Goal: Contribute content: Contribute content

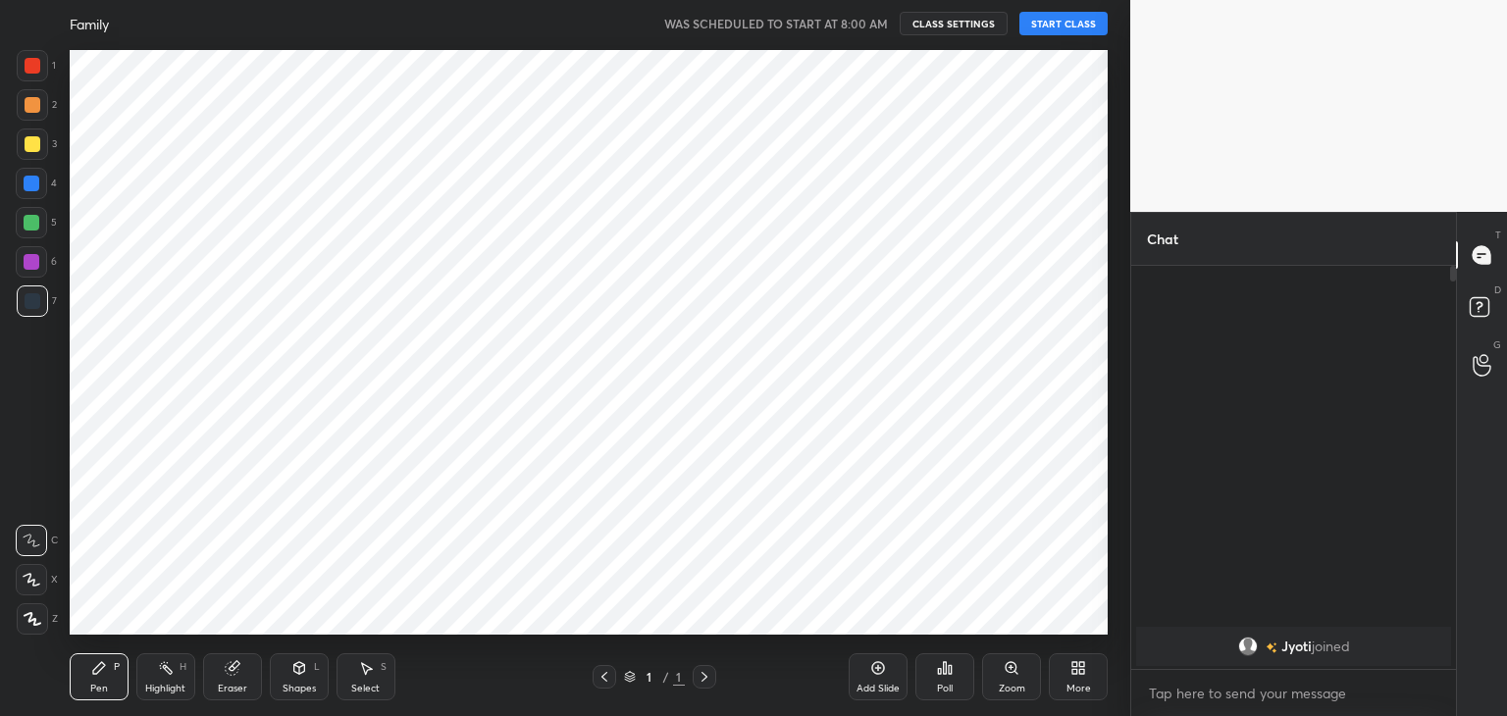
scroll to position [97497, 97037]
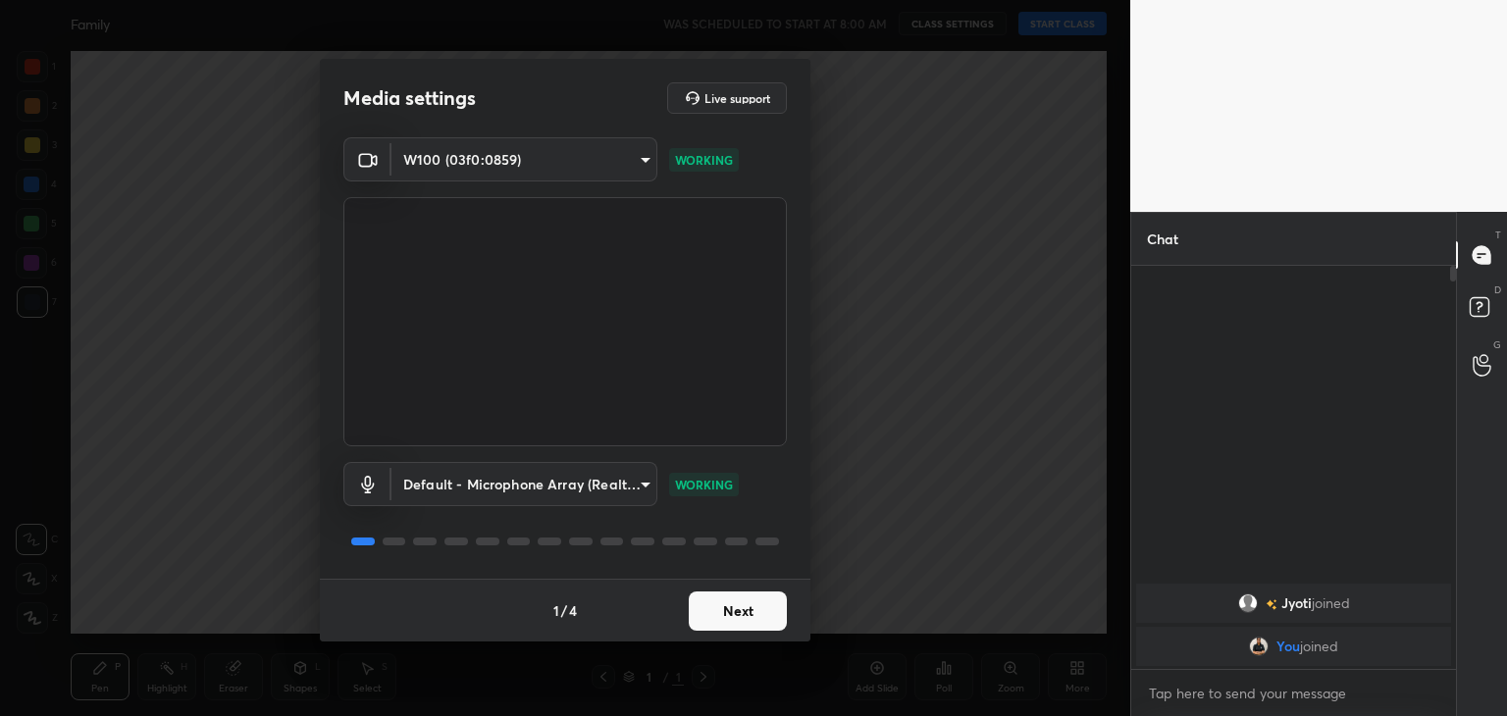
click at [726, 613] on button "Next" at bounding box center [738, 610] width 98 height 39
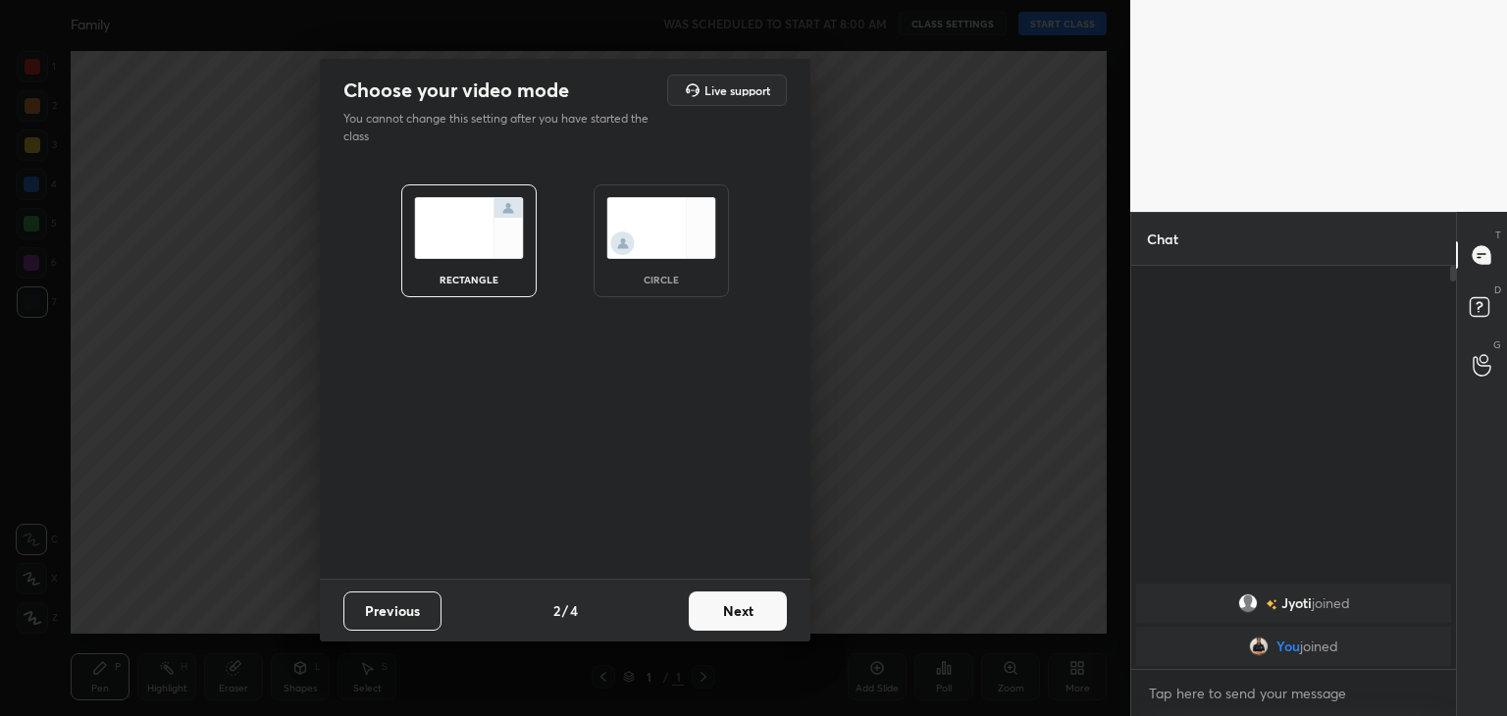
click at [661, 239] on img at bounding box center [661, 228] width 110 height 62
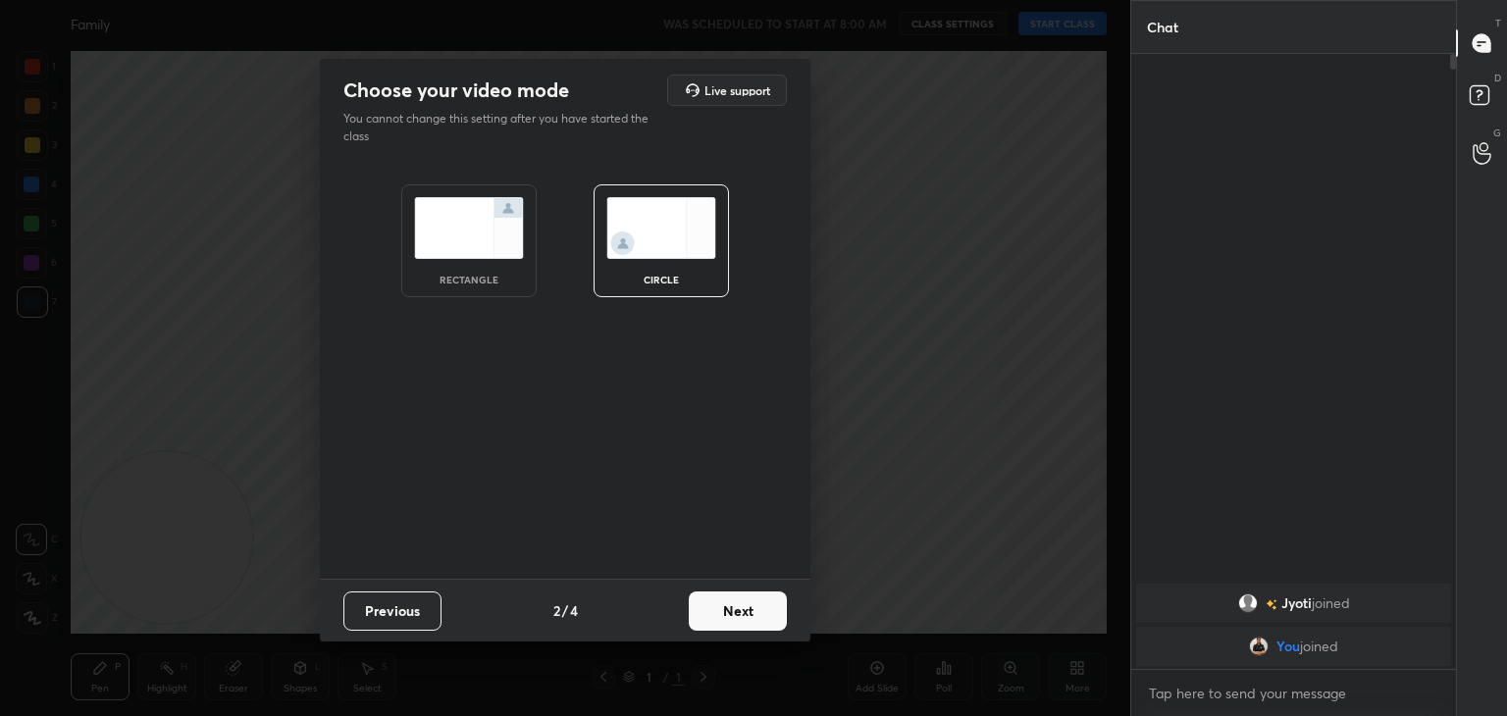
scroll to position [447, 319]
click at [718, 629] on button "Next" at bounding box center [738, 610] width 98 height 39
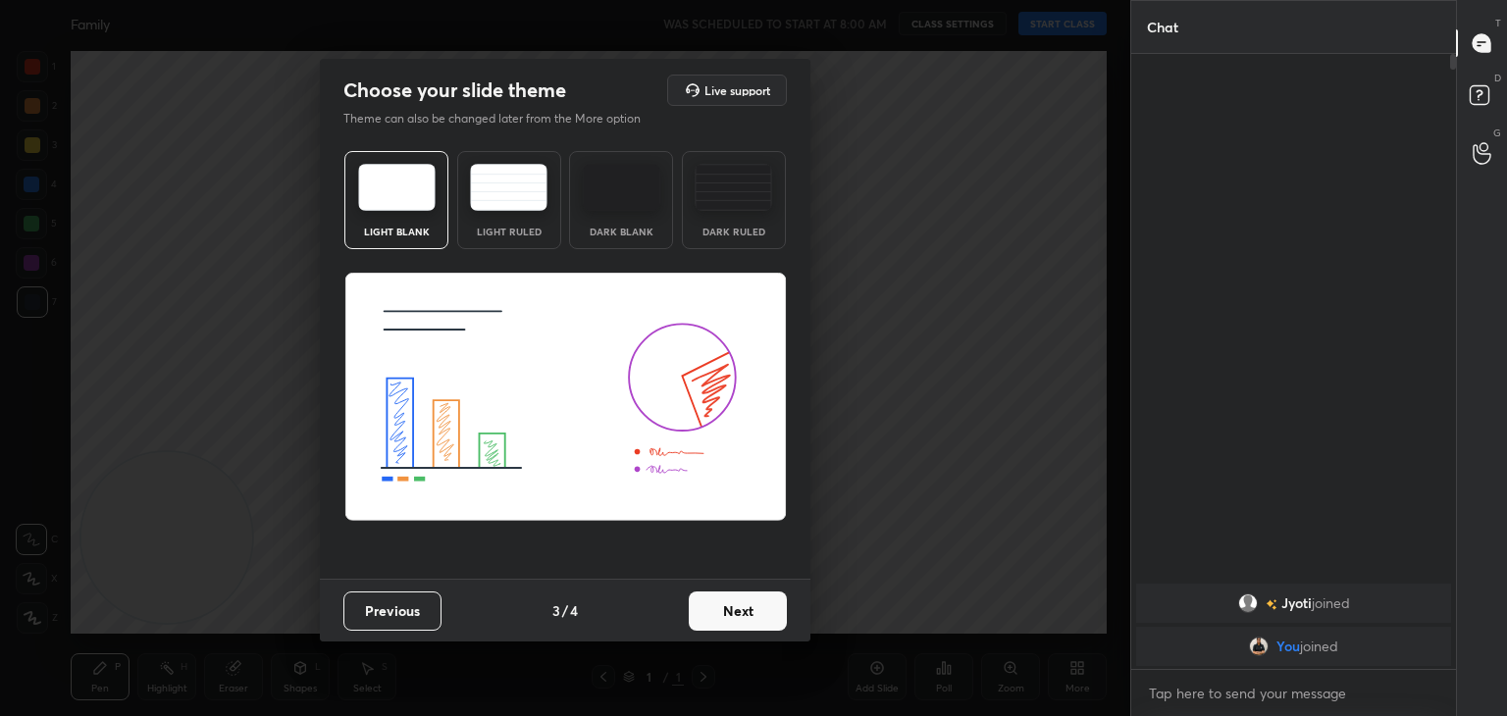
click at [721, 621] on button "Next" at bounding box center [738, 610] width 98 height 39
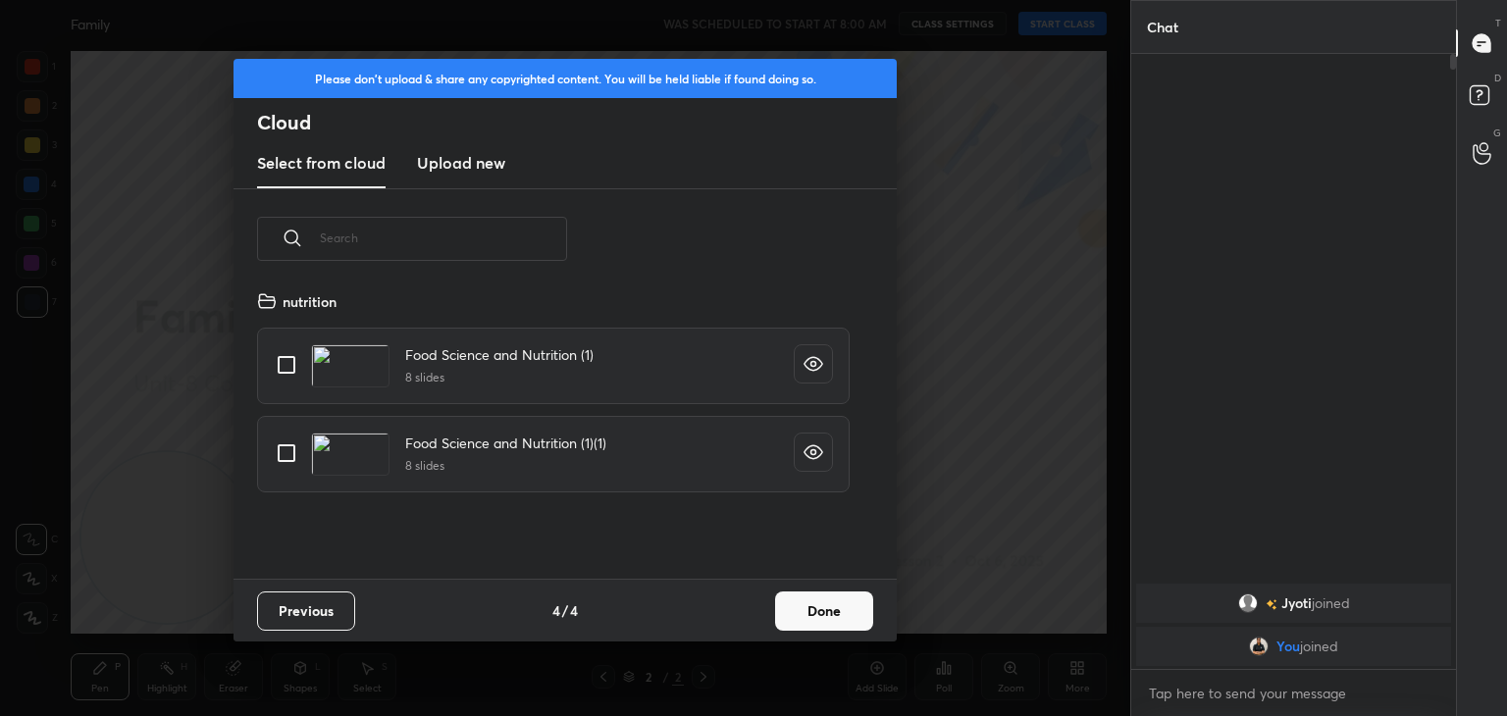
scroll to position [290, 630]
click at [459, 157] on h3 "Upload new" at bounding box center [461, 163] width 88 height 24
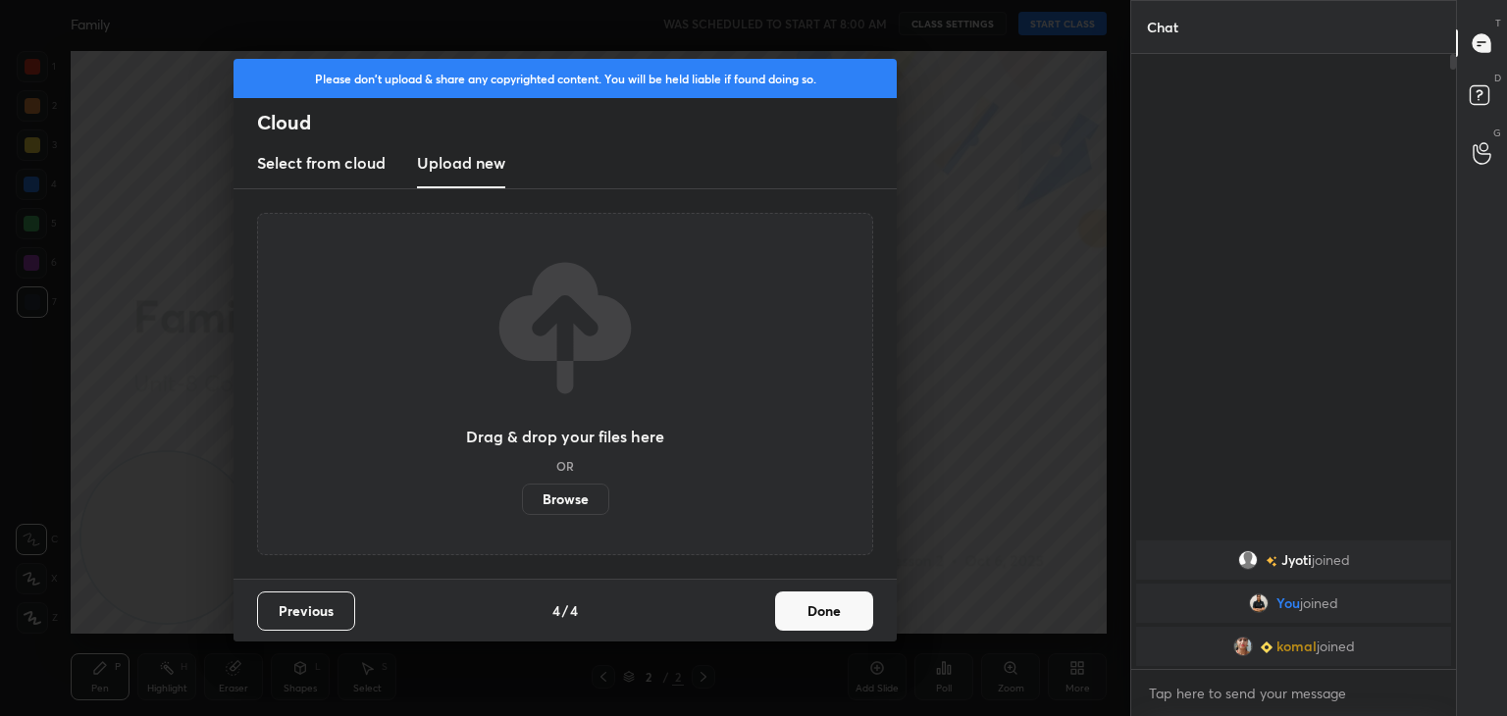
click at [575, 491] on label "Browse" at bounding box center [565, 499] width 87 height 31
click at [522, 491] on input "Browse" at bounding box center [522, 499] width 0 height 31
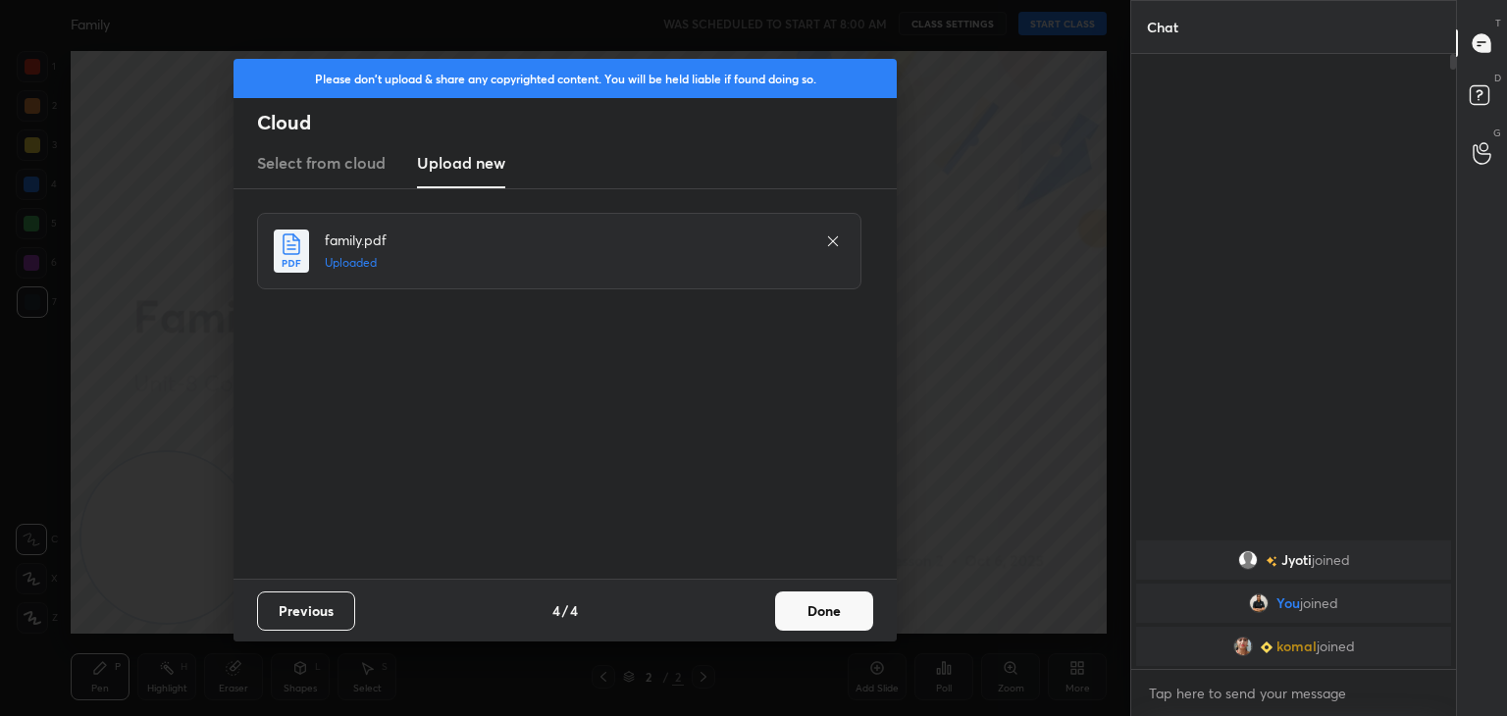
click at [812, 614] on button "Done" at bounding box center [824, 610] width 98 height 39
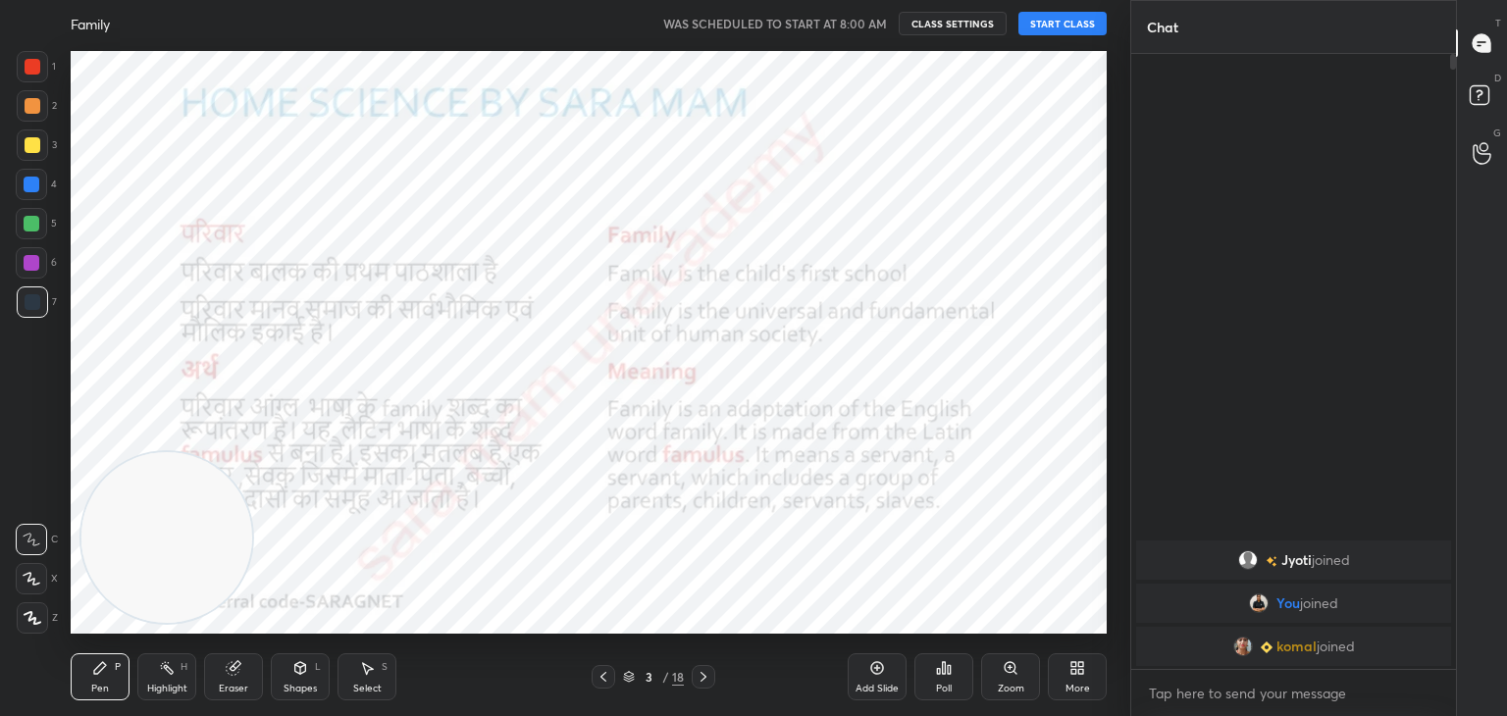
drag, startPoint x: 151, startPoint y: 545, endPoint x: 953, endPoint y: 174, distance: 884.3
click at [252, 452] on video at bounding box center [166, 537] width 171 height 171
drag, startPoint x: 953, startPoint y: 174, endPoint x: 1081, endPoint y: 129, distance: 134.9
click at [1081, 129] on video at bounding box center [1019, 138] width 171 height 171
click at [1059, 31] on button "START CLASS" at bounding box center [1062, 24] width 88 height 24
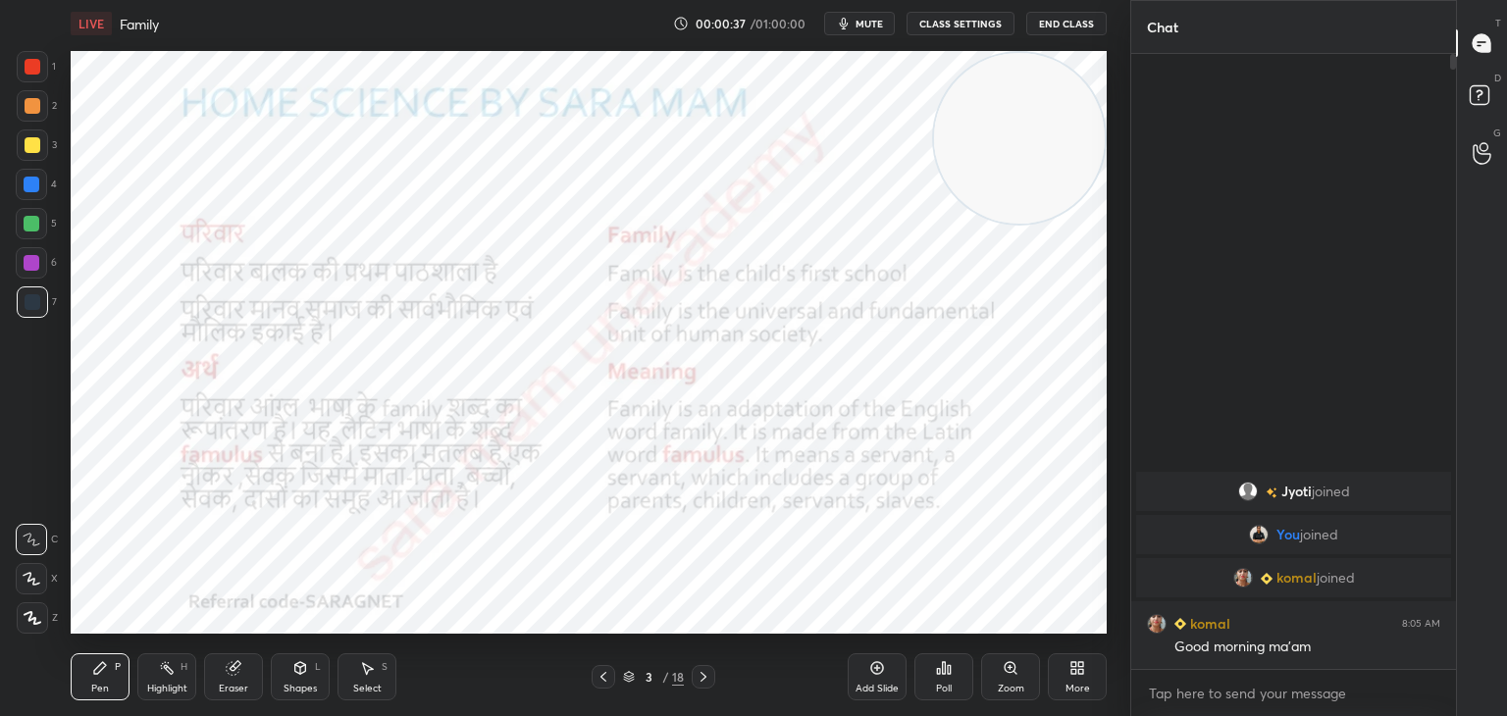
click at [606, 685] on div at bounding box center [603, 677] width 24 height 24
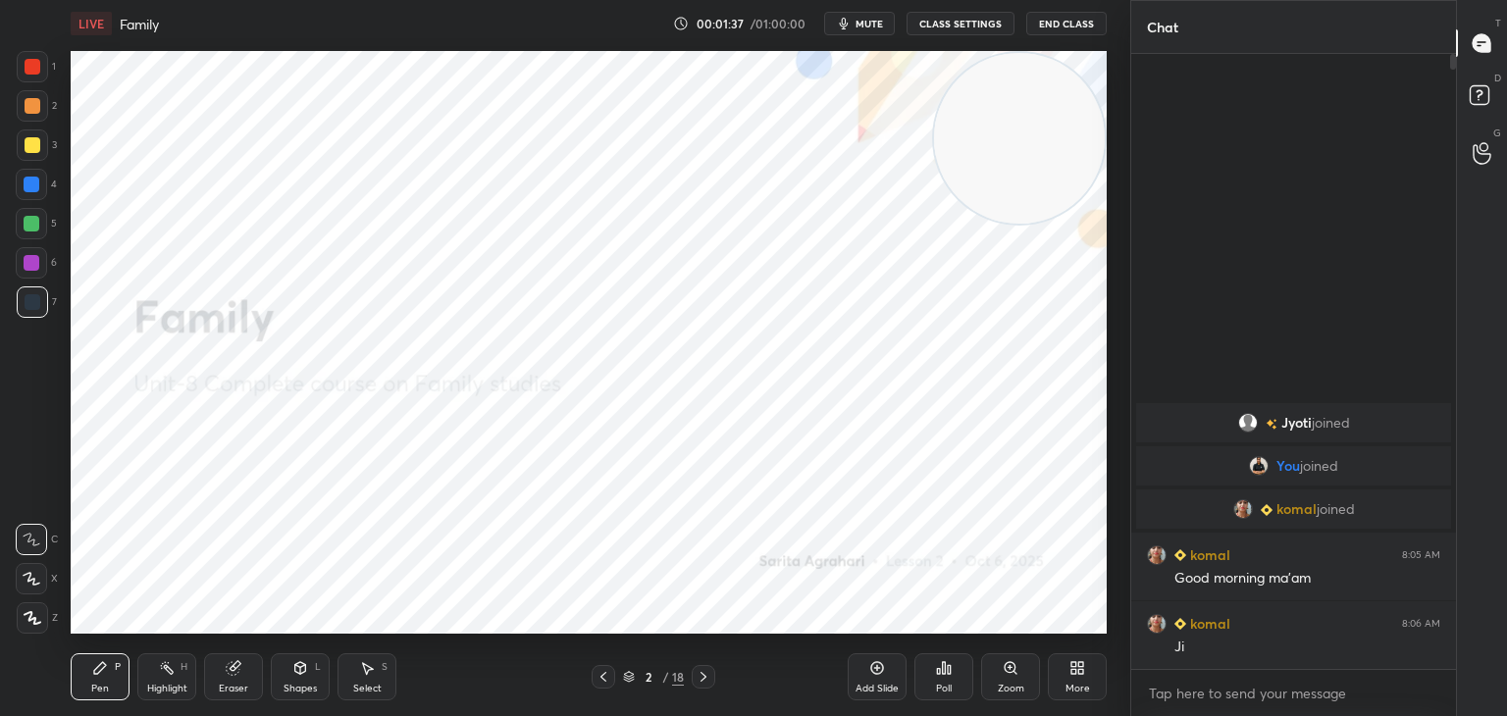
click at [28, 617] on icon at bounding box center [33, 618] width 16 height 12
click at [39, 68] on div at bounding box center [33, 67] width 16 height 16
click at [36, 67] on div at bounding box center [33, 67] width 16 height 16
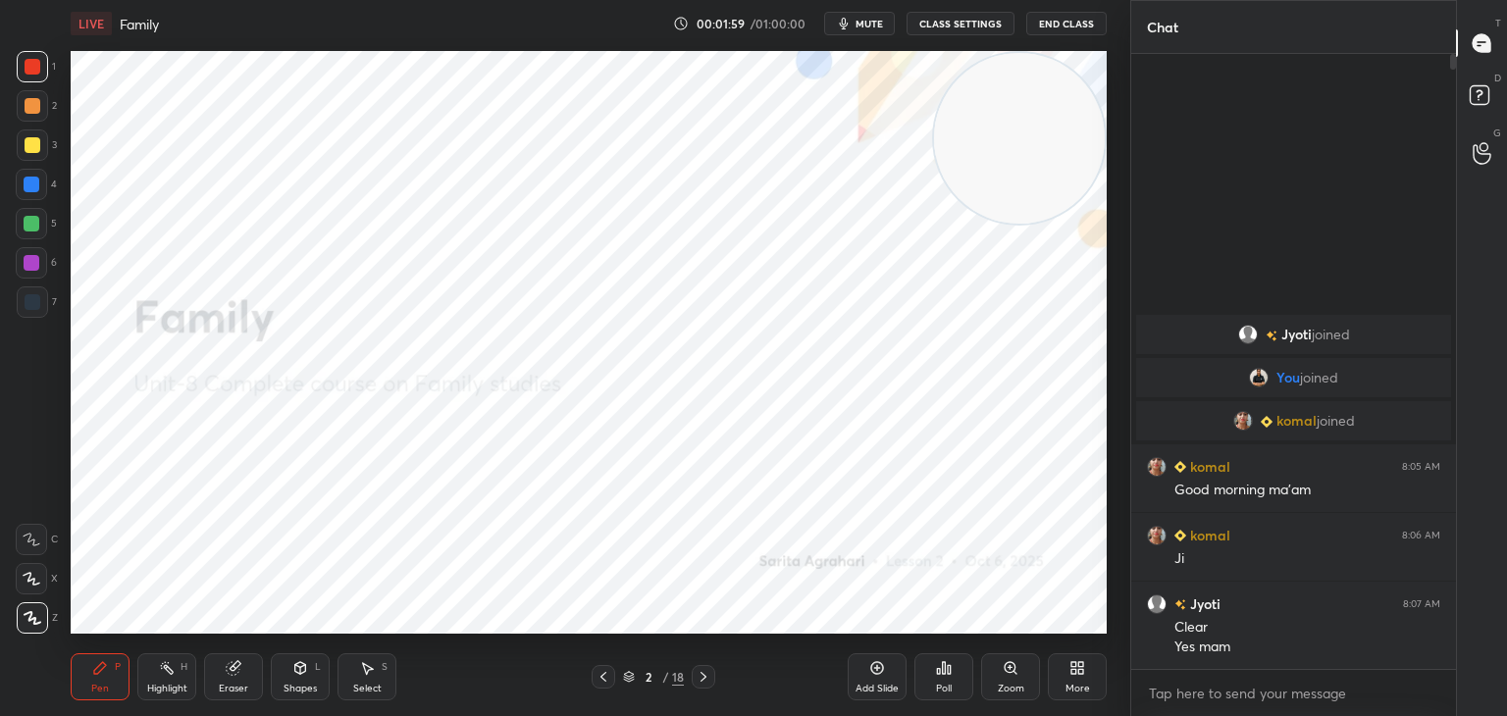
click at [707, 673] on icon at bounding box center [703, 677] width 16 height 16
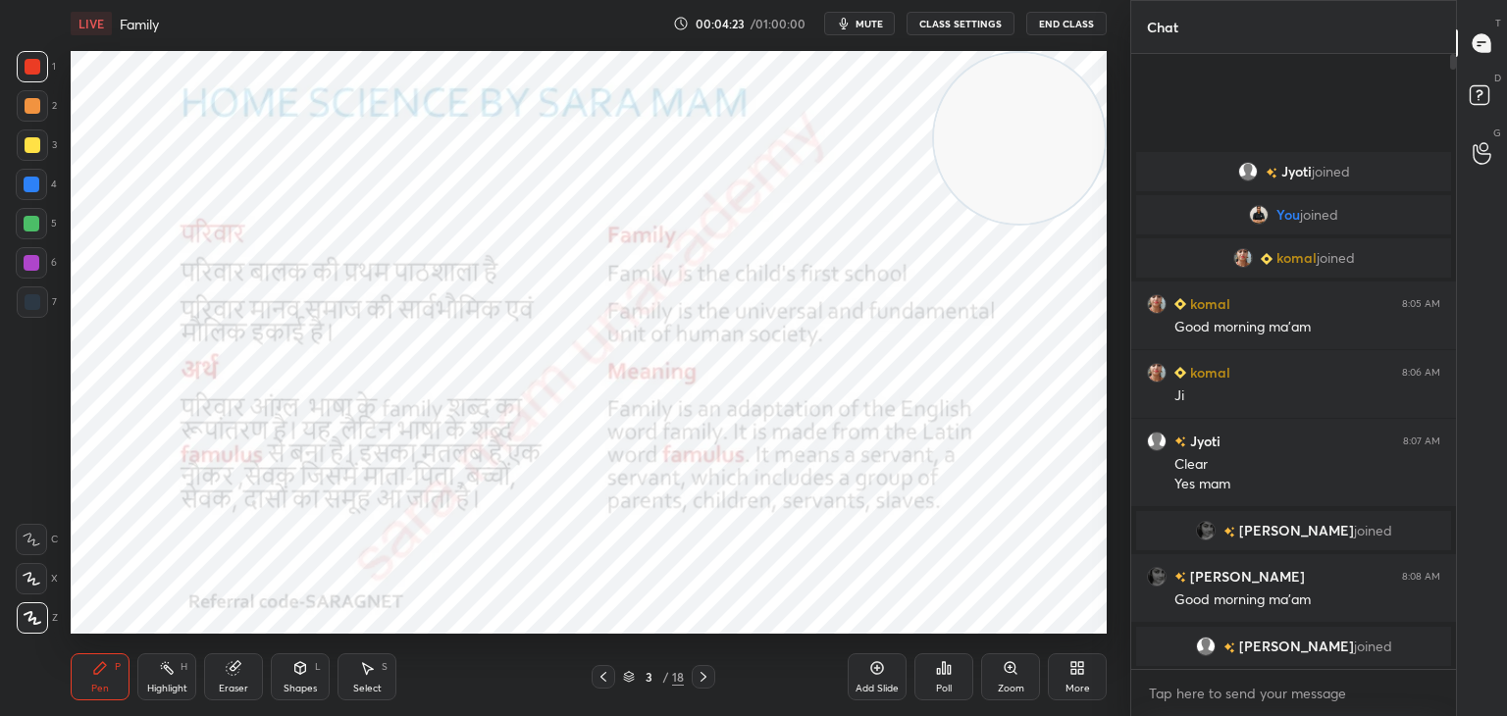
click at [695, 672] on icon at bounding box center [703, 677] width 16 height 16
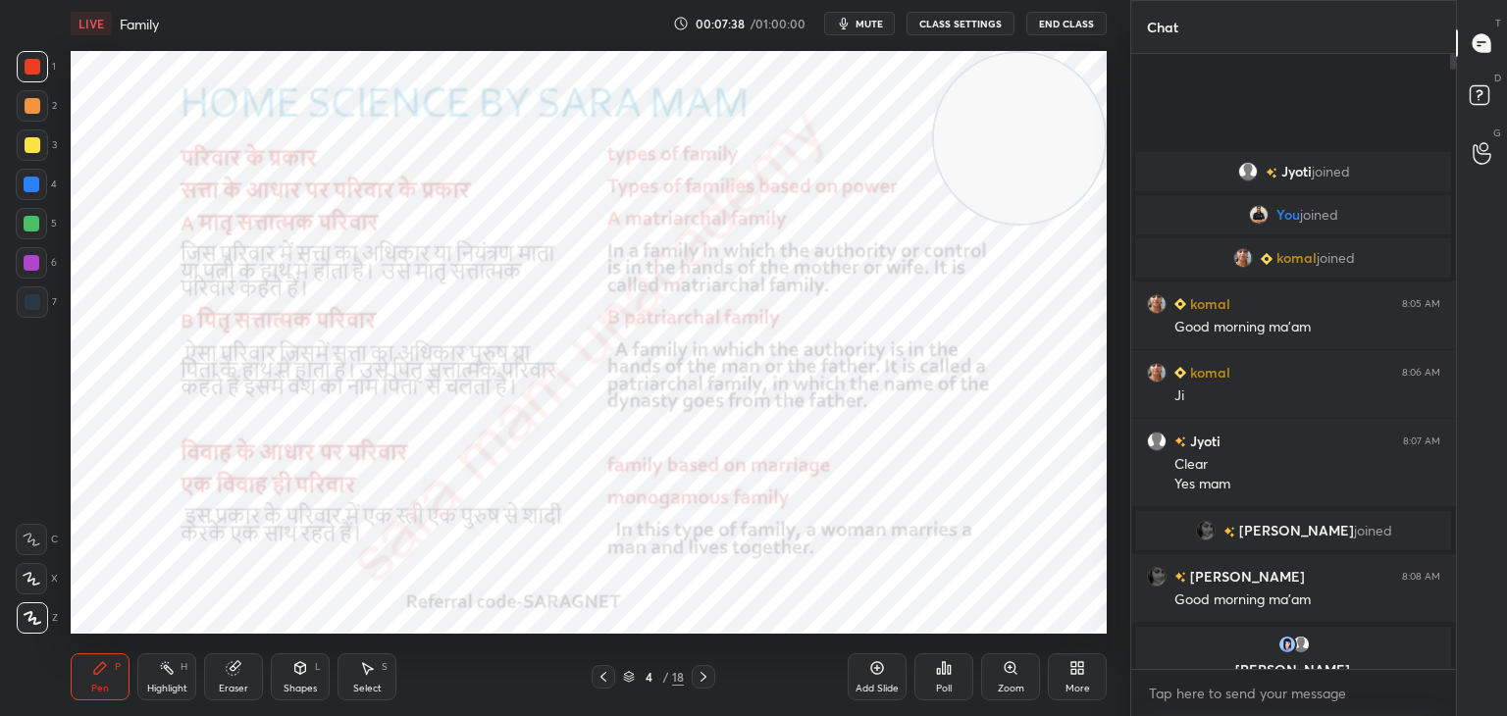
click at [701, 681] on icon at bounding box center [703, 677] width 6 height 10
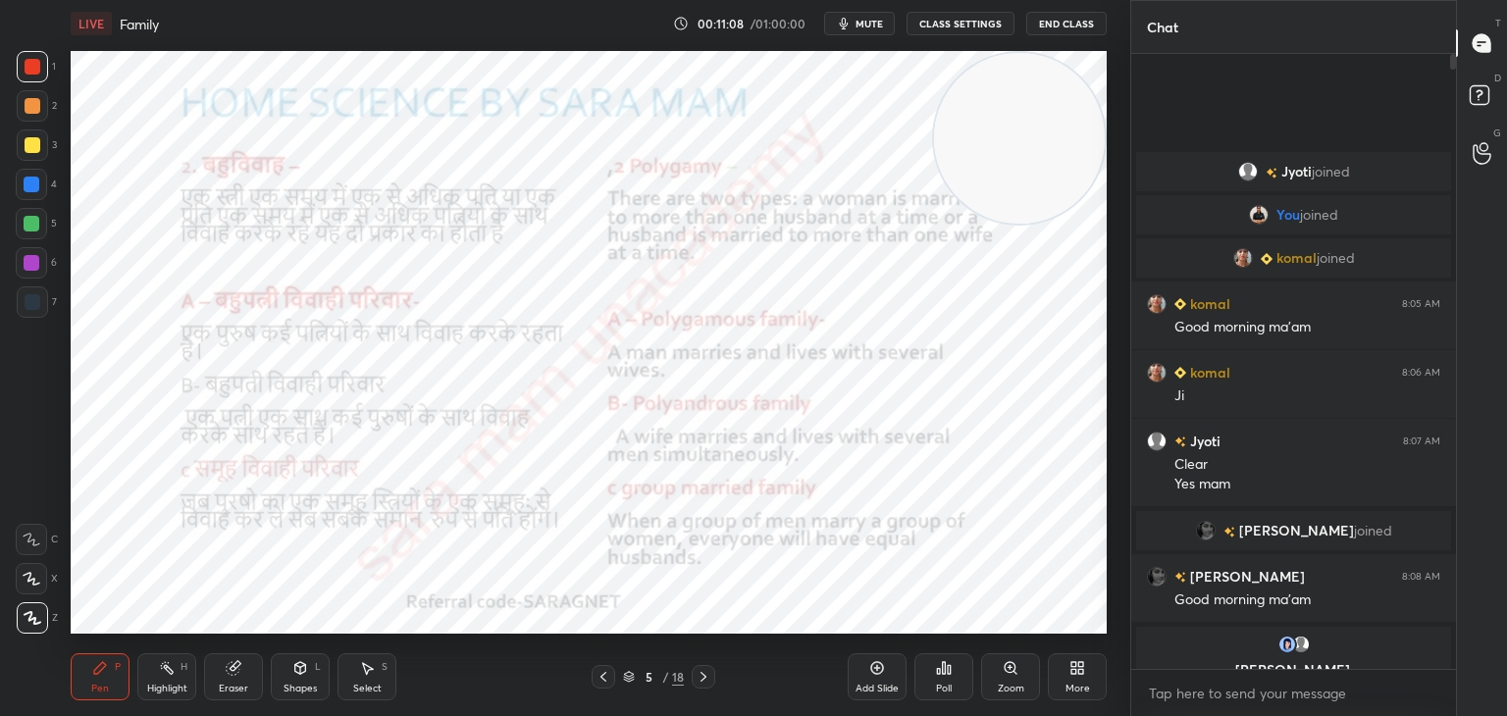
click at [702, 684] on icon at bounding box center [703, 677] width 16 height 16
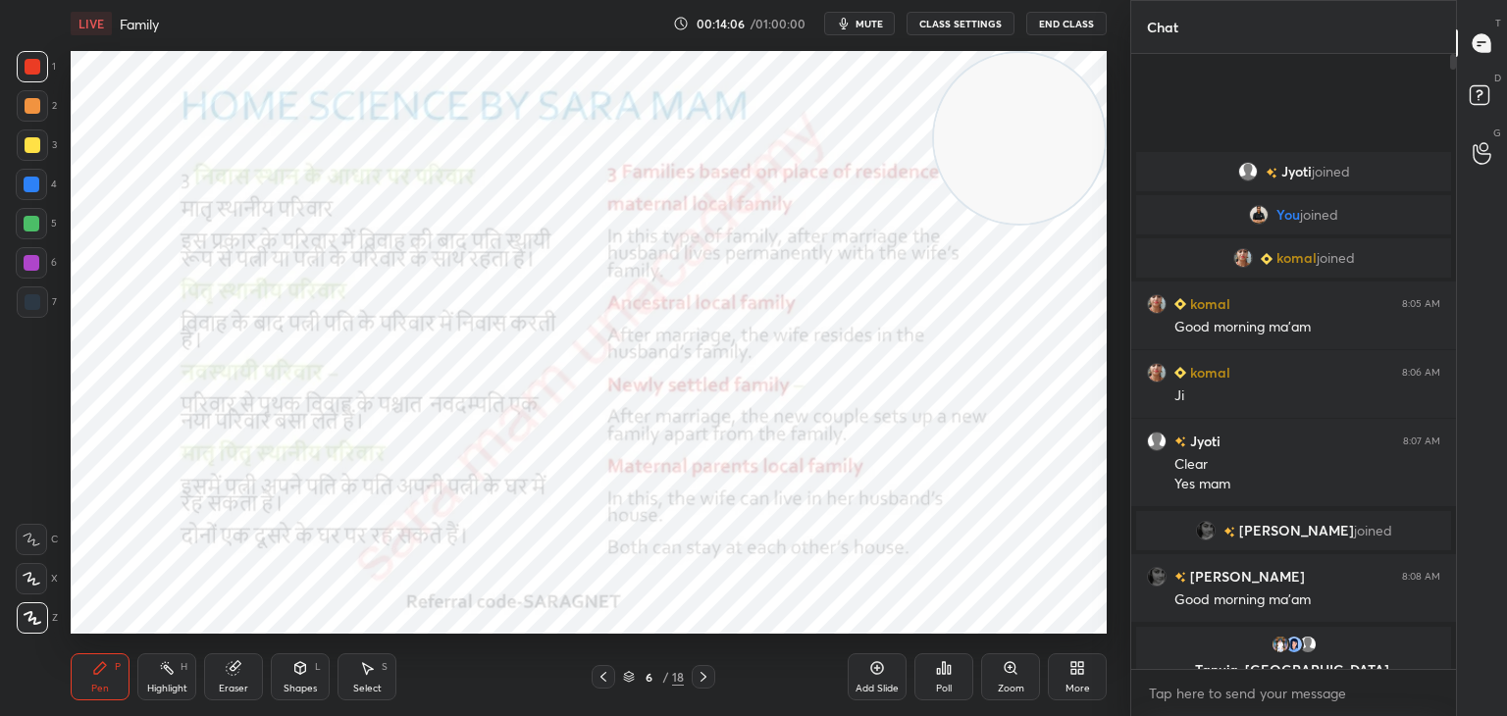
click at [367, 677] on div "Select S" at bounding box center [366, 676] width 59 height 47
click at [368, 677] on div "Select S" at bounding box center [366, 676] width 59 height 47
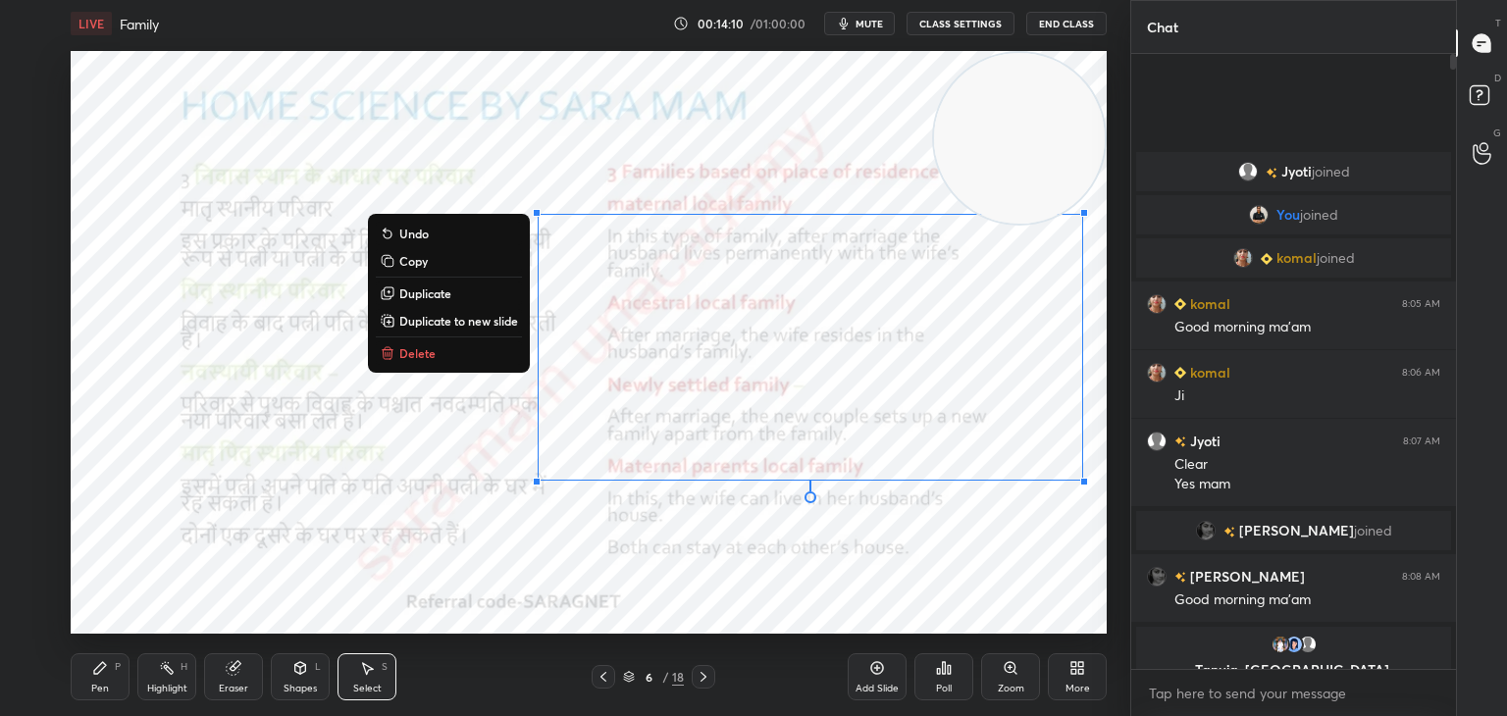
click at [402, 350] on p "Delete" at bounding box center [417, 353] width 36 height 16
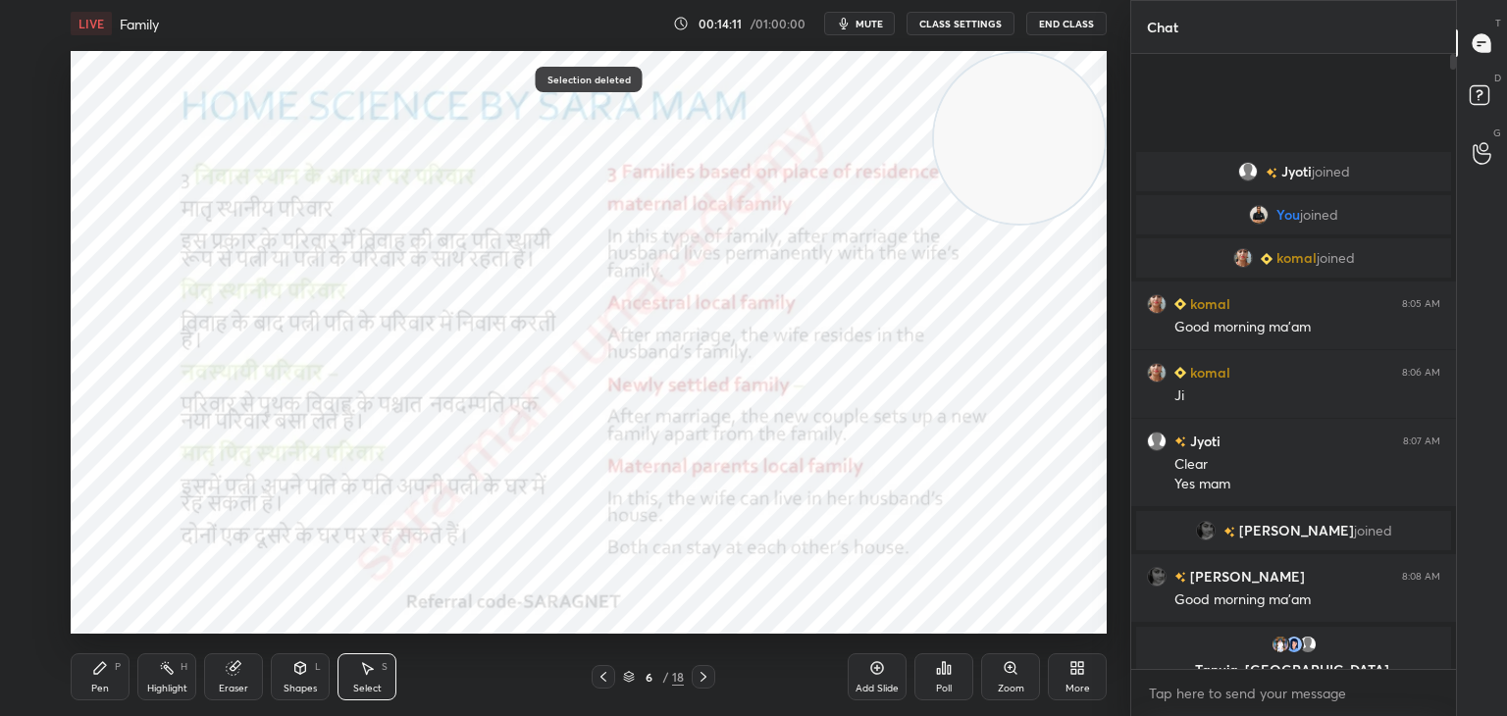
click at [96, 676] on div "Pen P" at bounding box center [100, 676] width 59 height 47
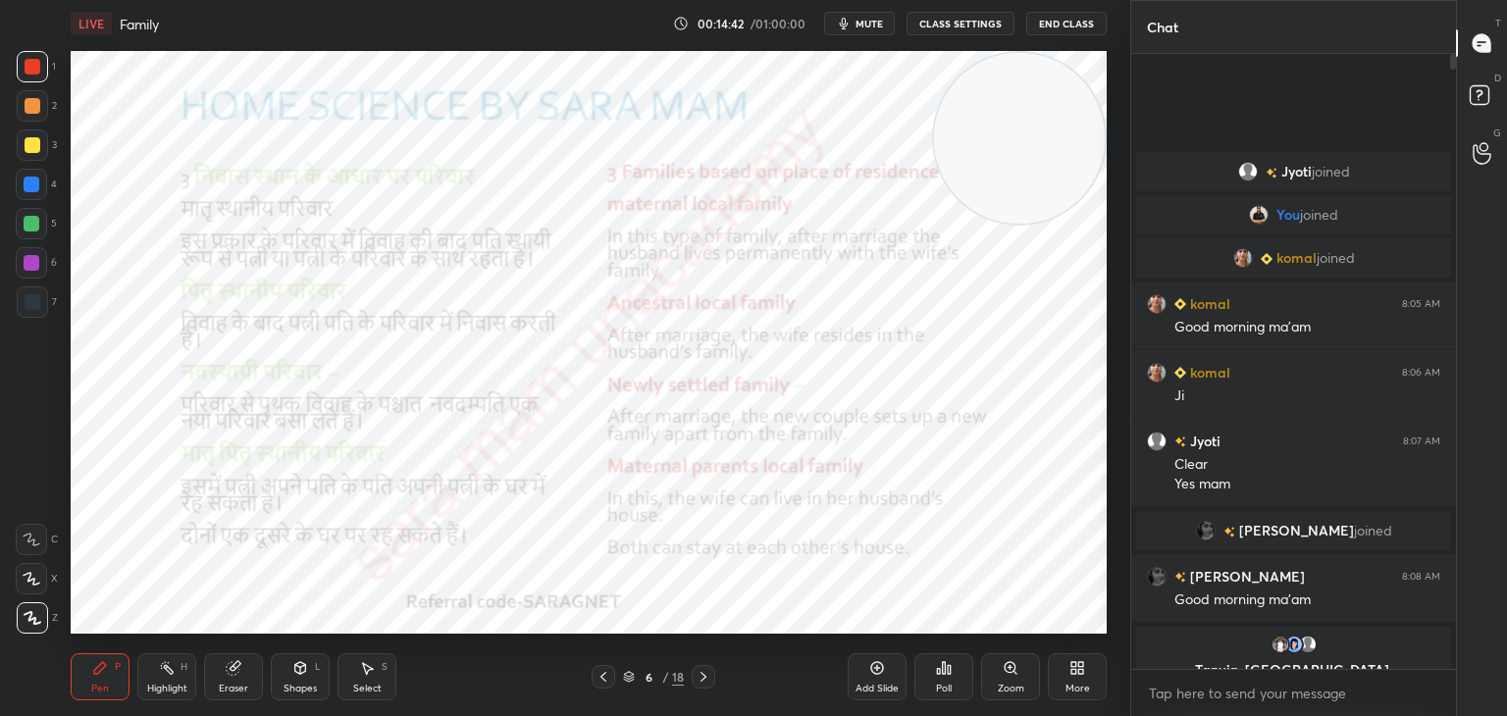
click at [366, 668] on icon at bounding box center [368, 669] width 11 height 12
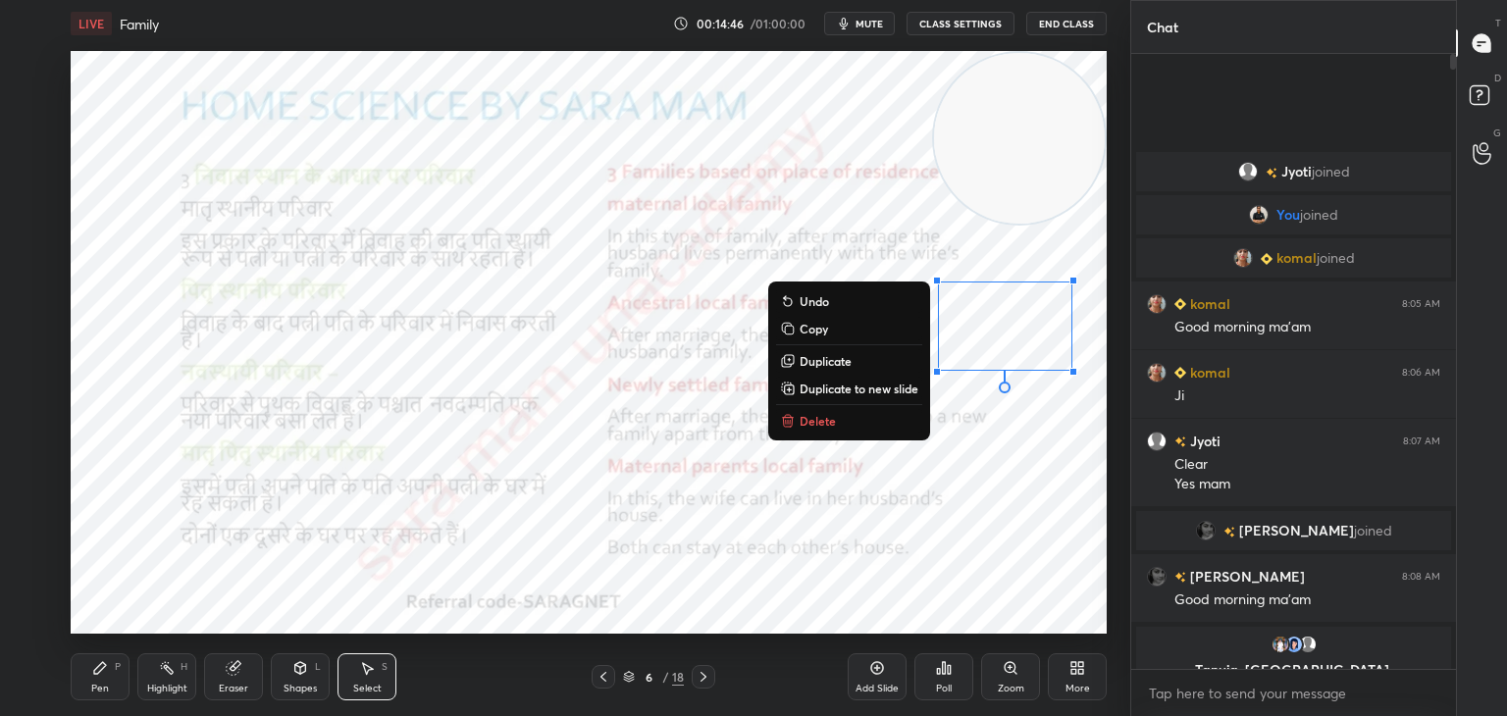
click at [783, 423] on icon at bounding box center [787, 422] width 9 height 9
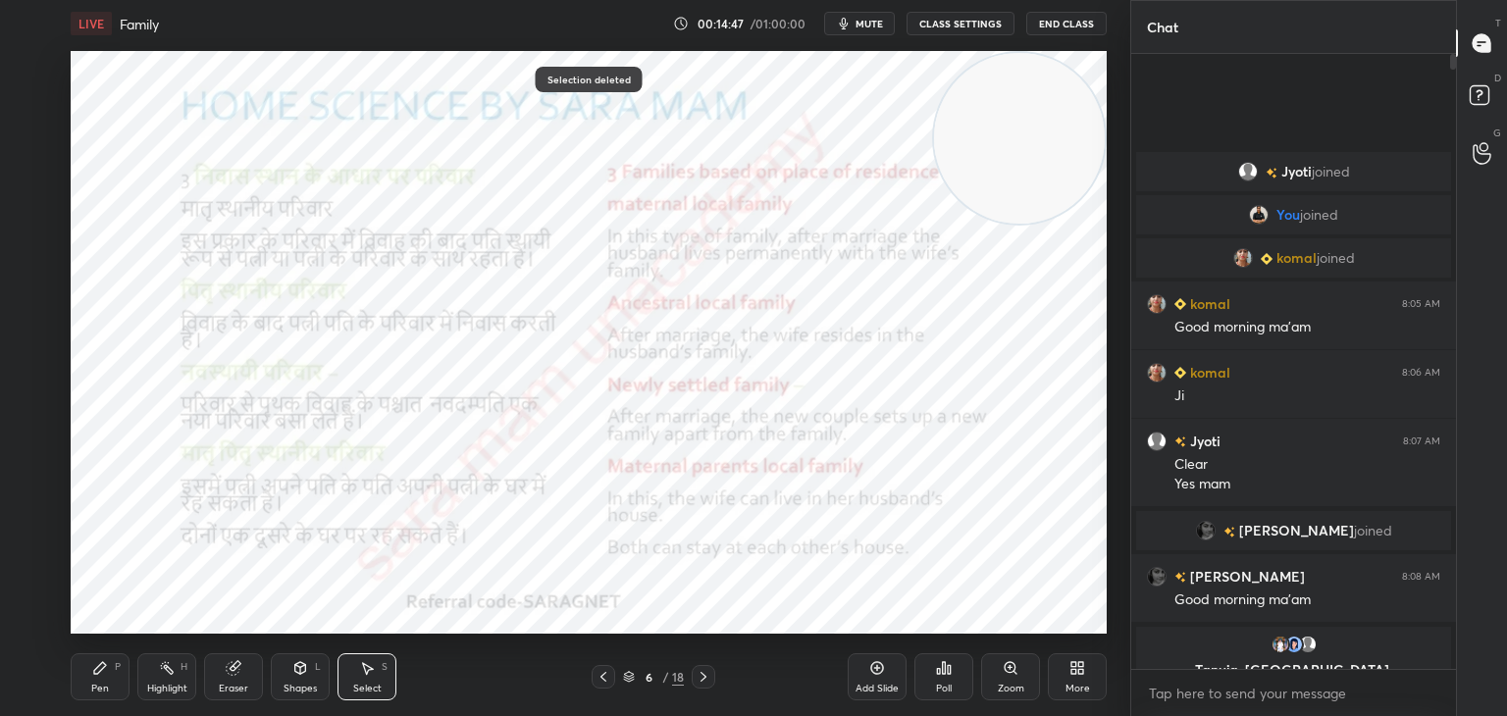
click at [100, 666] on icon at bounding box center [100, 668] width 12 height 12
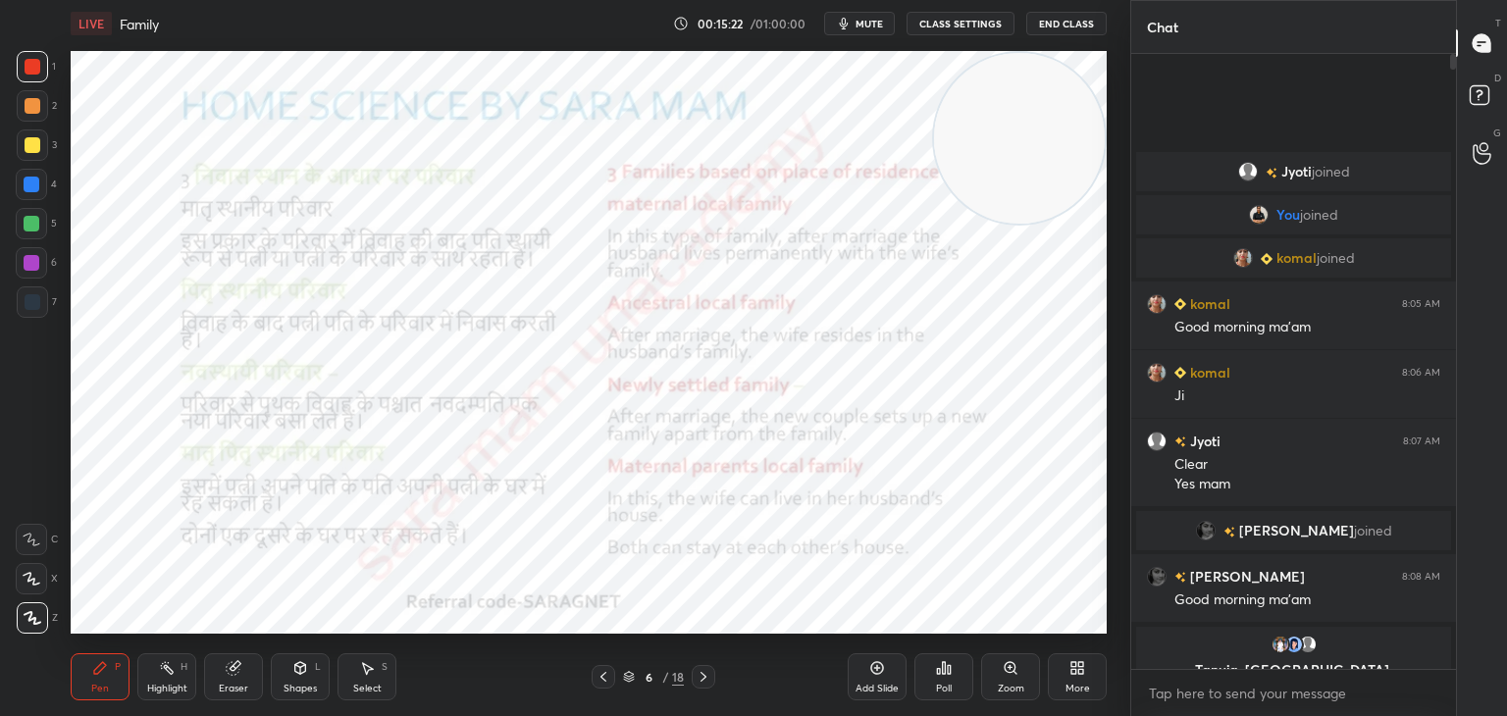
click at [705, 674] on icon at bounding box center [703, 677] width 16 height 16
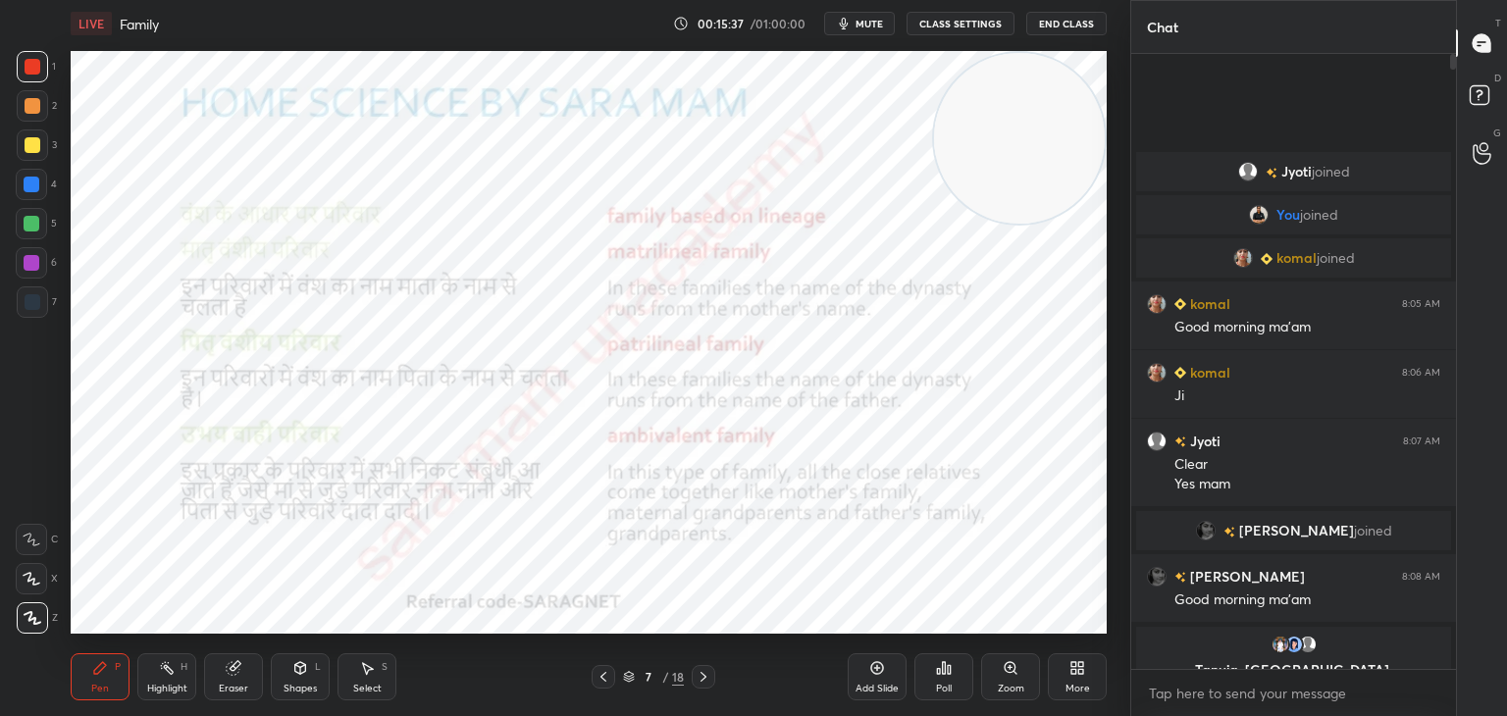
click at [385, 672] on div "S" at bounding box center [385, 667] width 6 height 10
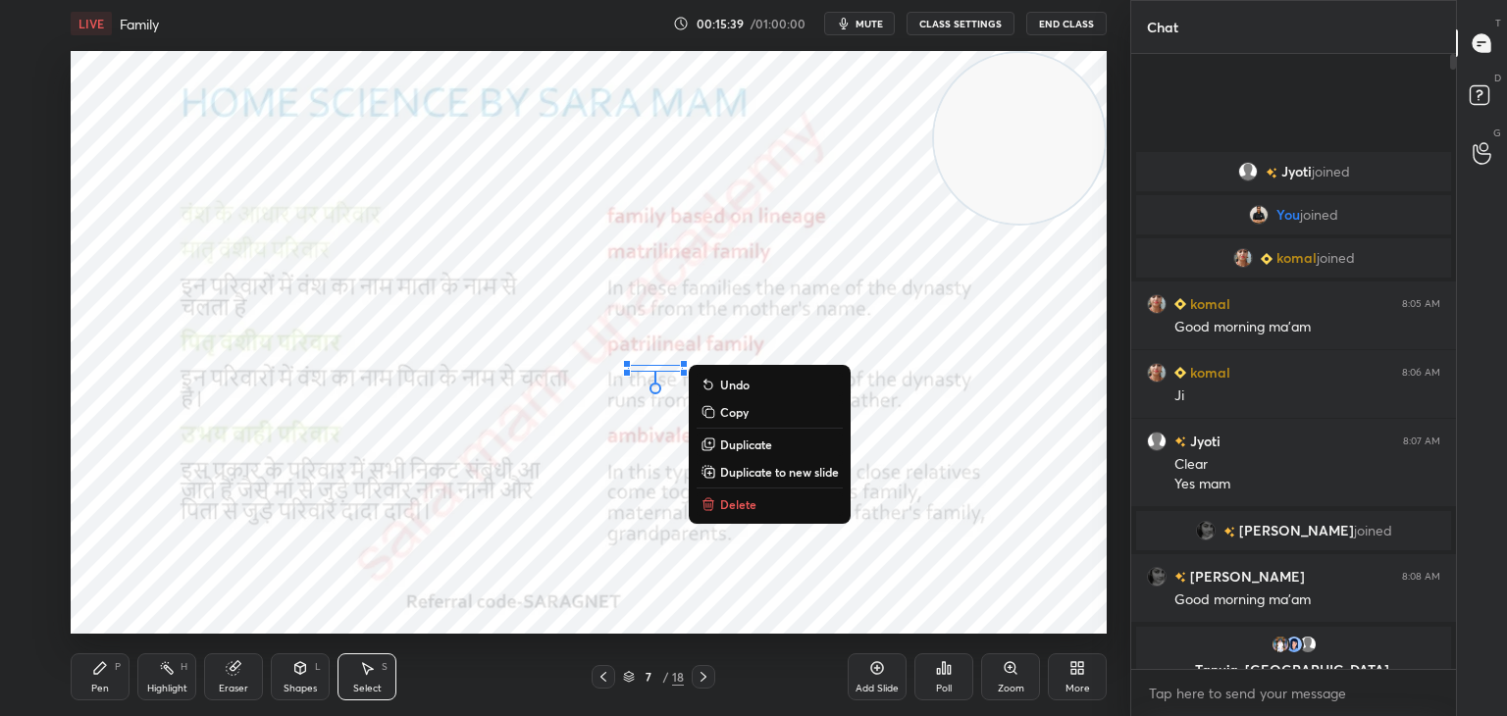
click at [757, 507] on button "Delete" at bounding box center [769, 504] width 146 height 24
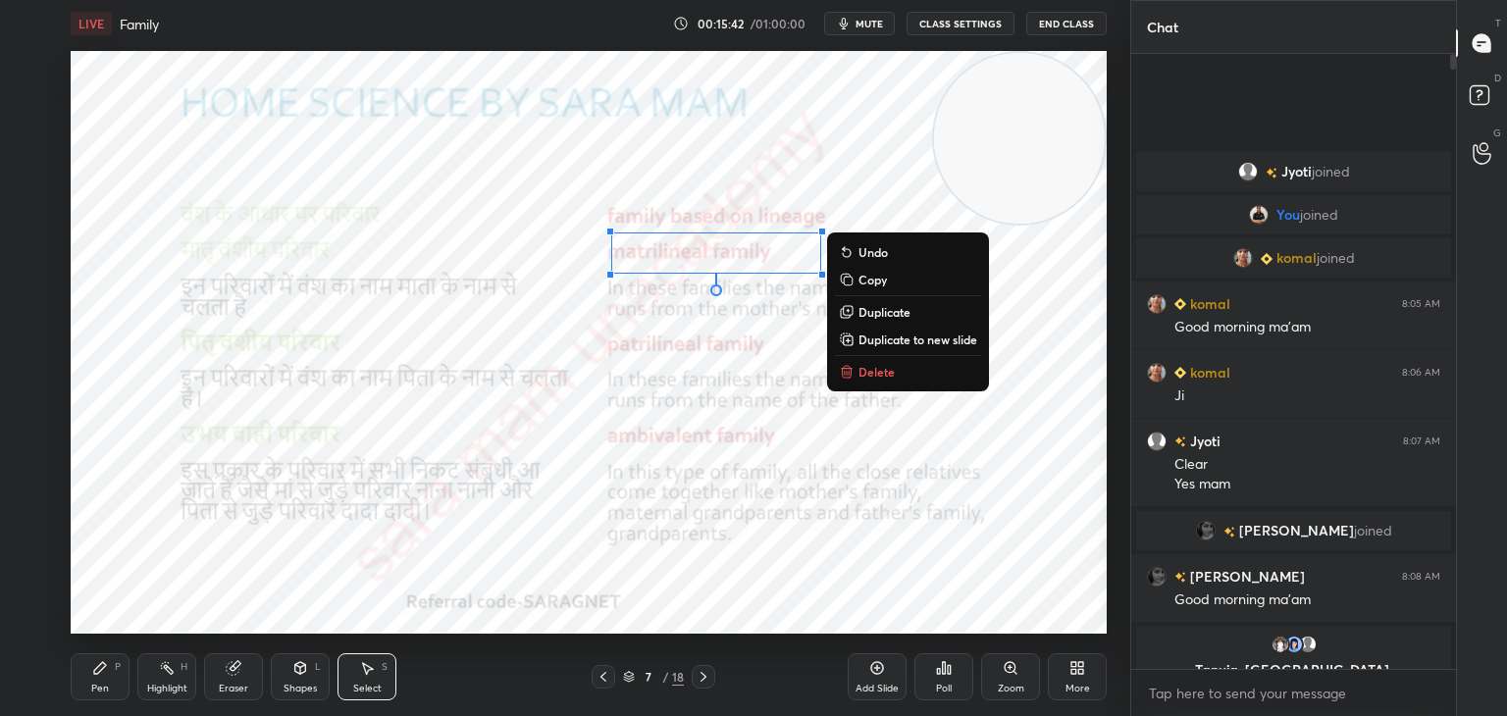
click at [846, 370] on icon at bounding box center [846, 373] width 9 height 9
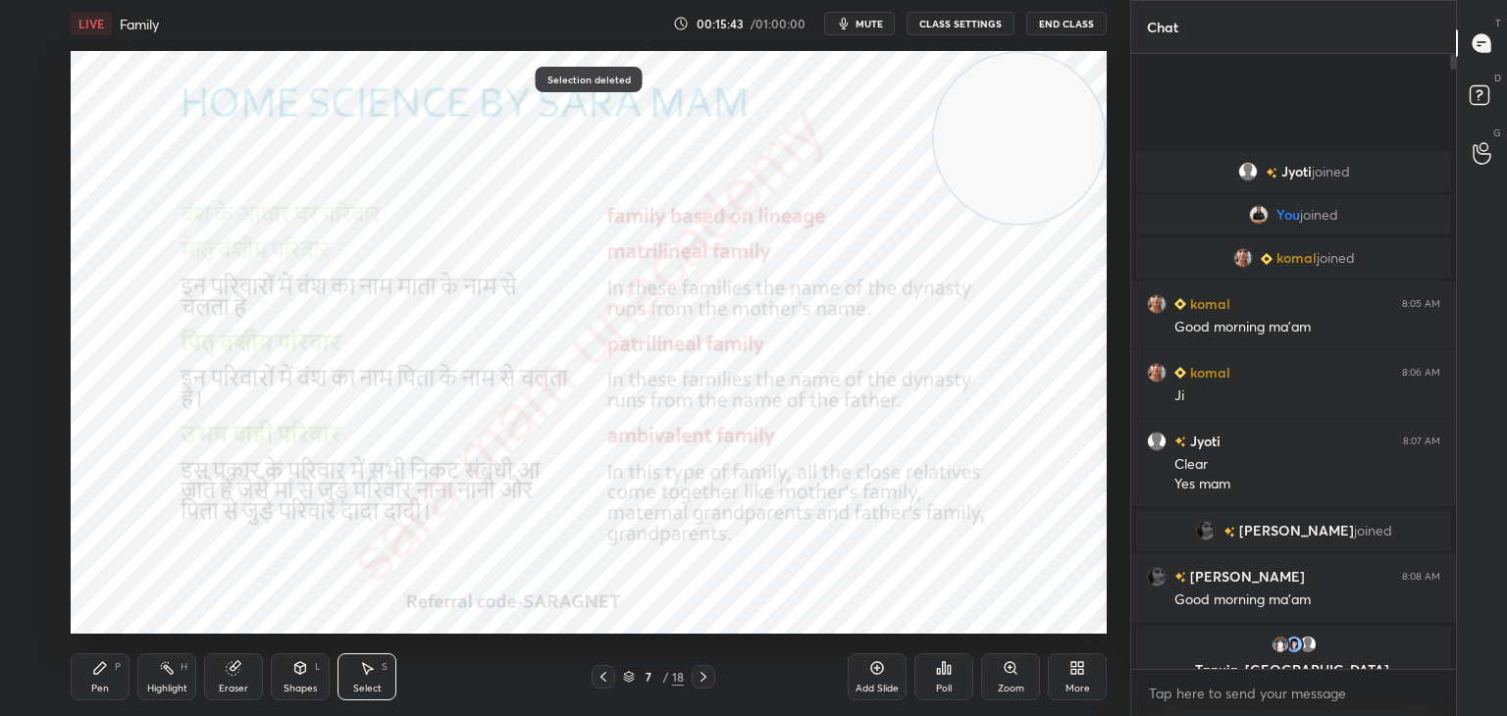
click at [116, 668] on div "P" at bounding box center [118, 667] width 6 height 10
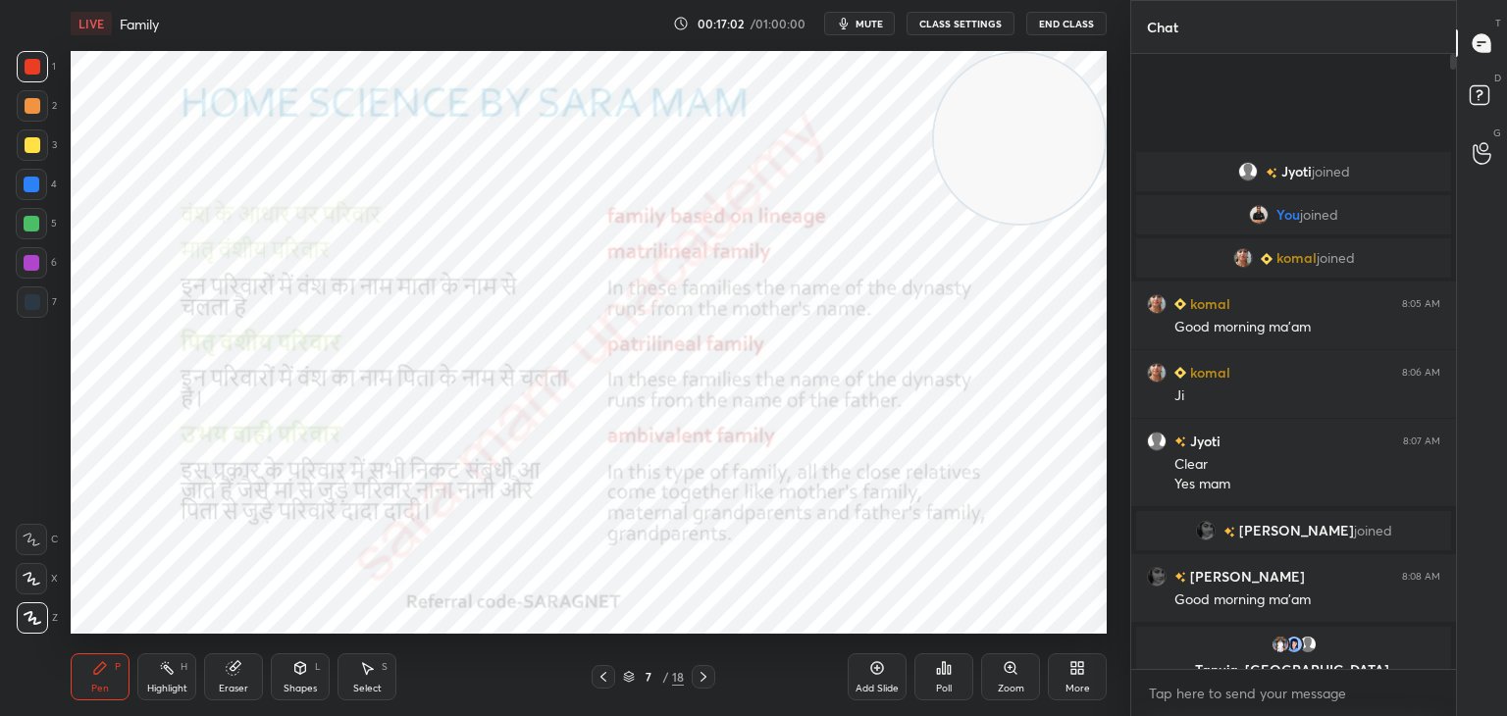
click at [697, 679] on icon at bounding box center [703, 677] width 16 height 16
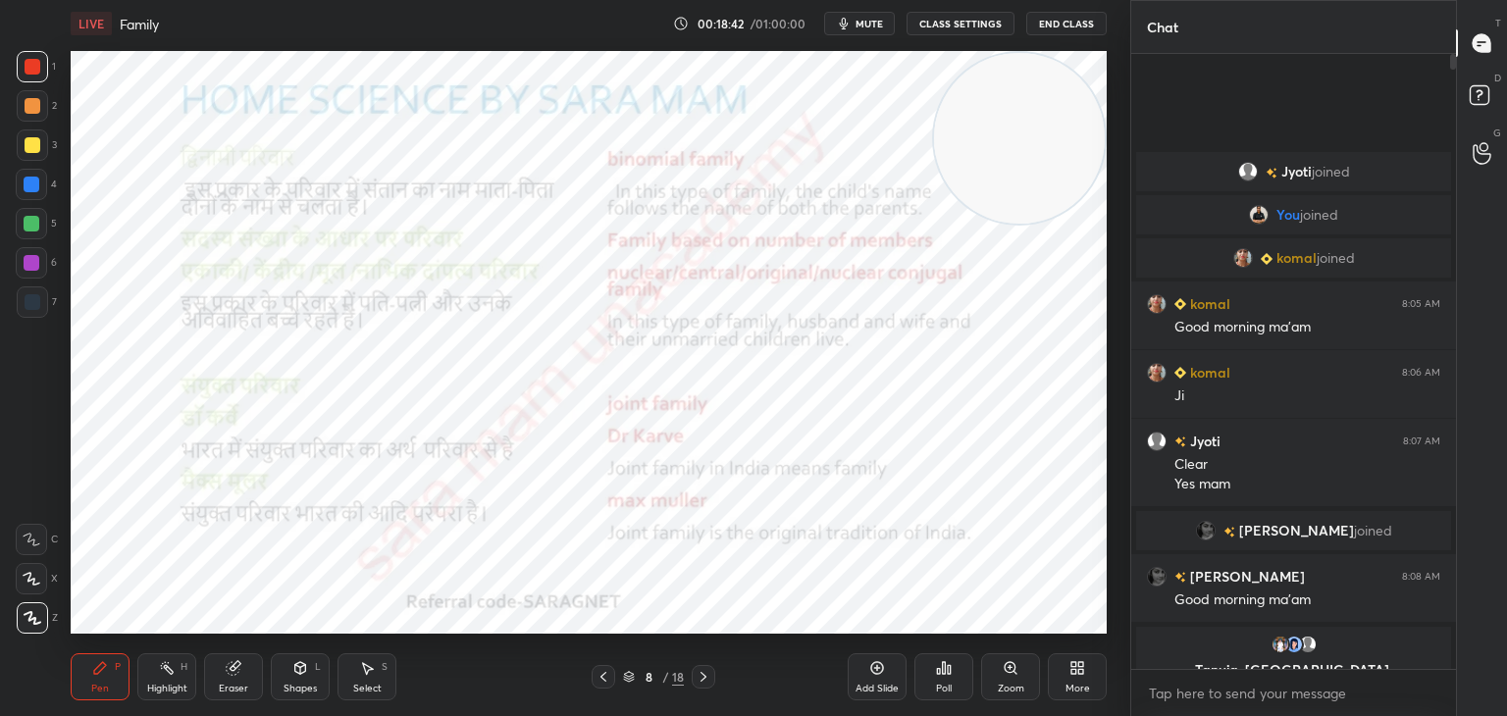
click at [381, 655] on div "Select S" at bounding box center [366, 676] width 59 height 47
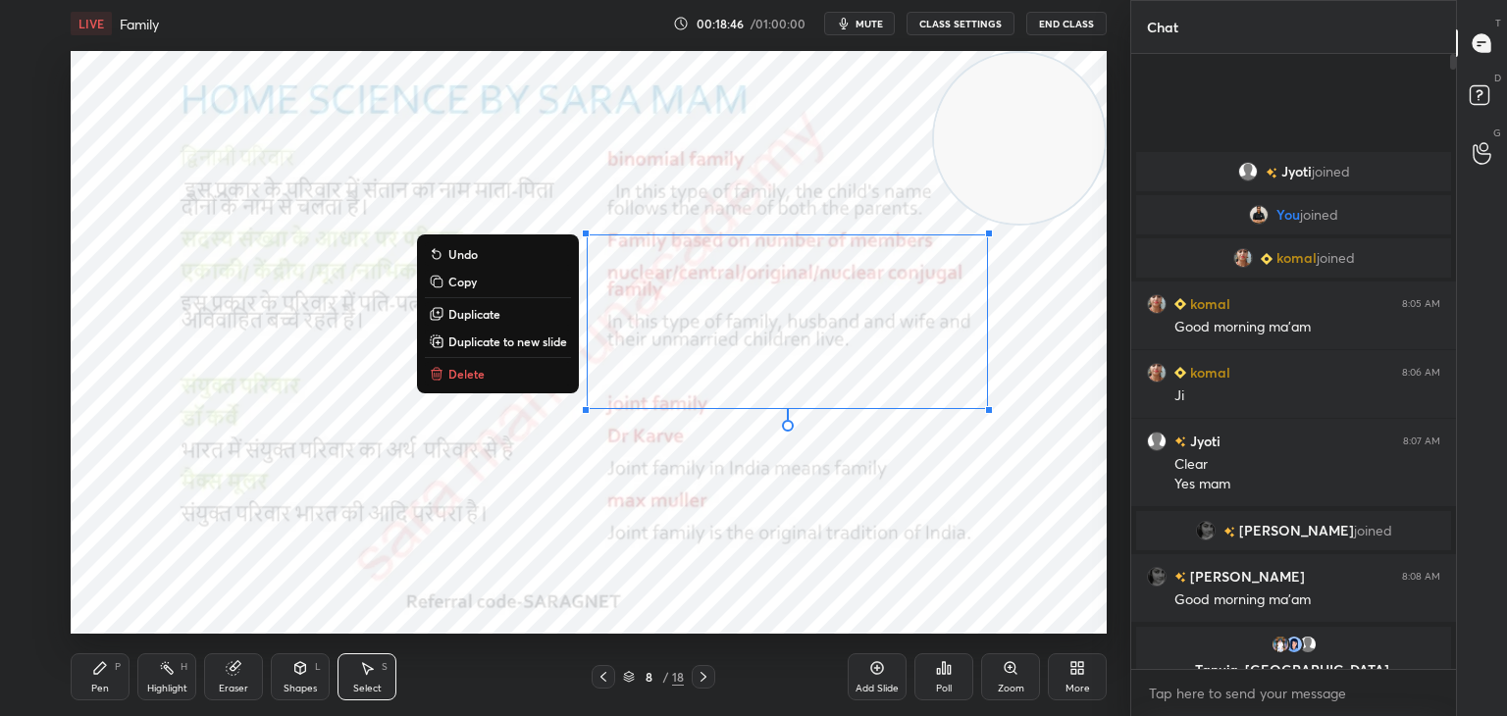
click at [459, 376] on p "Delete" at bounding box center [466, 374] width 36 height 16
click at [459, 374] on div "0 ° Undo Copy Duplicate Duplicate to new slide Delete" at bounding box center [589, 342] width 1036 height 583
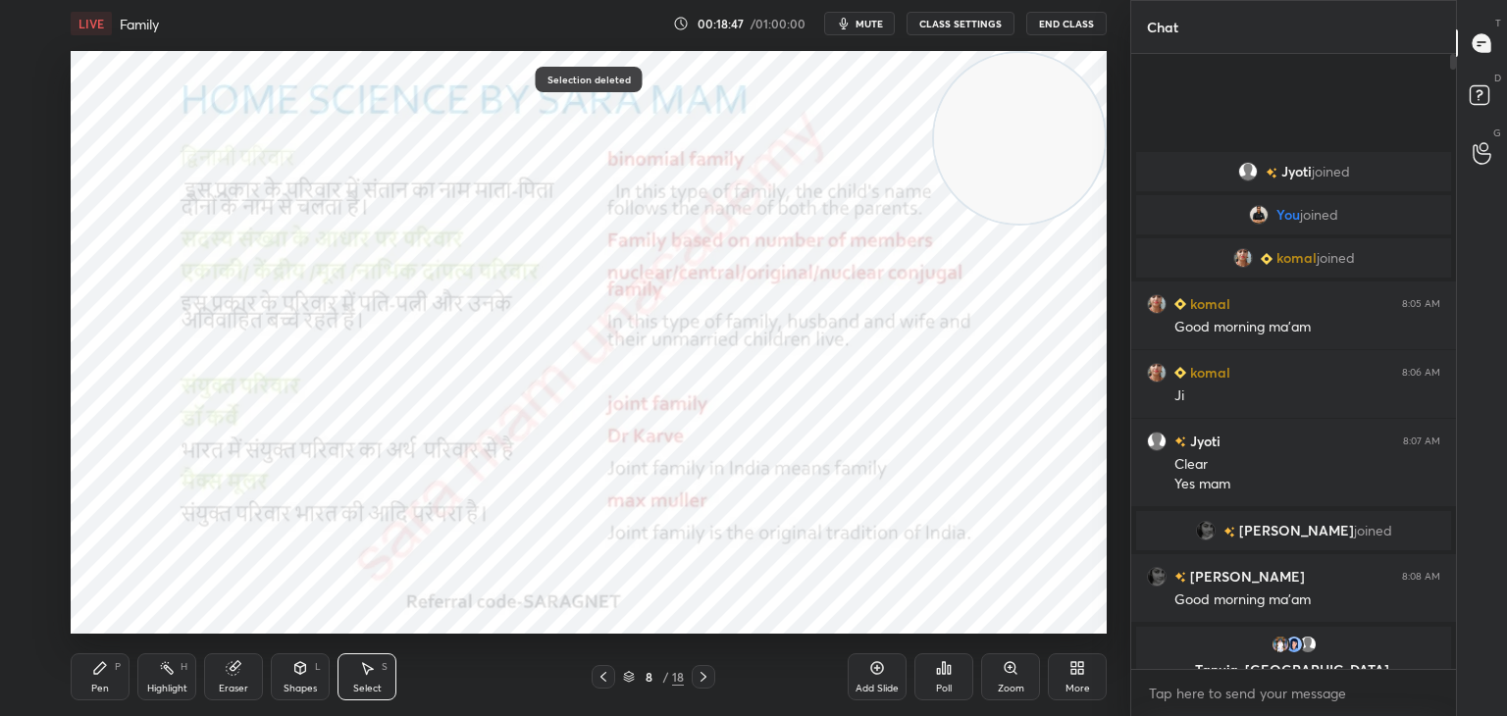
click at [108, 685] on div "Pen" at bounding box center [100, 689] width 18 height 10
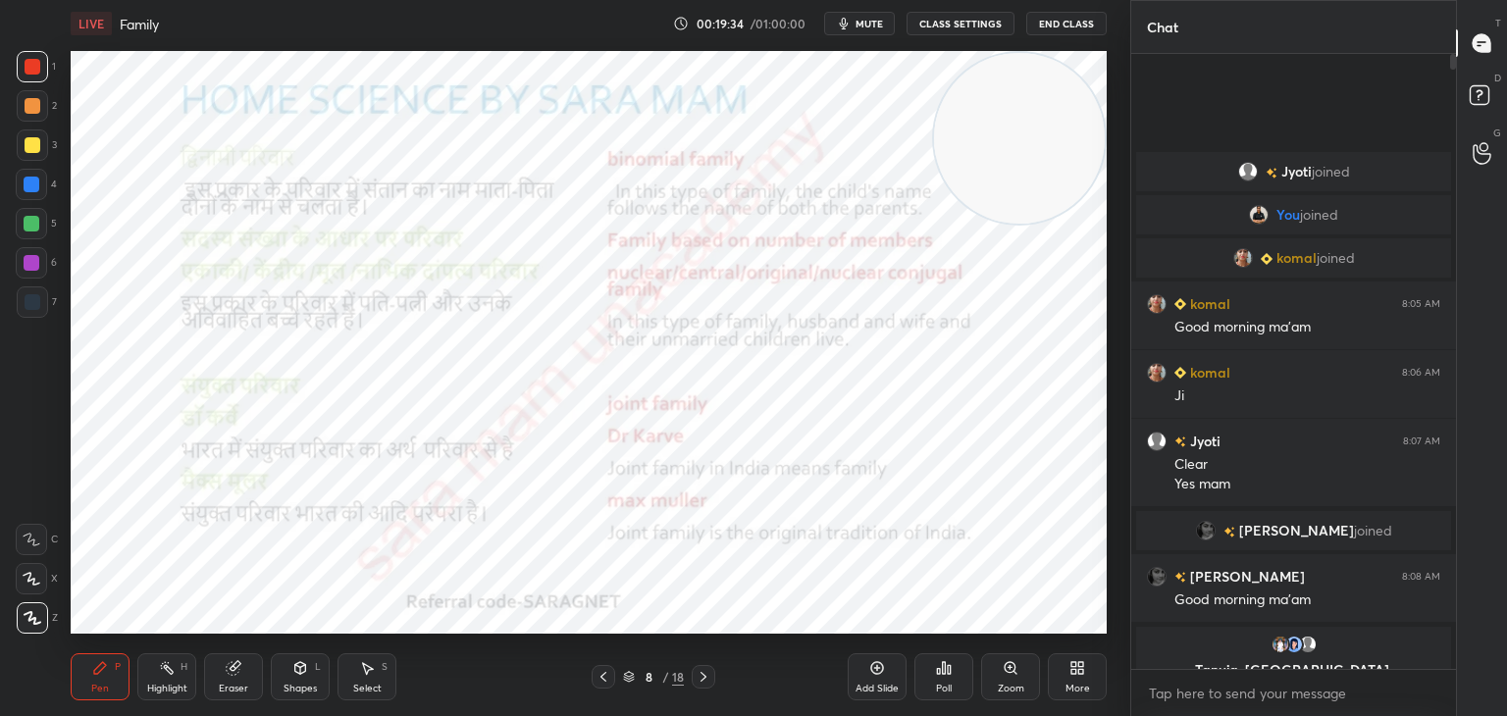
click at [700, 674] on icon at bounding box center [703, 677] width 16 height 16
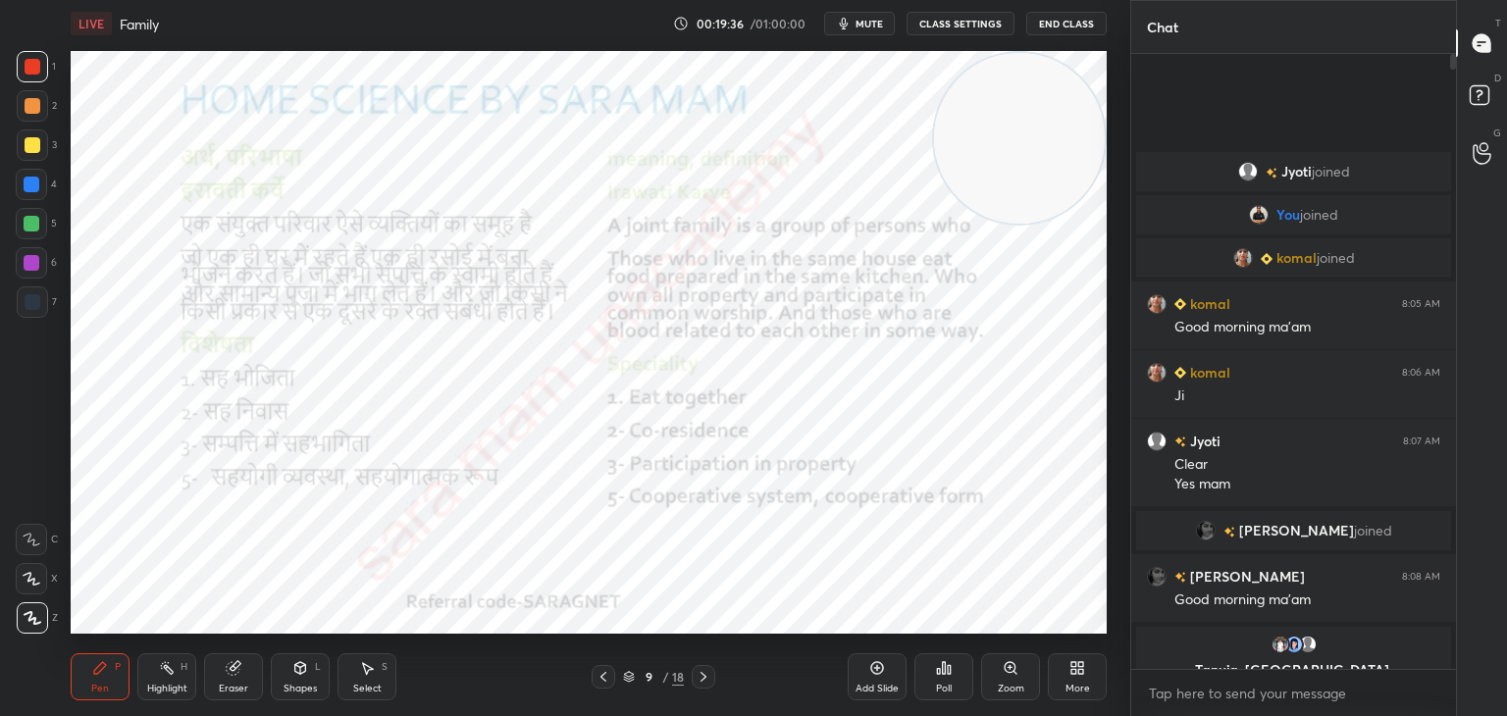
click at [102, 695] on div "Pen P" at bounding box center [100, 676] width 59 height 47
click at [706, 688] on div at bounding box center [704, 677] width 24 height 24
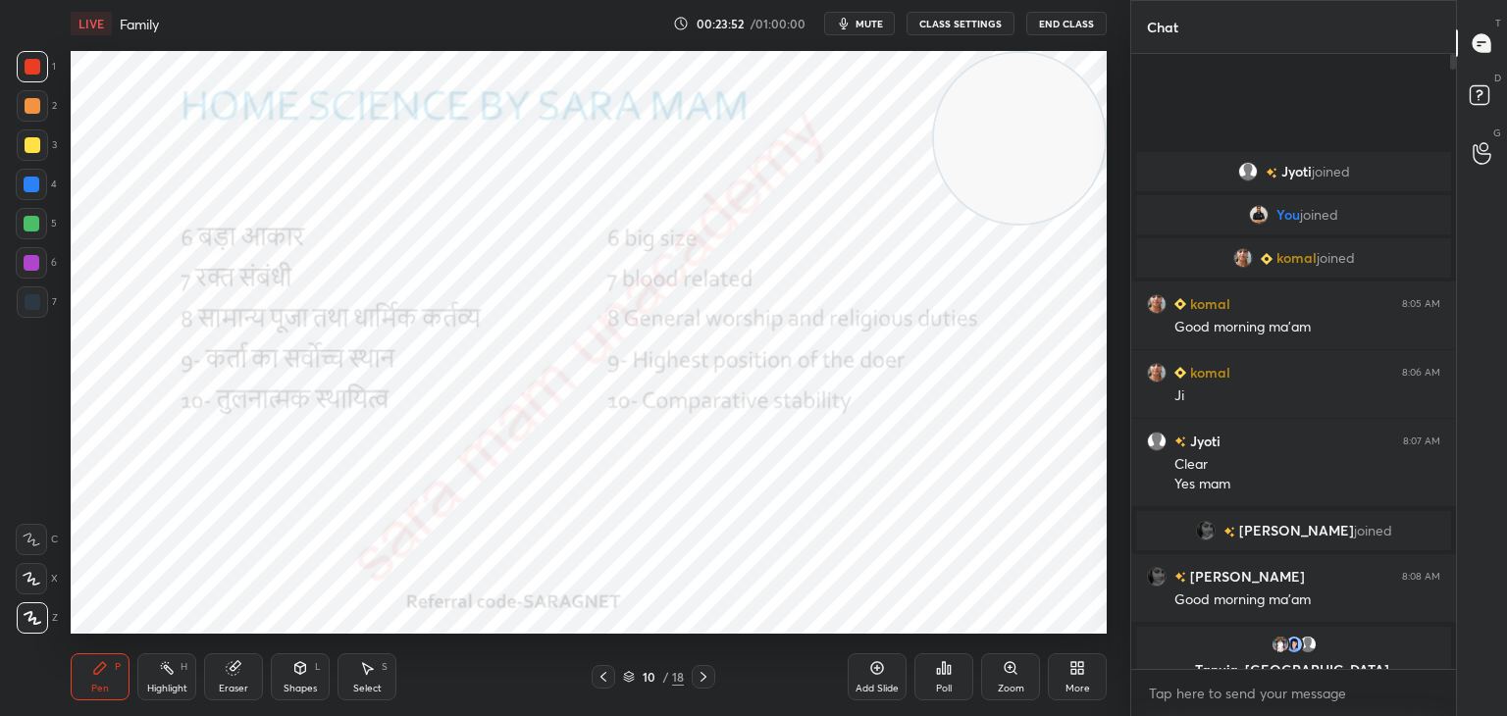
click at [698, 673] on icon at bounding box center [703, 677] width 16 height 16
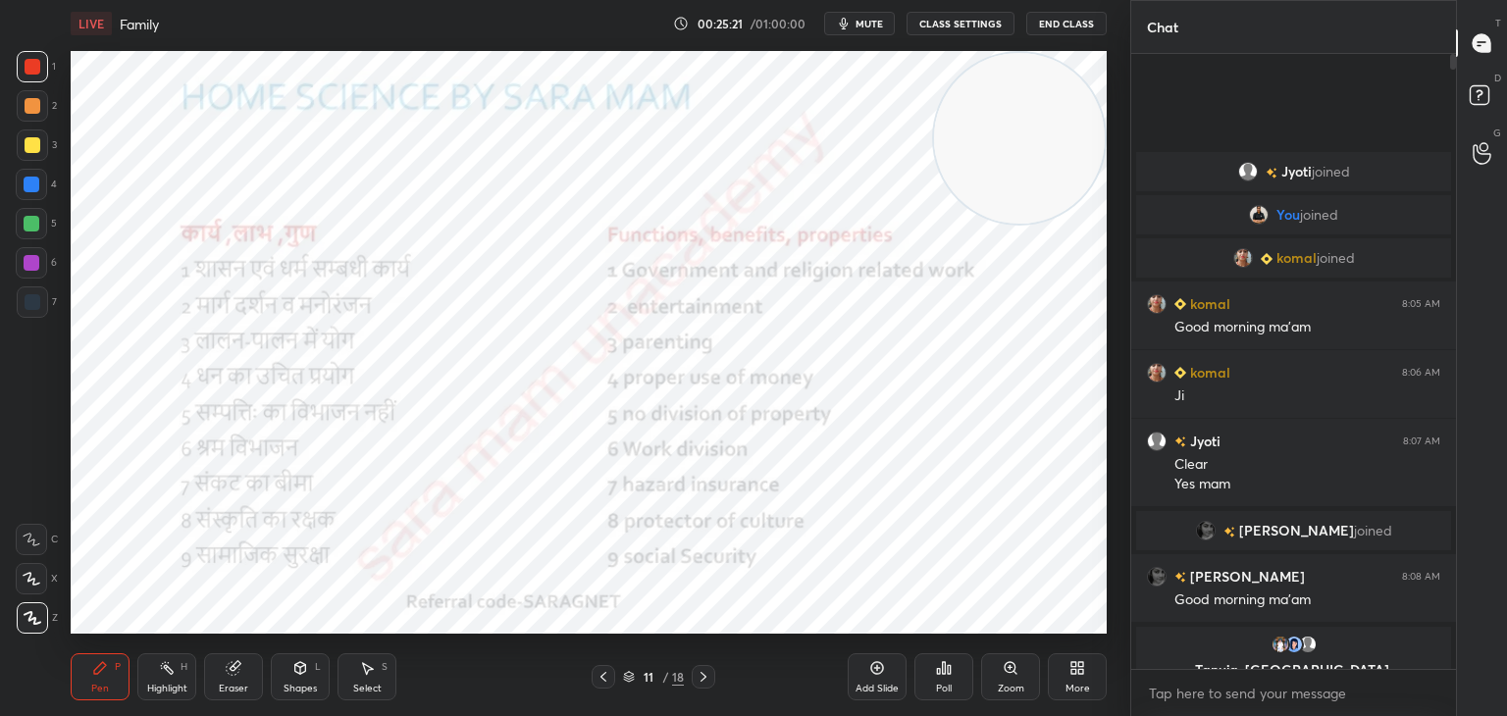
click at [383, 676] on div "Select S" at bounding box center [366, 676] width 59 height 47
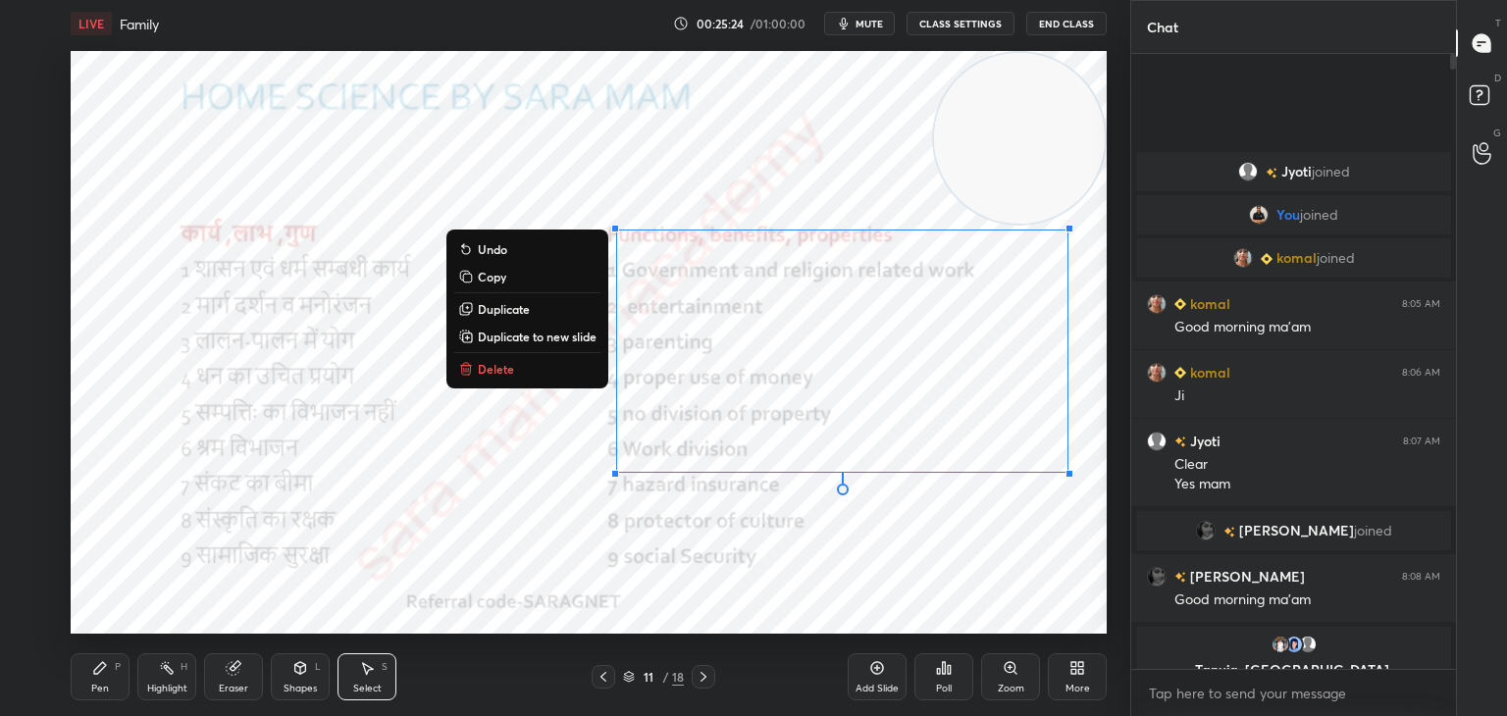
click at [522, 361] on button "Delete" at bounding box center [527, 369] width 146 height 24
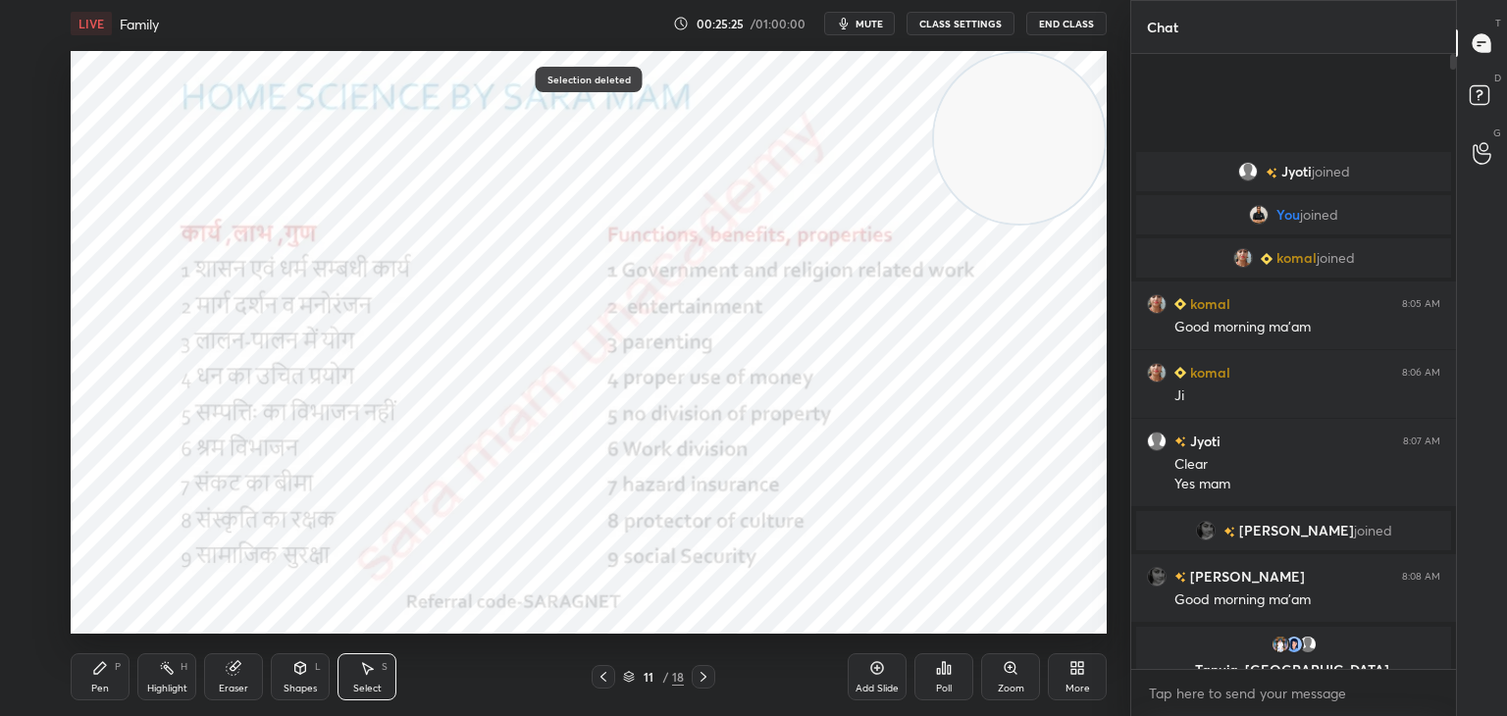
click at [103, 685] on div "Pen" at bounding box center [100, 689] width 18 height 10
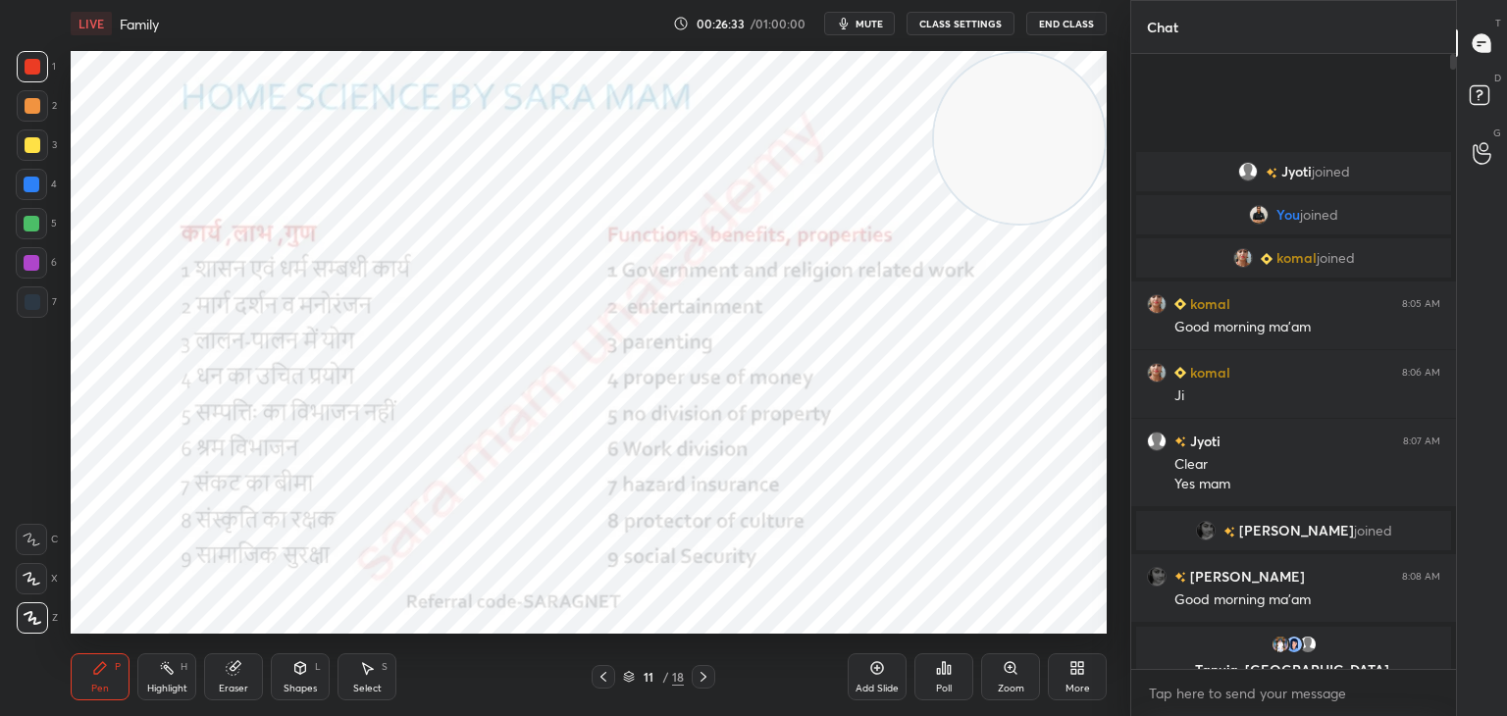
click at [710, 676] on icon at bounding box center [703, 677] width 16 height 16
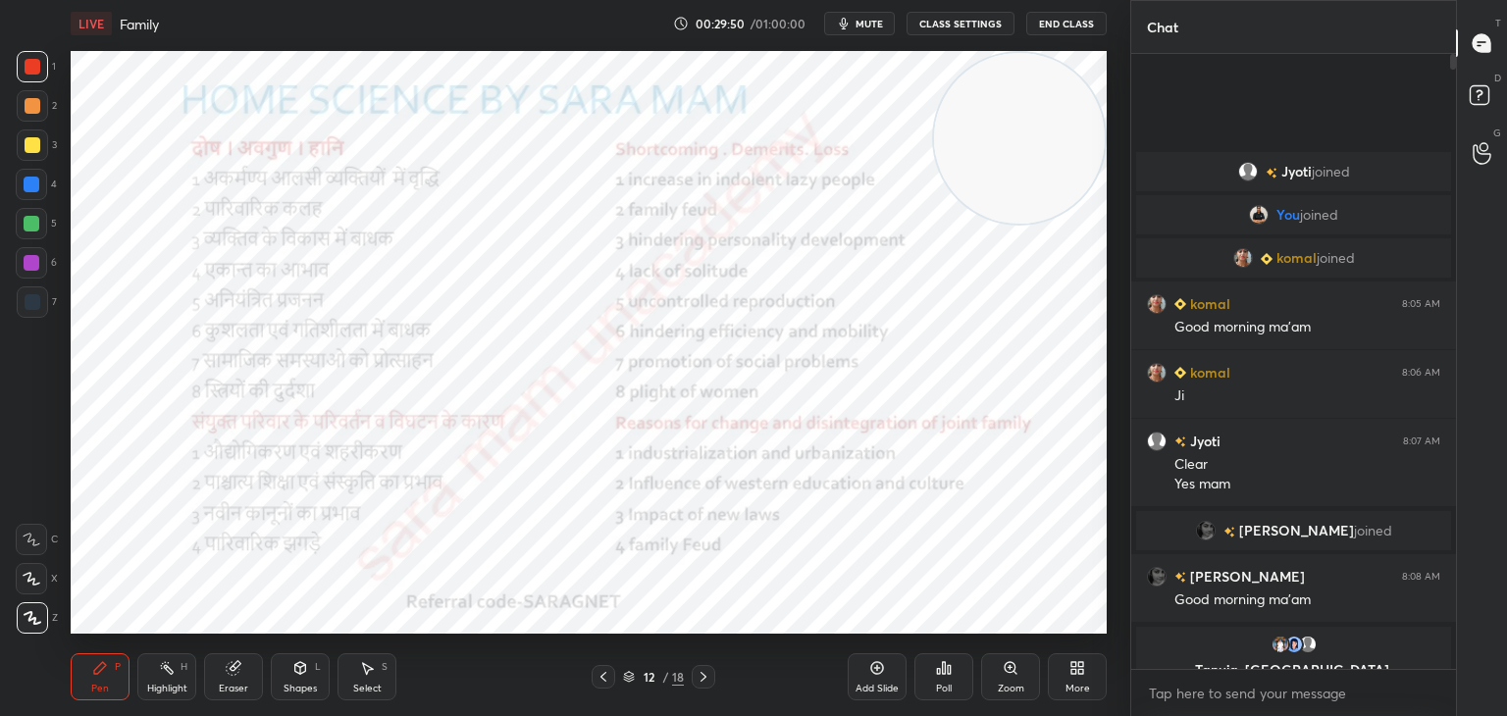
click at [377, 679] on div "Select S" at bounding box center [366, 676] width 59 height 47
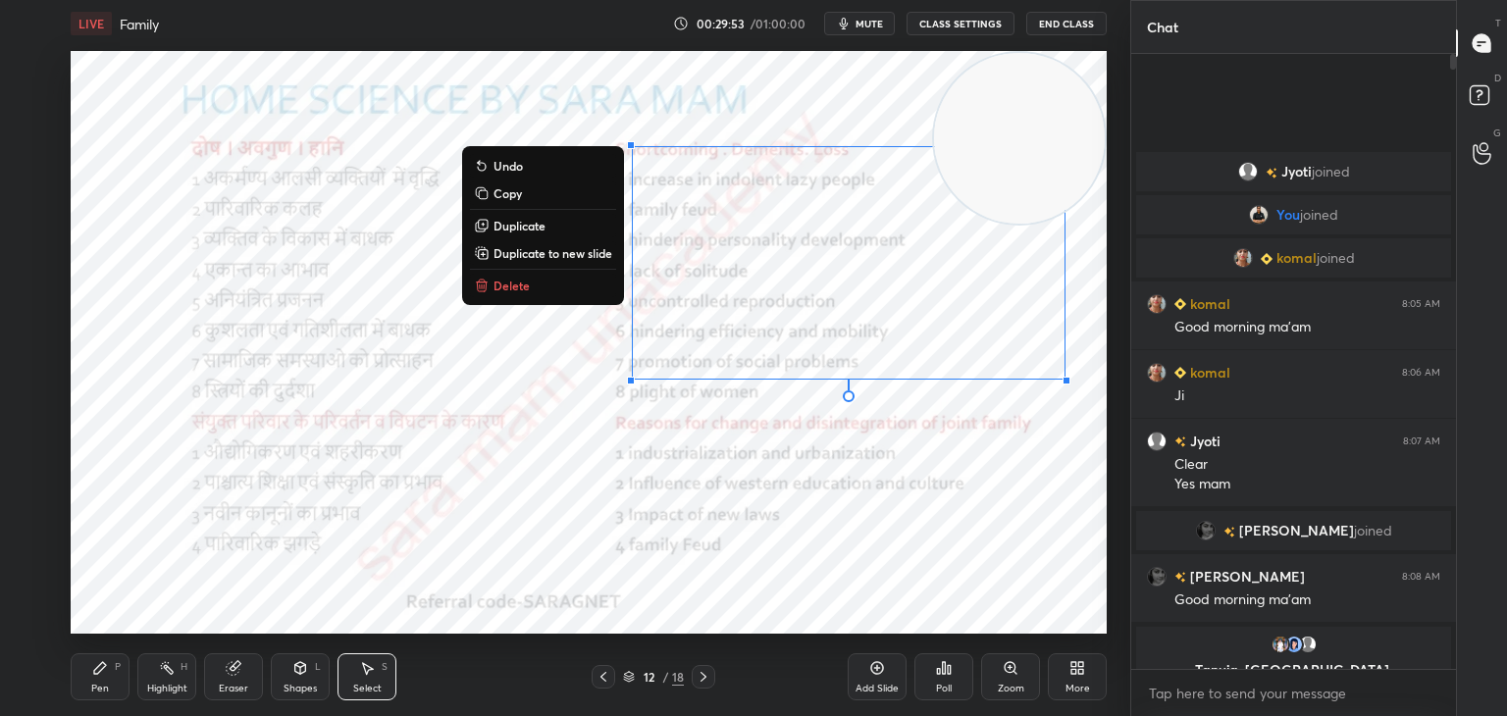
click at [536, 296] on button "Delete" at bounding box center [543, 286] width 146 height 24
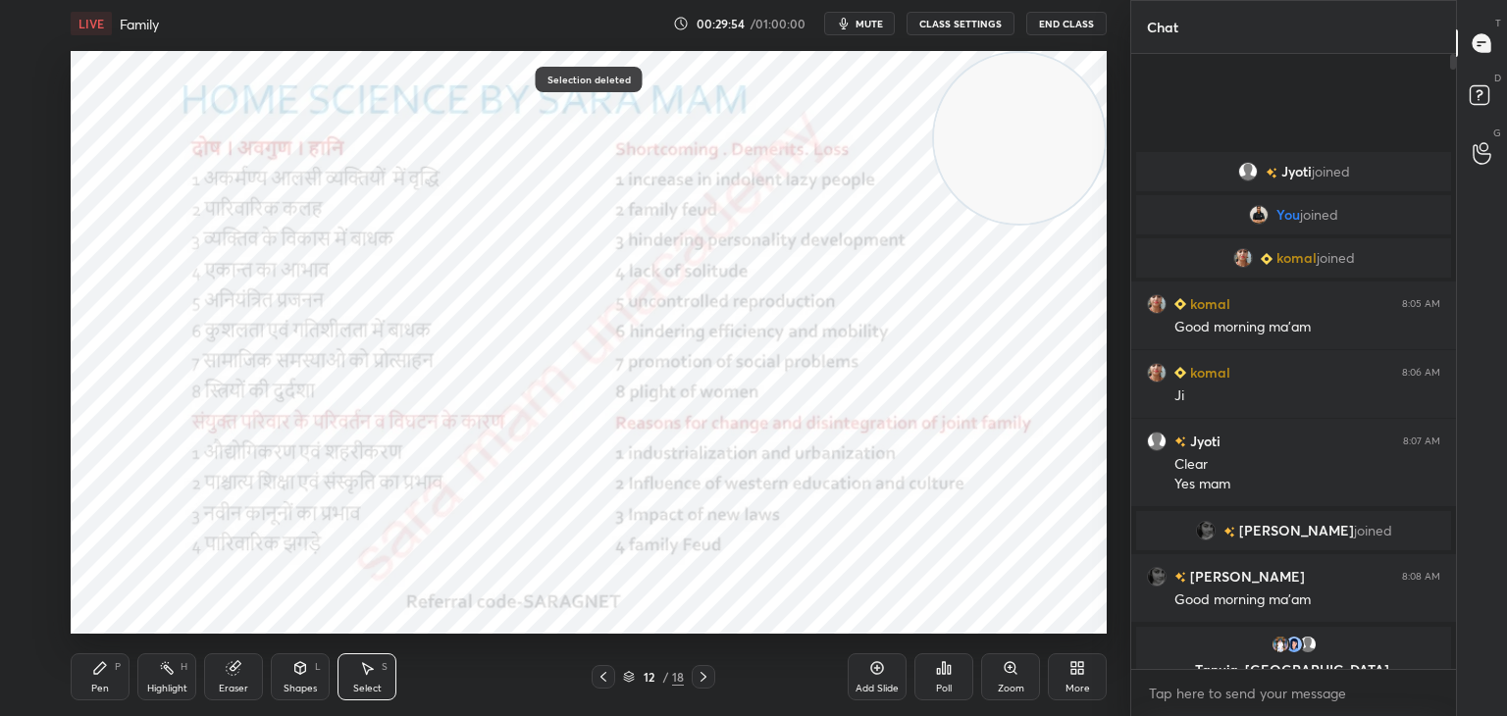
click at [117, 693] on div "Pen P" at bounding box center [100, 676] width 59 height 47
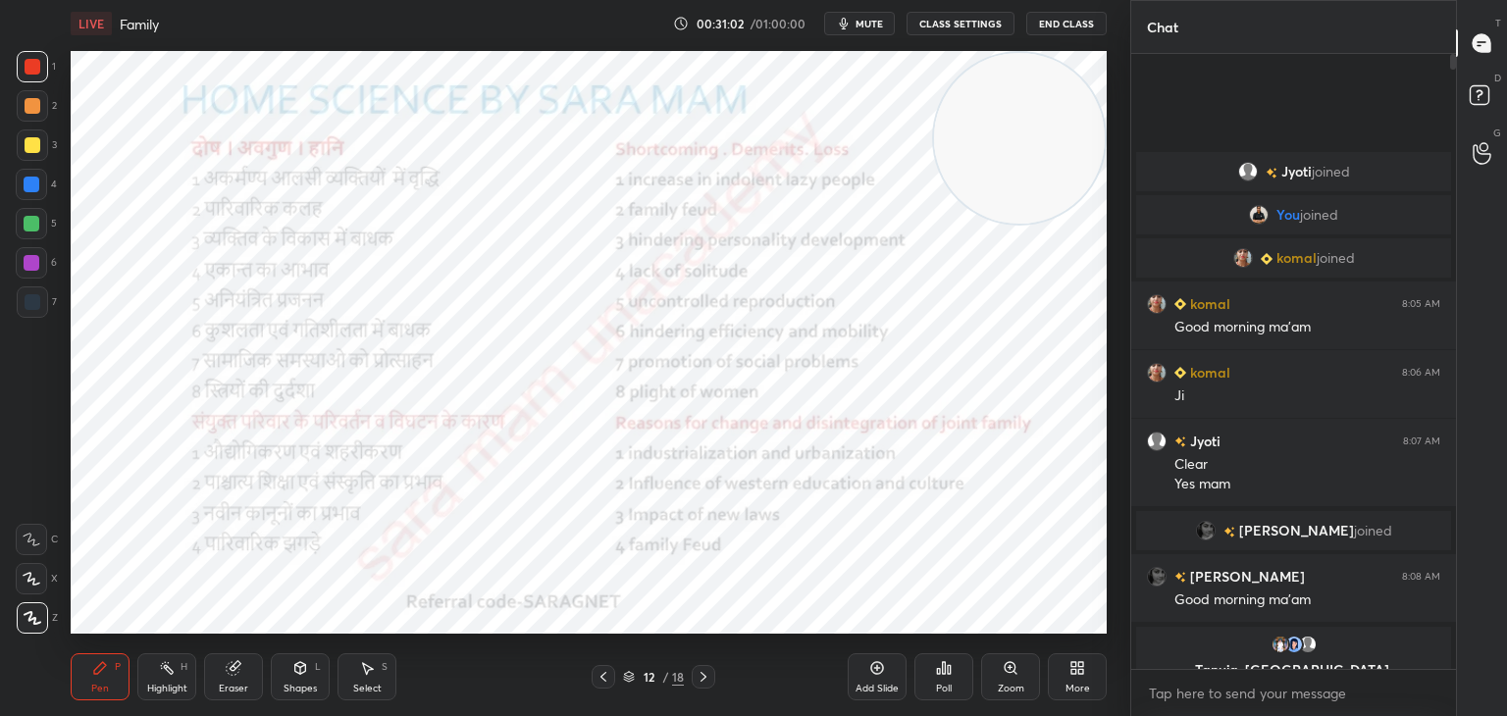
click at [356, 674] on div "Select S" at bounding box center [366, 676] width 59 height 47
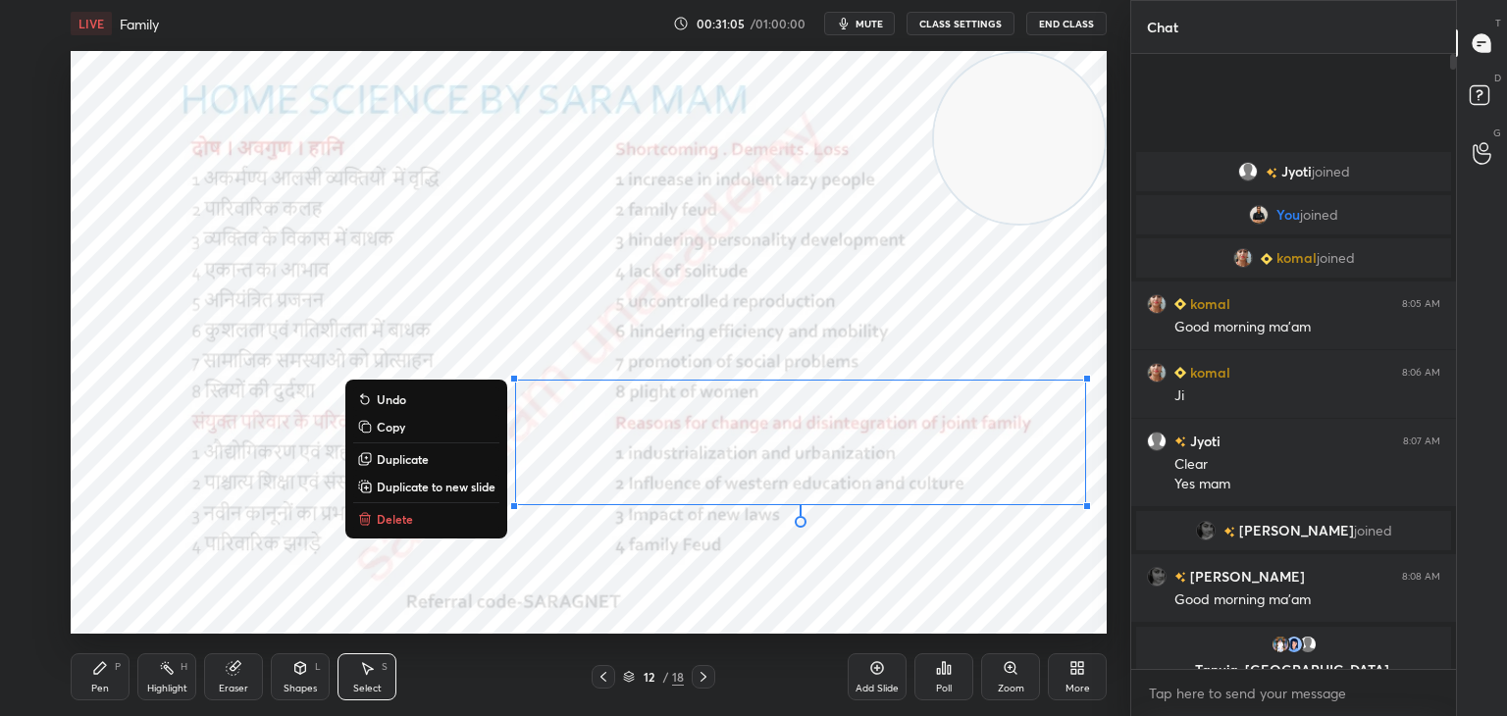
click at [424, 519] on button "Delete" at bounding box center [426, 519] width 146 height 24
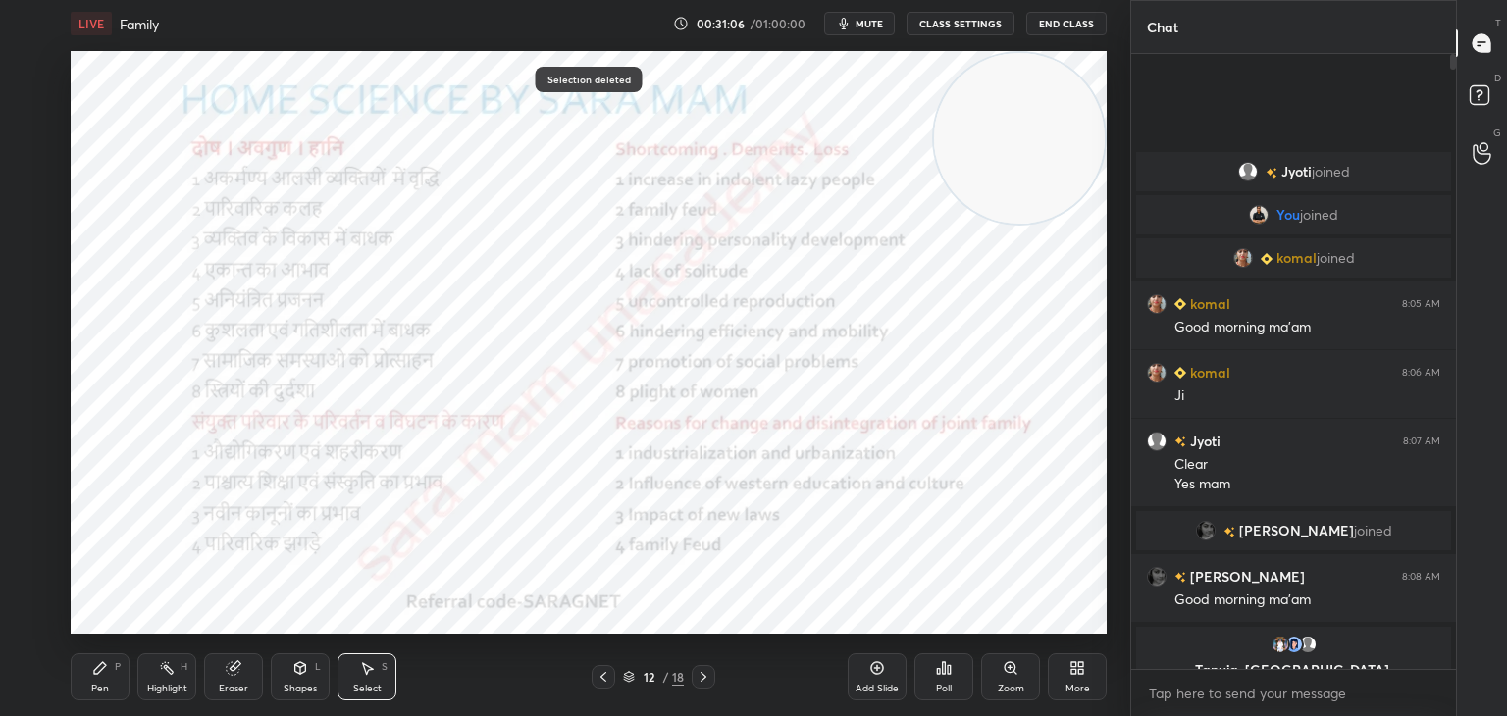
click at [82, 674] on div "Pen P" at bounding box center [100, 676] width 59 height 47
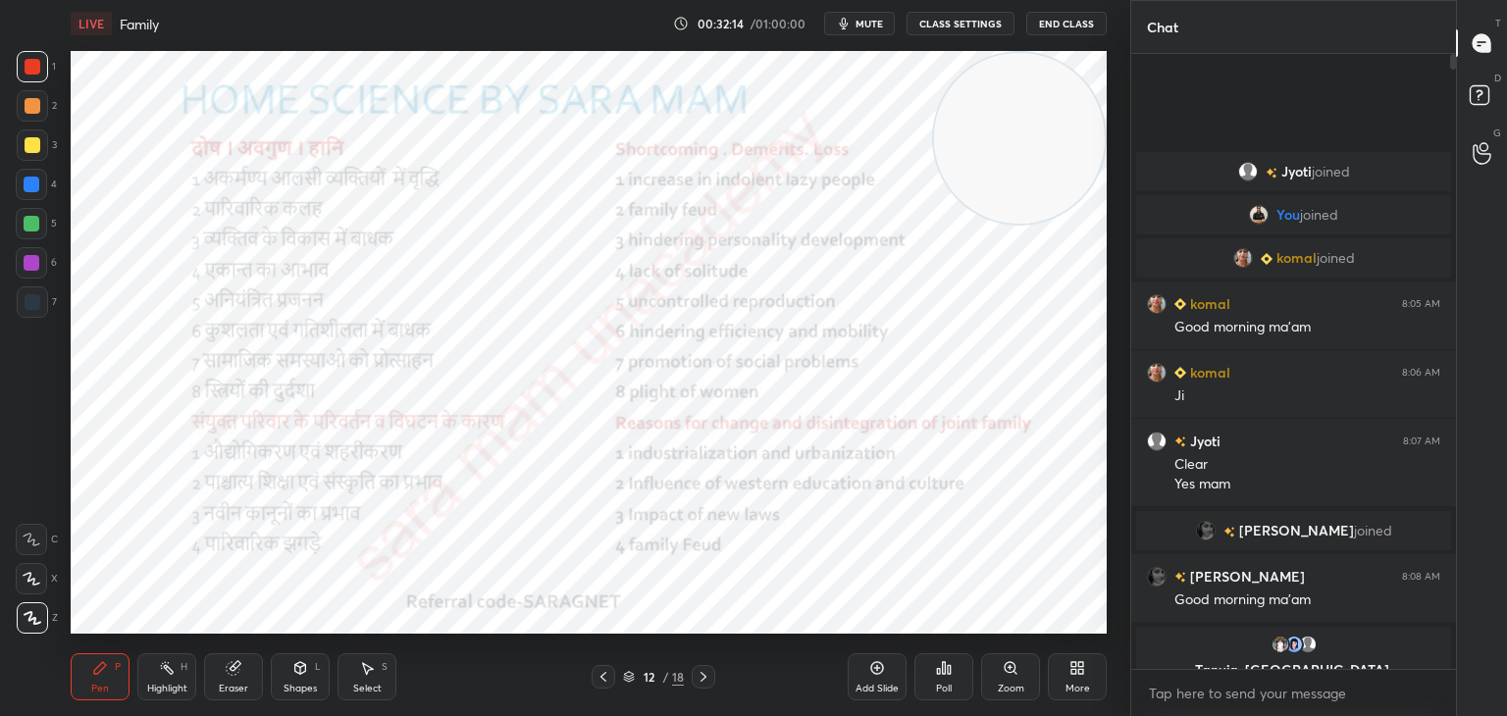
click at [695, 676] on icon at bounding box center [703, 677] width 16 height 16
click at [357, 688] on div "Select" at bounding box center [367, 689] width 28 height 10
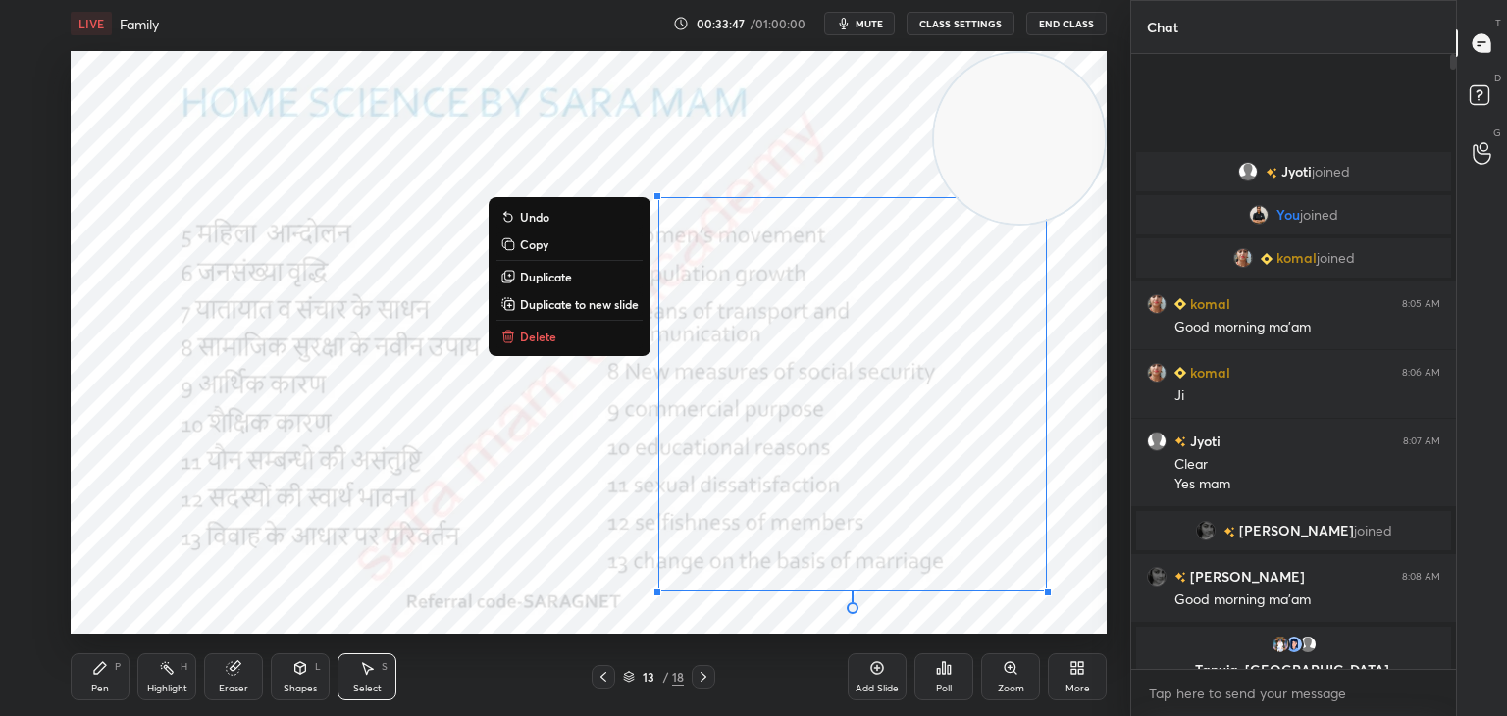
click at [561, 347] on button "Delete" at bounding box center [569, 337] width 146 height 24
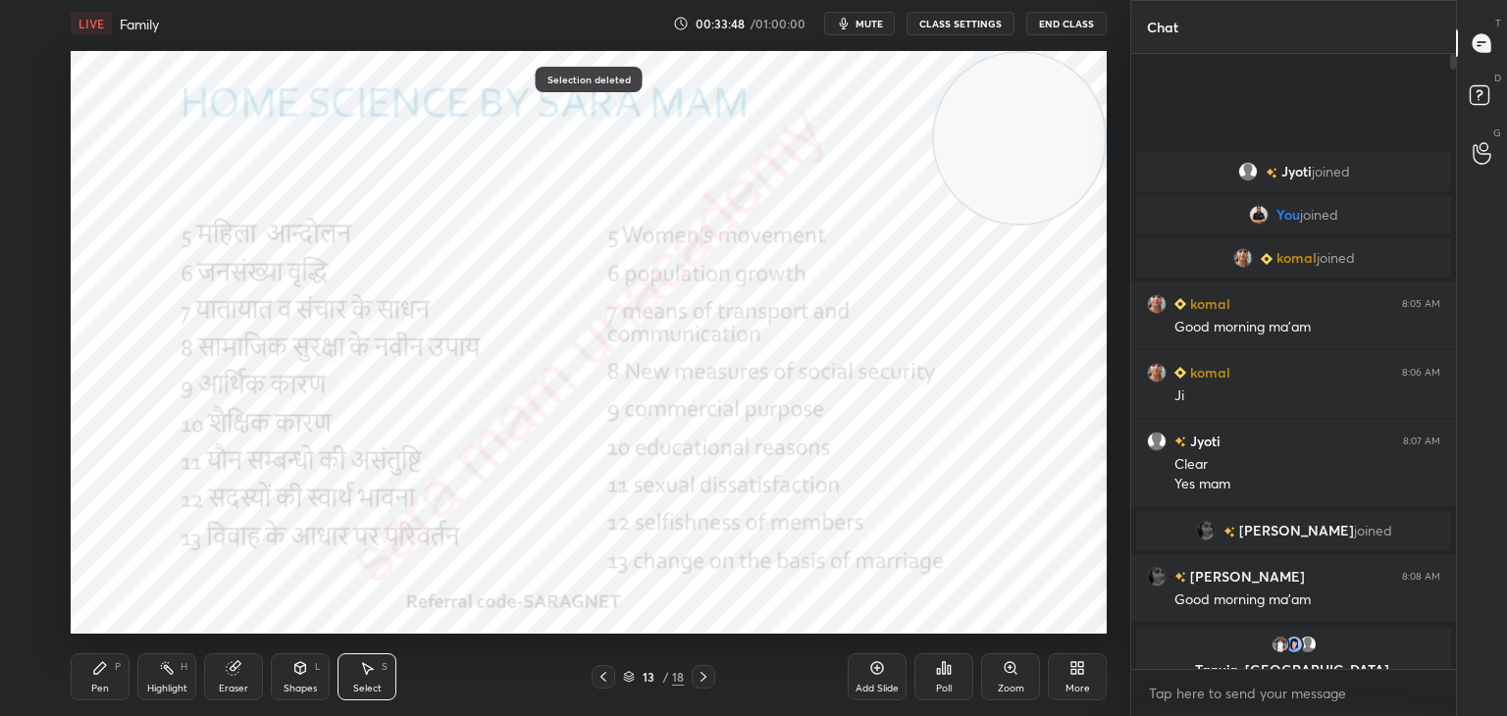
click at [706, 676] on icon at bounding box center [703, 677] width 16 height 16
click at [109, 683] on div "Pen P" at bounding box center [100, 676] width 59 height 47
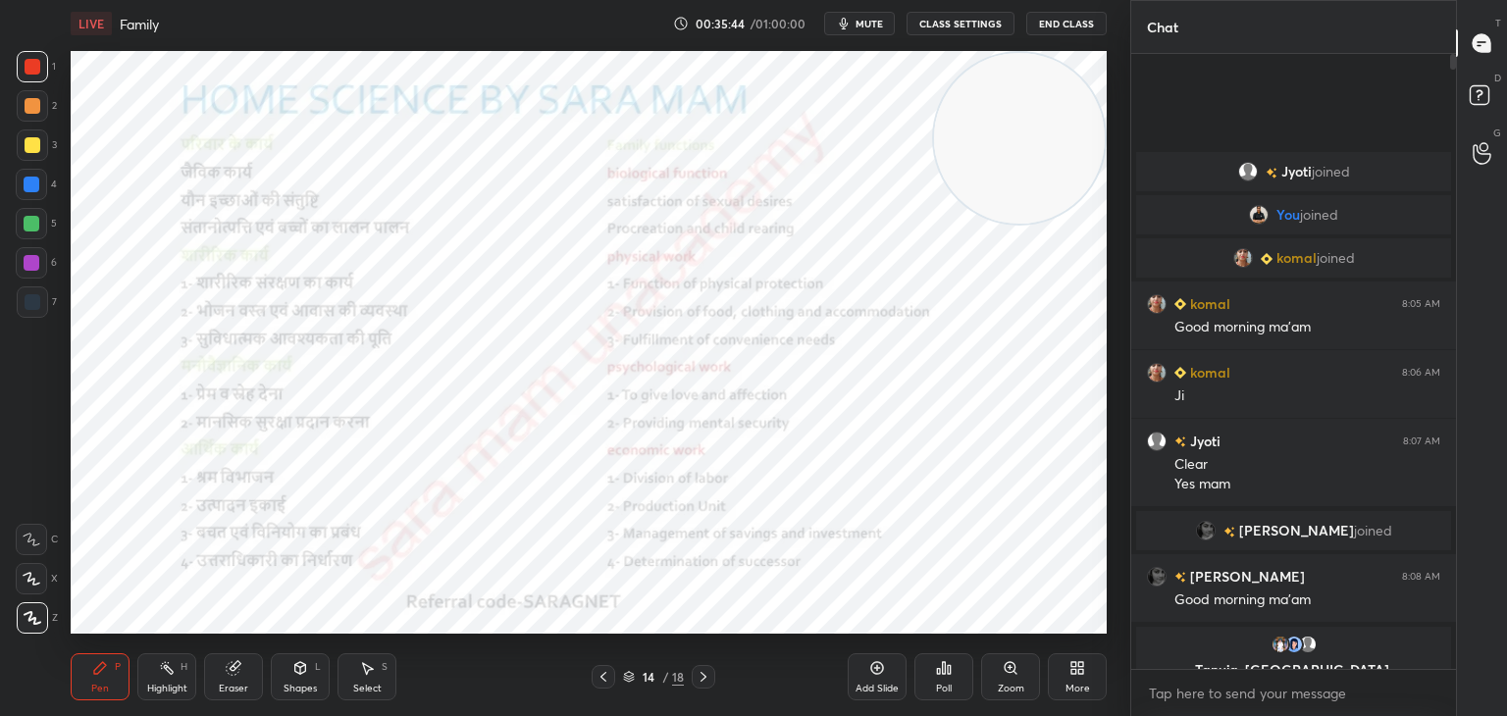
click at [375, 687] on div "Select" at bounding box center [367, 689] width 28 height 10
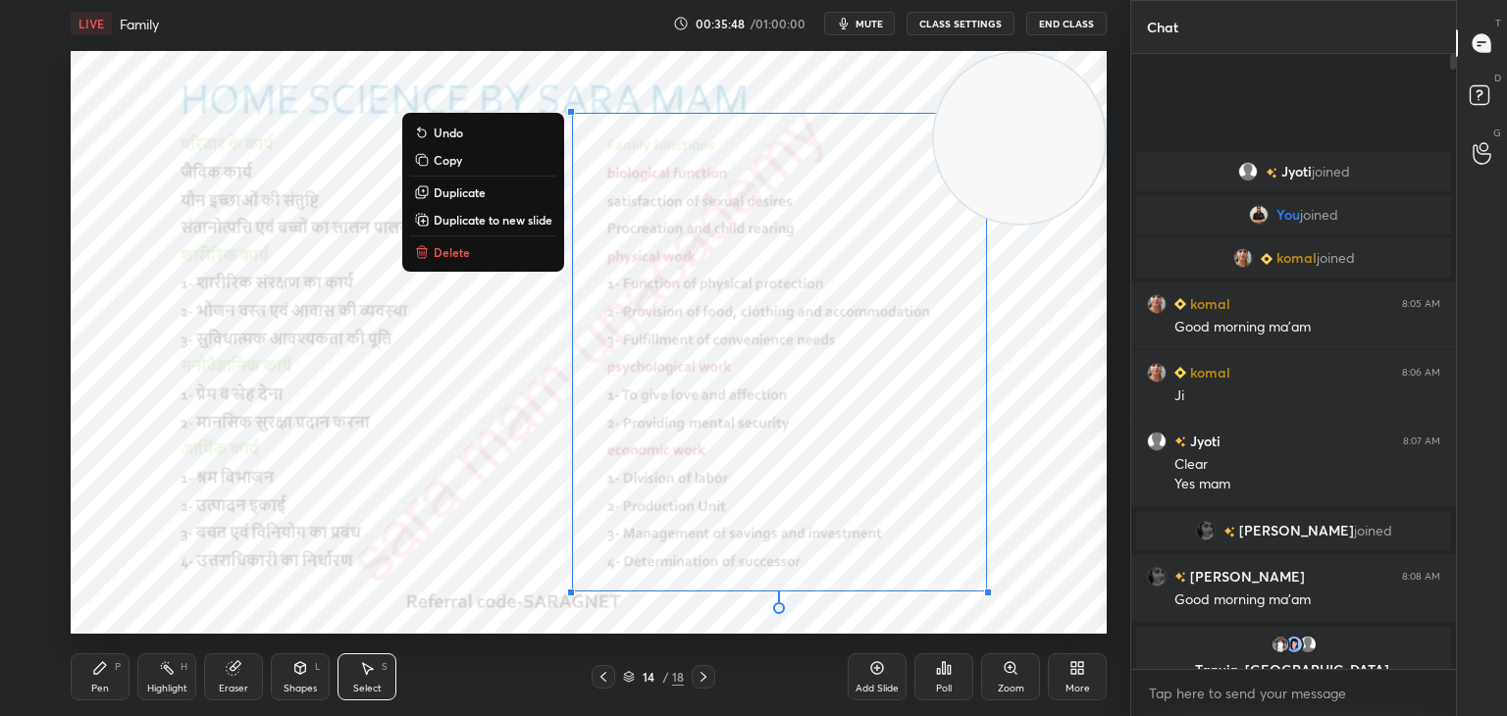
click at [472, 270] on div "0 ° Undo Copy Duplicate Duplicate to new slide Delete" at bounding box center [589, 342] width 1036 height 583
click at [443, 263] on button "Delete" at bounding box center [483, 252] width 146 height 24
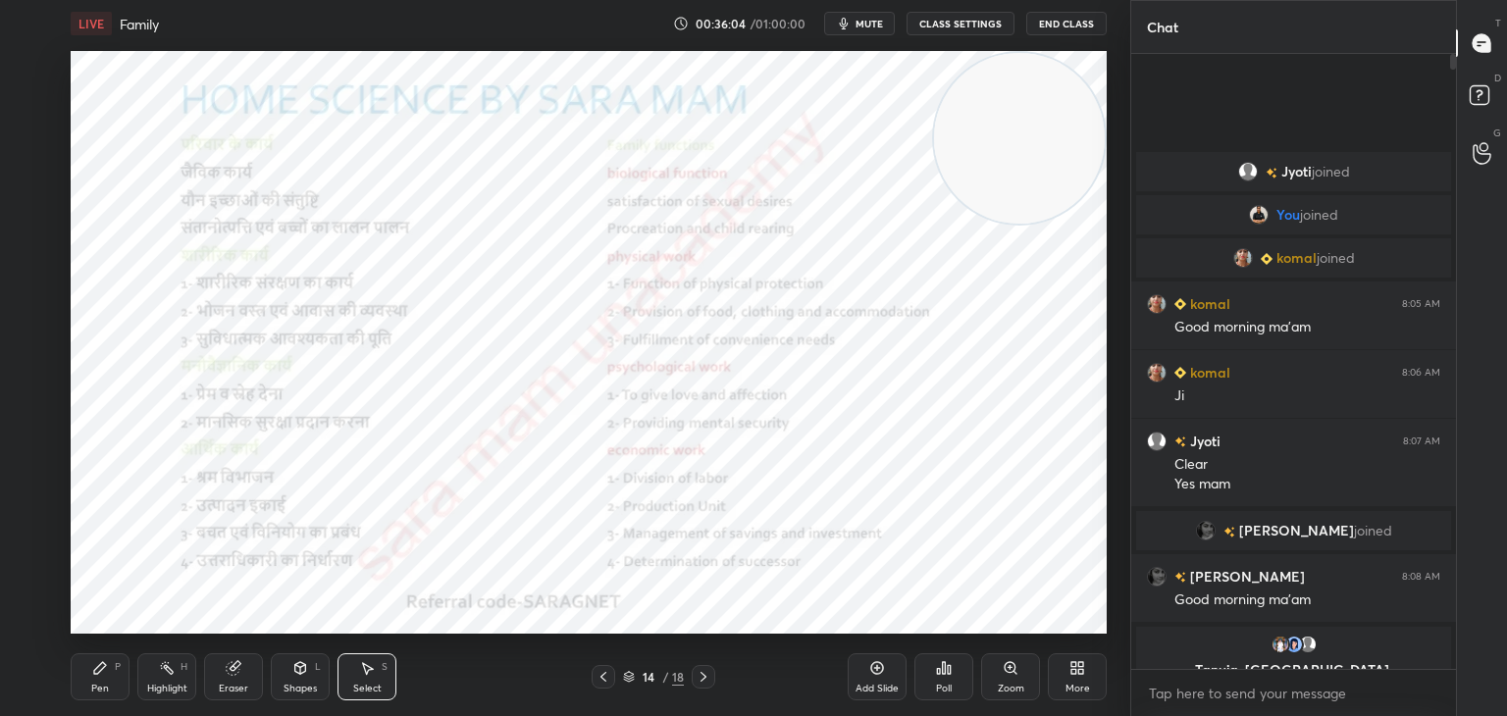
click at [694, 682] on div at bounding box center [704, 677] width 24 height 24
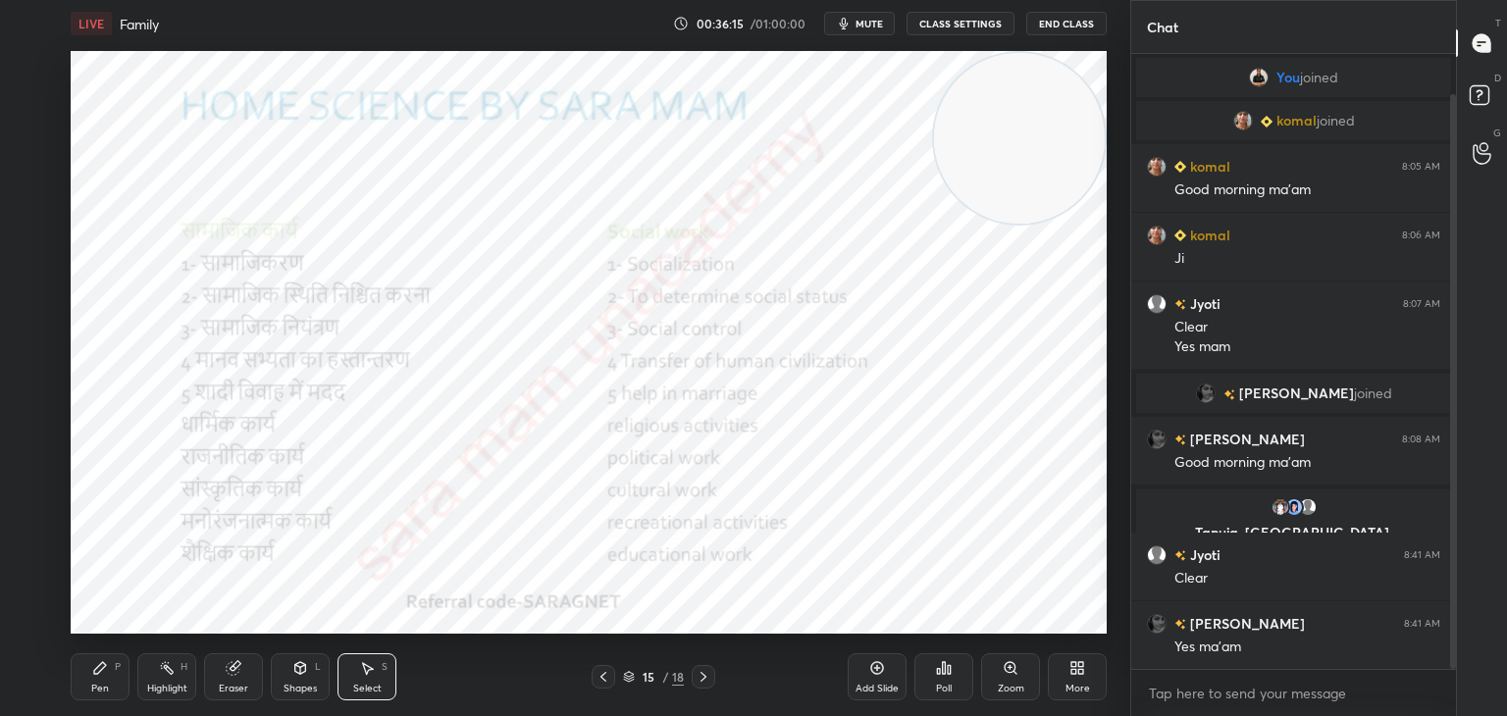
drag, startPoint x: 1454, startPoint y: 422, endPoint x: 1464, endPoint y: 485, distance: 63.7
click at [1464, 485] on div "Chat [PERSON_NAME] joined You joined [PERSON_NAME] joined [PERSON_NAME] 8:05 AM…" at bounding box center [1318, 358] width 377 height 716
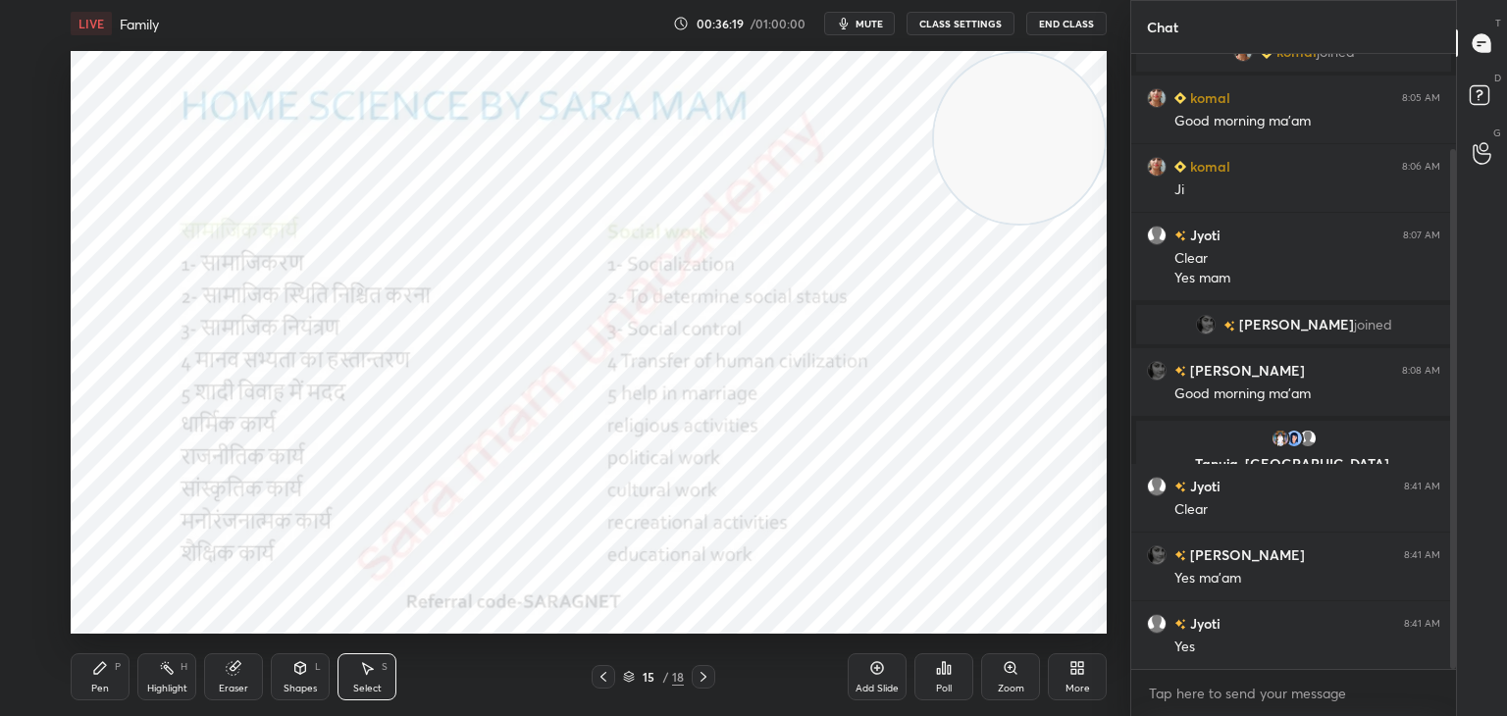
click at [95, 673] on icon at bounding box center [100, 668] width 12 height 12
click at [696, 677] on icon at bounding box center [703, 677] width 16 height 16
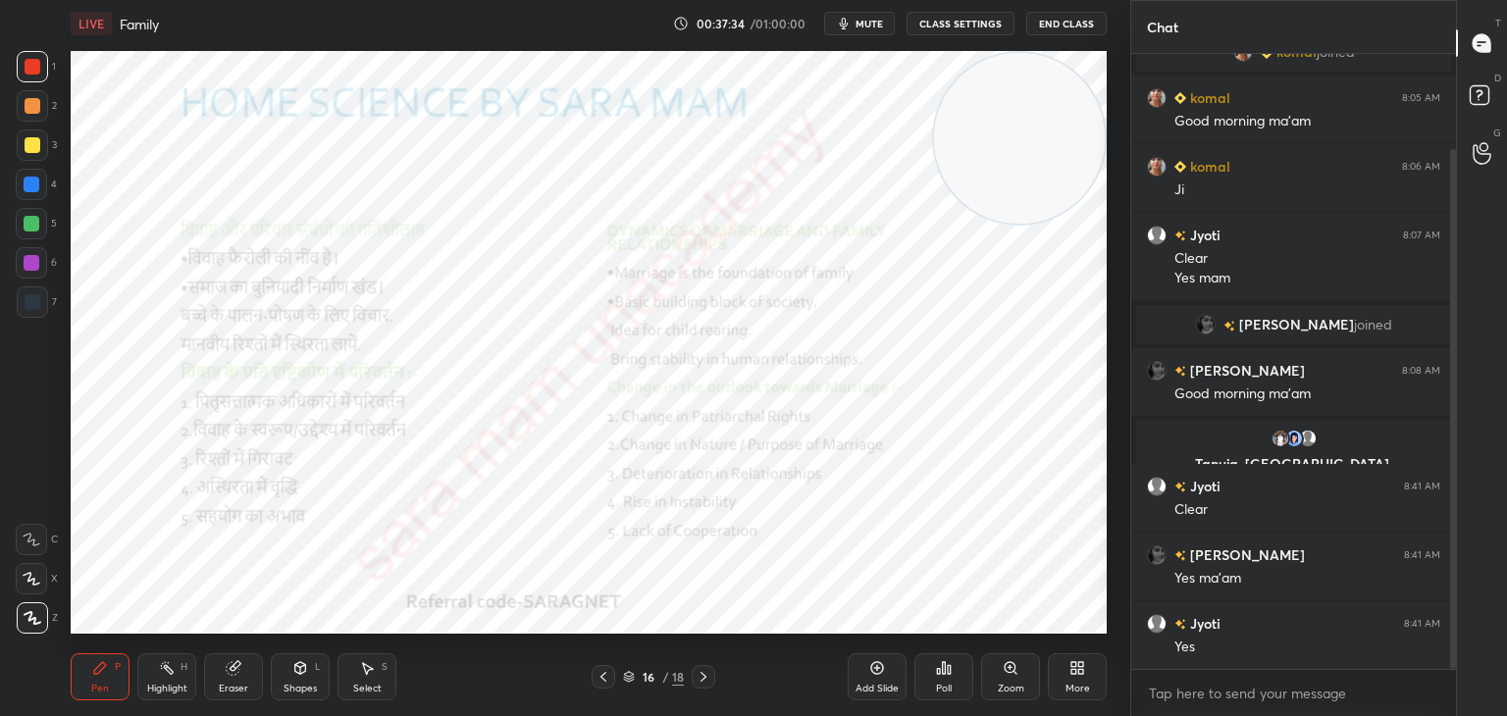
scroll to position [180, 0]
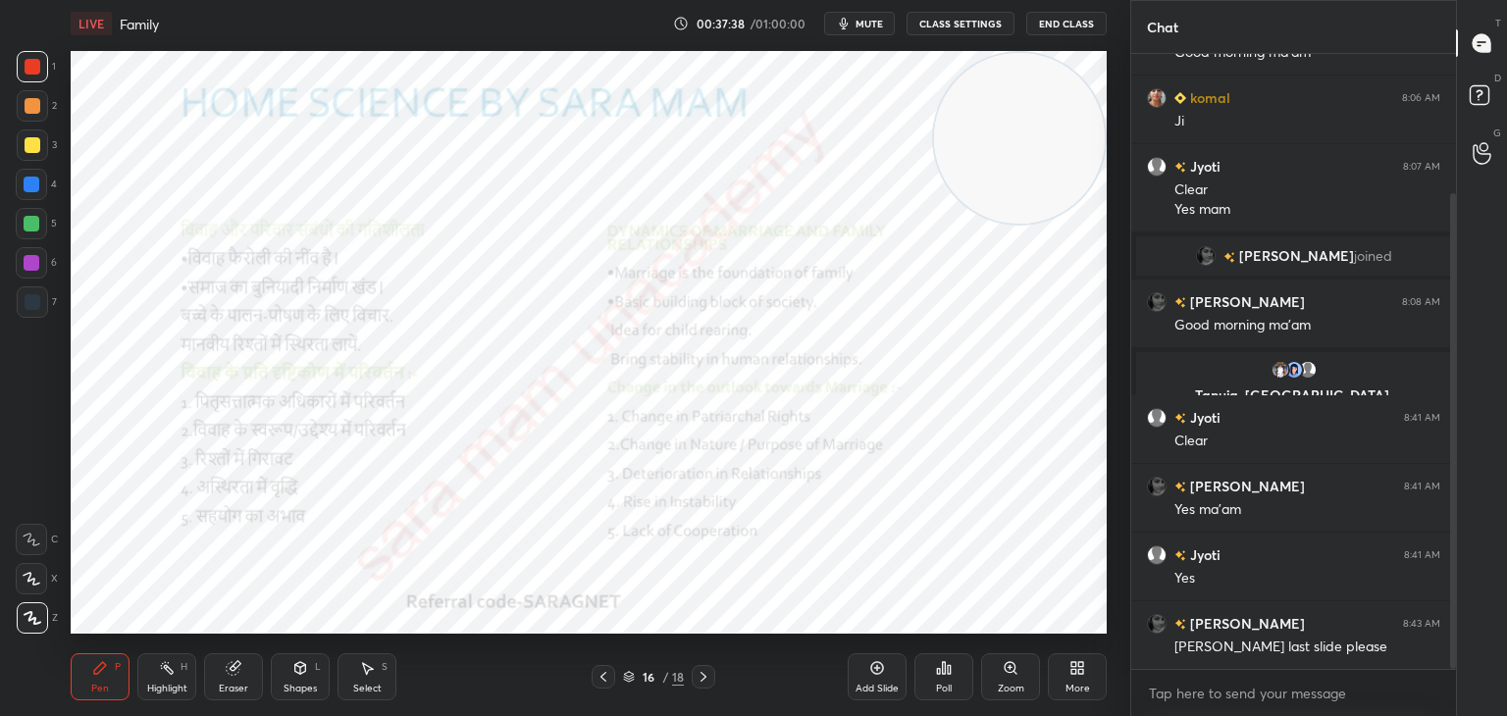
click at [611, 677] on div at bounding box center [603, 677] width 24 height 24
click at [371, 684] on div "Select" at bounding box center [367, 689] width 28 height 10
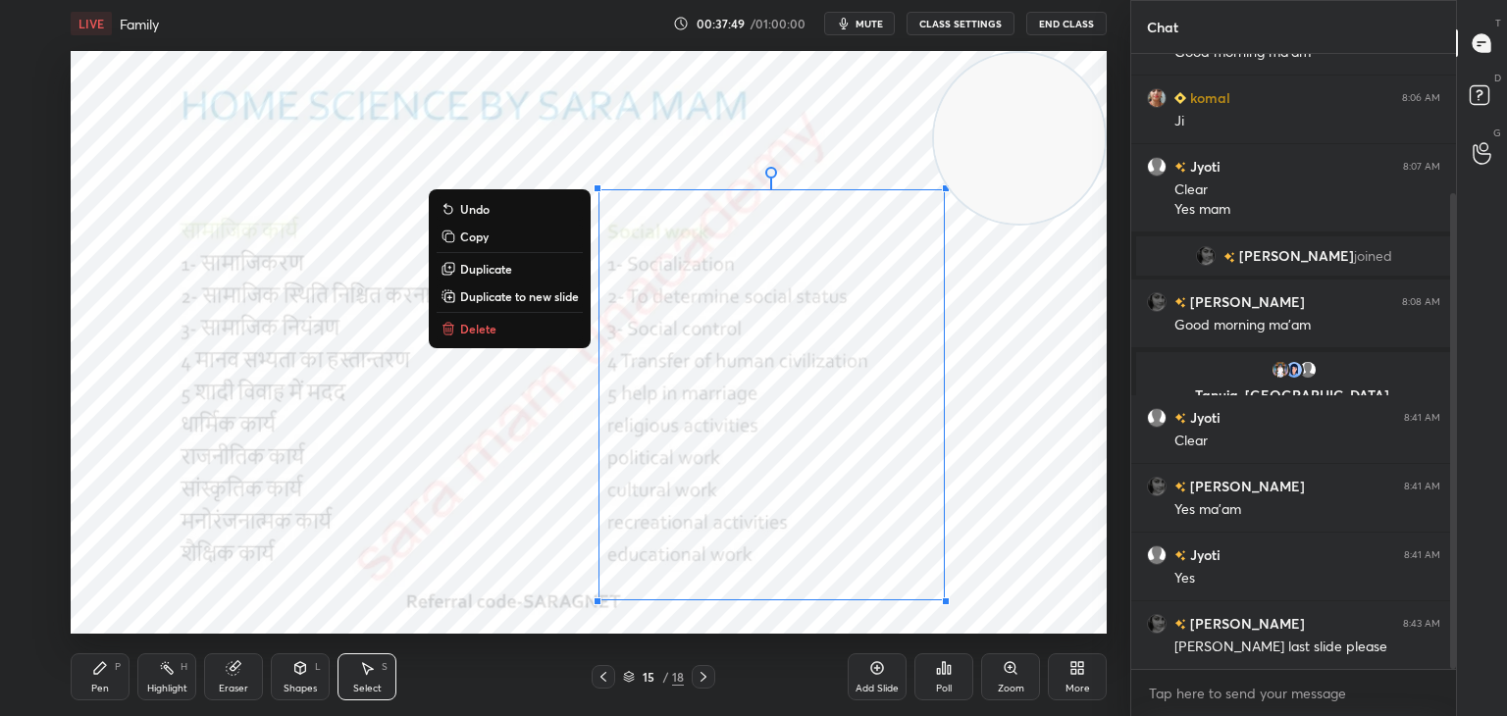
click at [471, 342] on div "0 ° Undo Copy Duplicate Duplicate to new slide Delete" at bounding box center [589, 342] width 1036 height 583
click at [484, 345] on div "0 ° Undo Copy Duplicate Duplicate to new slide Delete" at bounding box center [589, 342] width 1036 height 583
click at [493, 332] on button "Delete" at bounding box center [509, 329] width 146 height 24
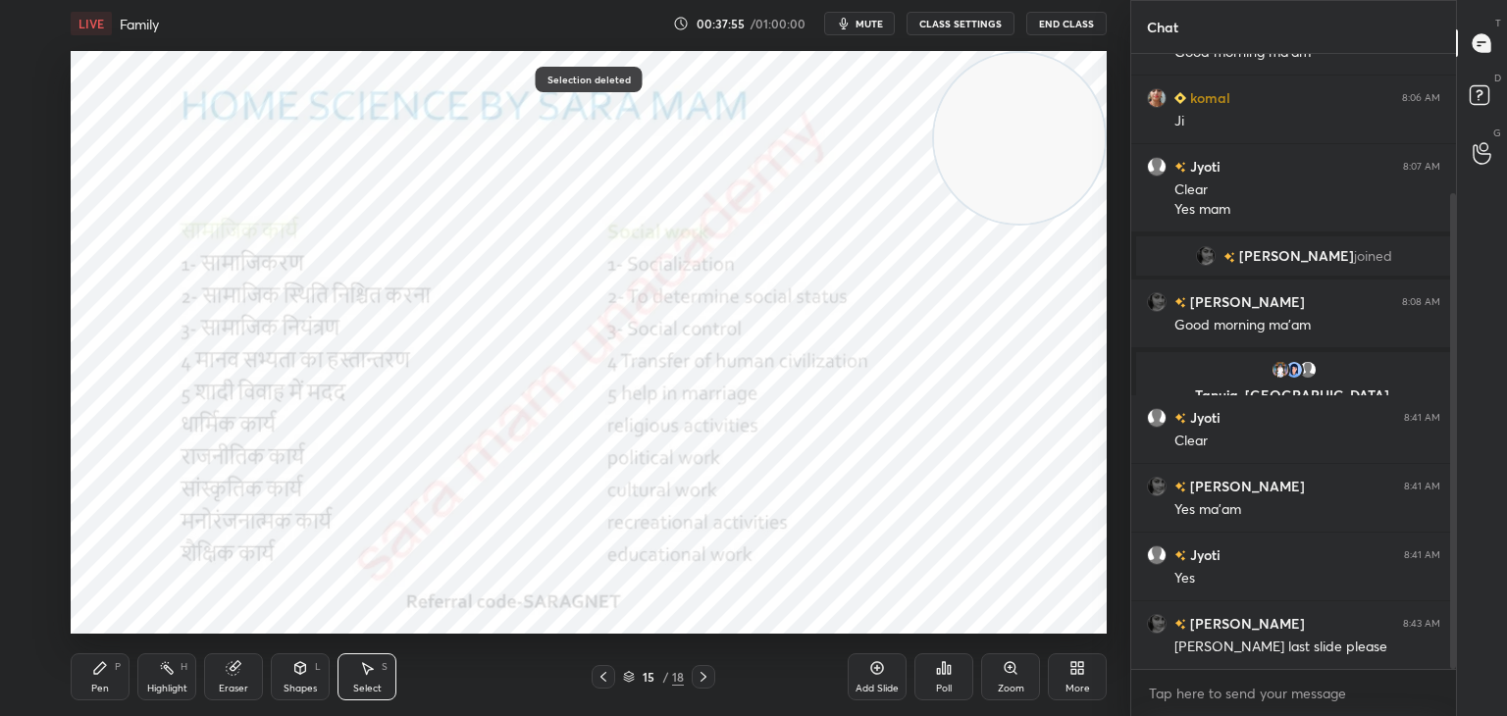
click at [98, 668] on icon at bounding box center [100, 668] width 12 height 12
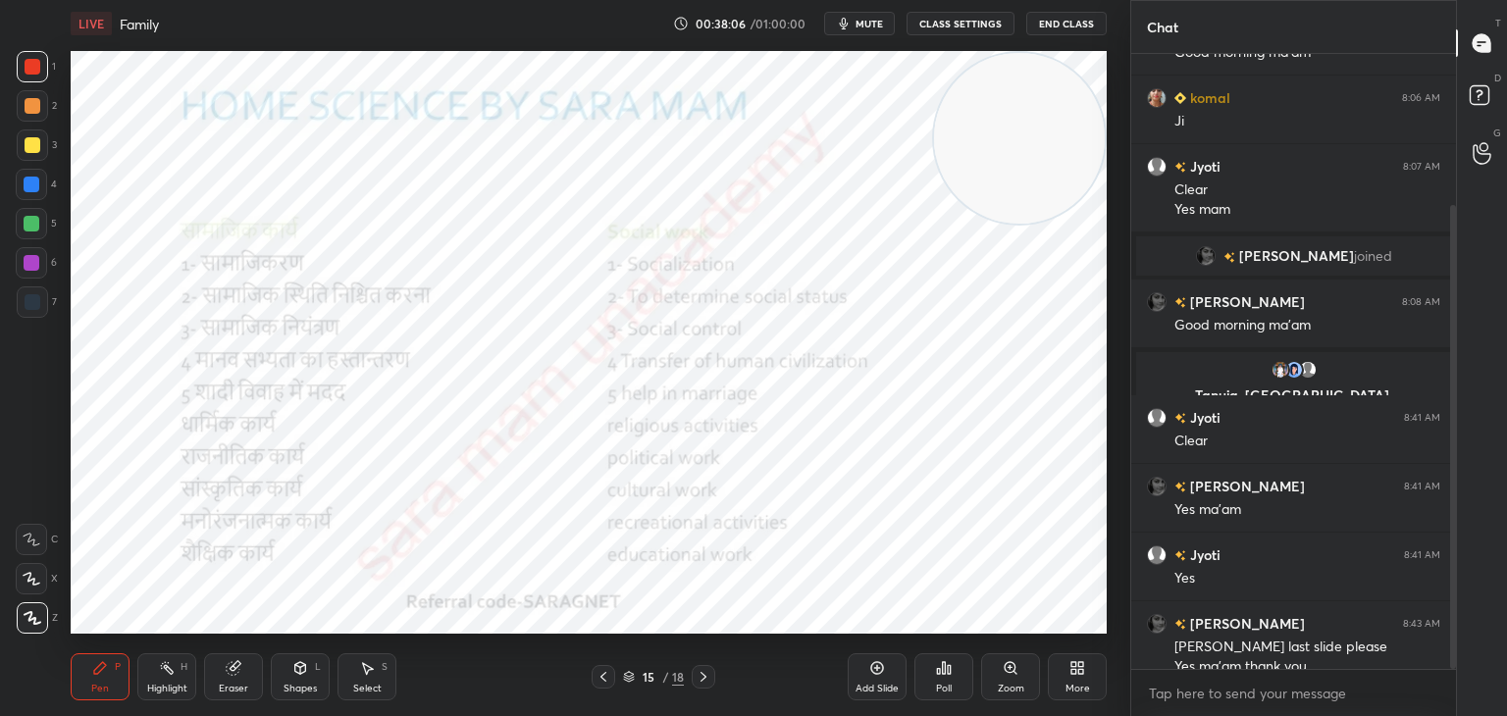
scroll to position [200, 0]
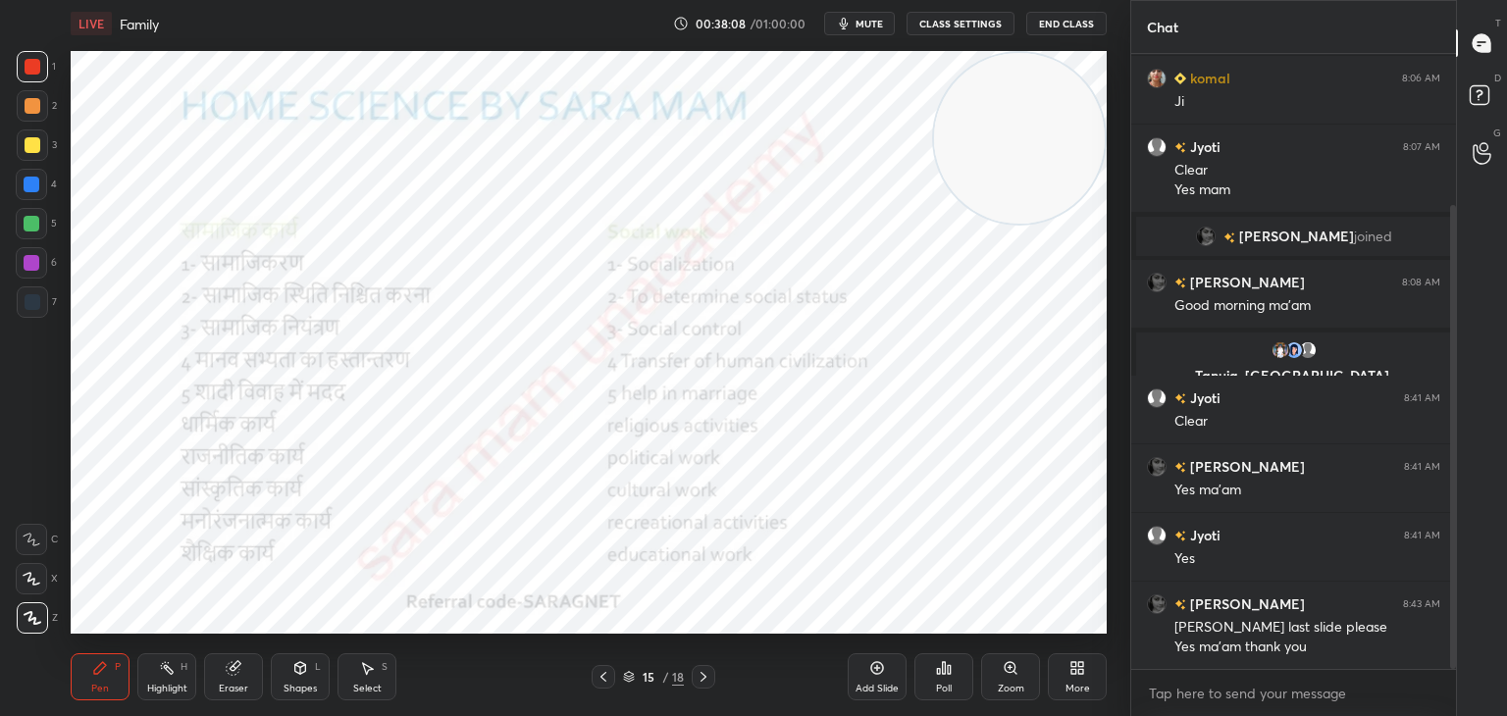
click at [700, 680] on icon at bounding box center [703, 677] width 16 height 16
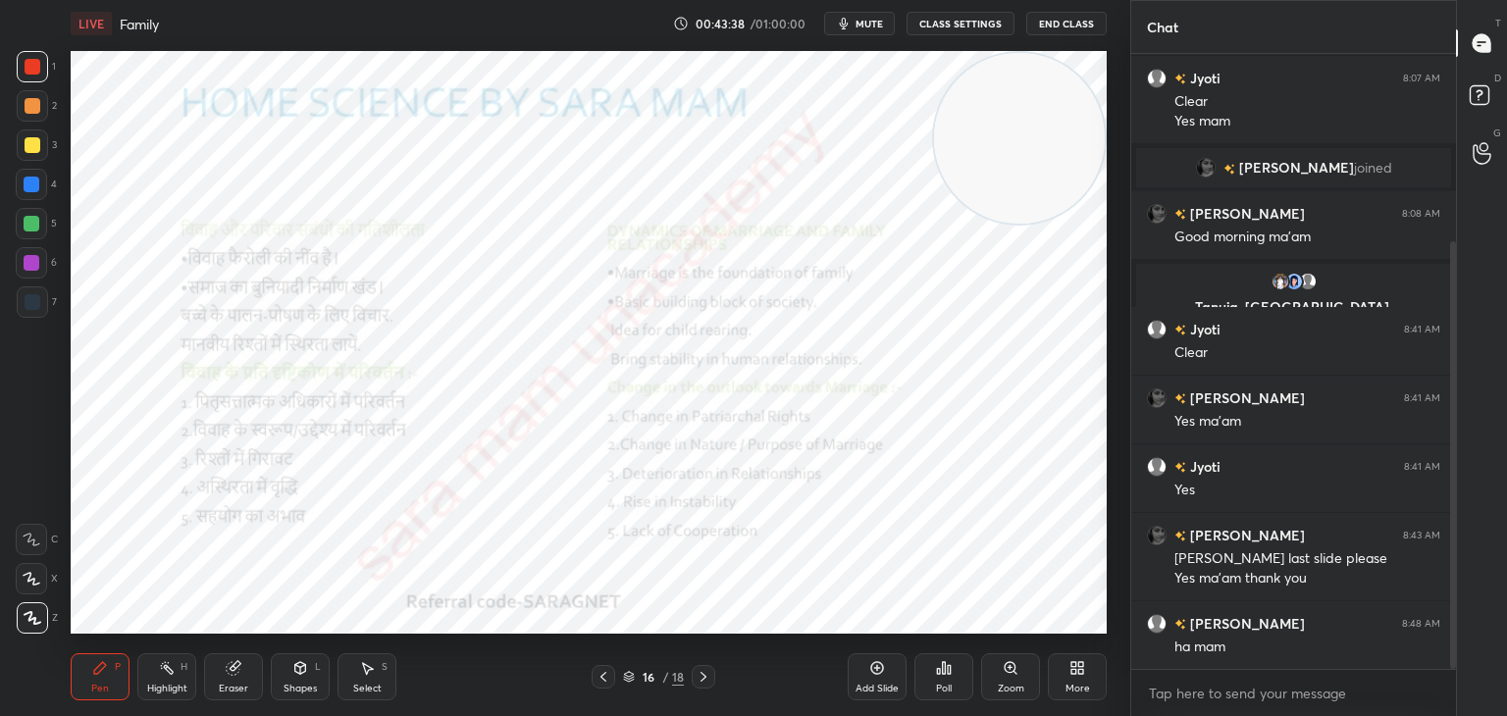
click at [371, 671] on icon at bounding box center [367, 668] width 16 height 16
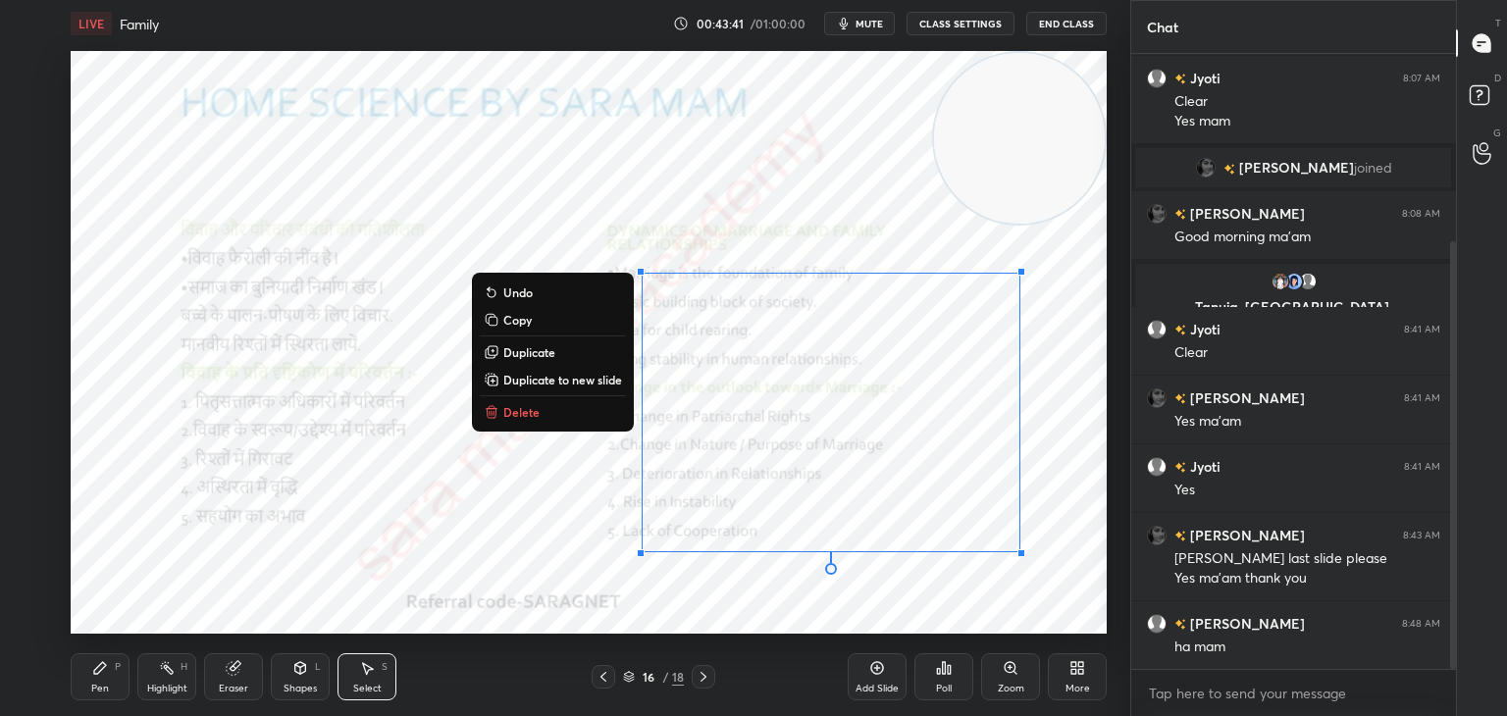
click at [549, 414] on button "Delete" at bounding box center [553, 412] width 146 height 24
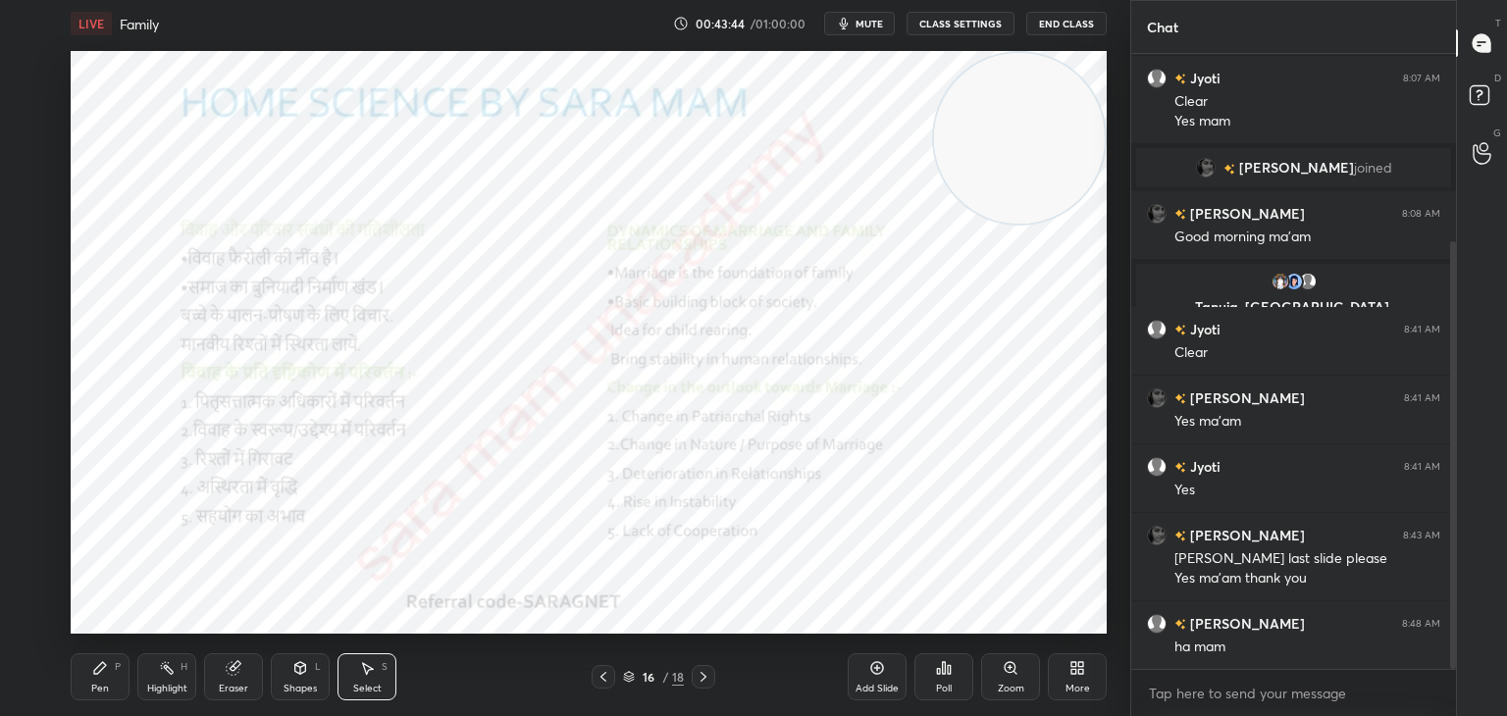
click at [706, 672] on icon at bounding box center [703, 677] width 16 height 16
click at [99, 688] on div "Pen" at bounding box center [100, 689] width 18 height 10
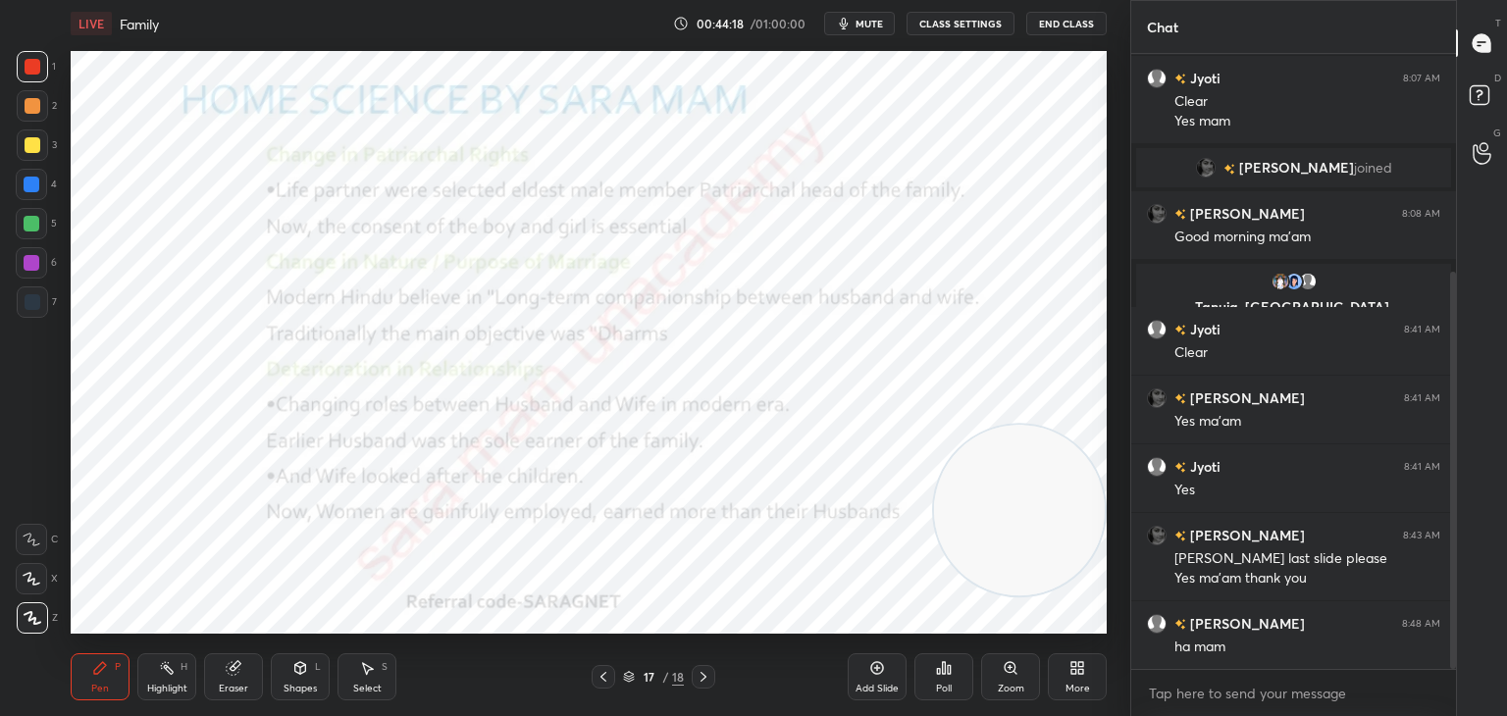
scroll to position [337, 0]
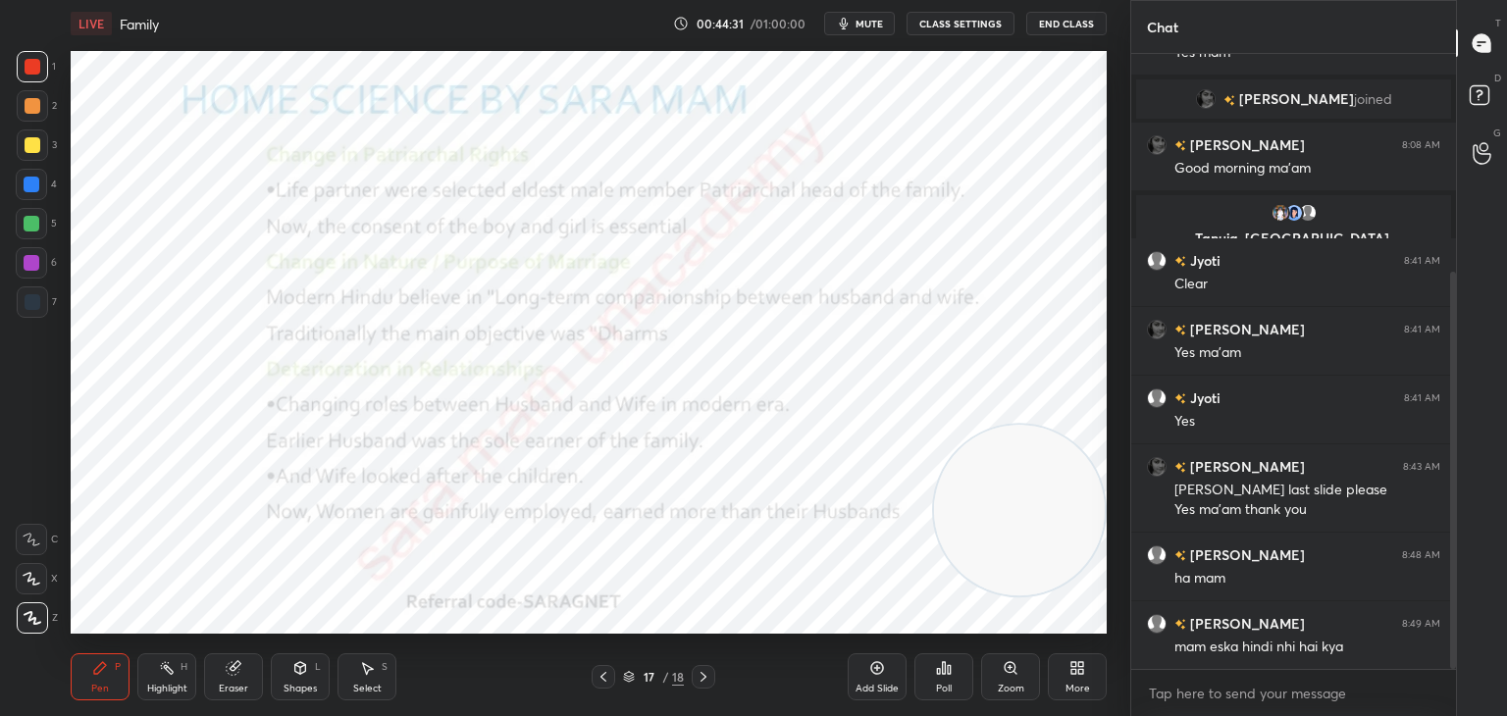
click at [611, 679] on div at bounding box center [603, 677] width 24 height 24
click at [708, 678] on icon at bounding box center [703, 677] width 16 height 16
click at [604, 684] on icon at bounding box center [603, 677] width 16 height 16
click at [704, 681] on icon at bounding box center [703, 677] width 16 height 16
click at [585, 680] on div "17 / 18" at bounding box center [653, 677] width 388 height 24
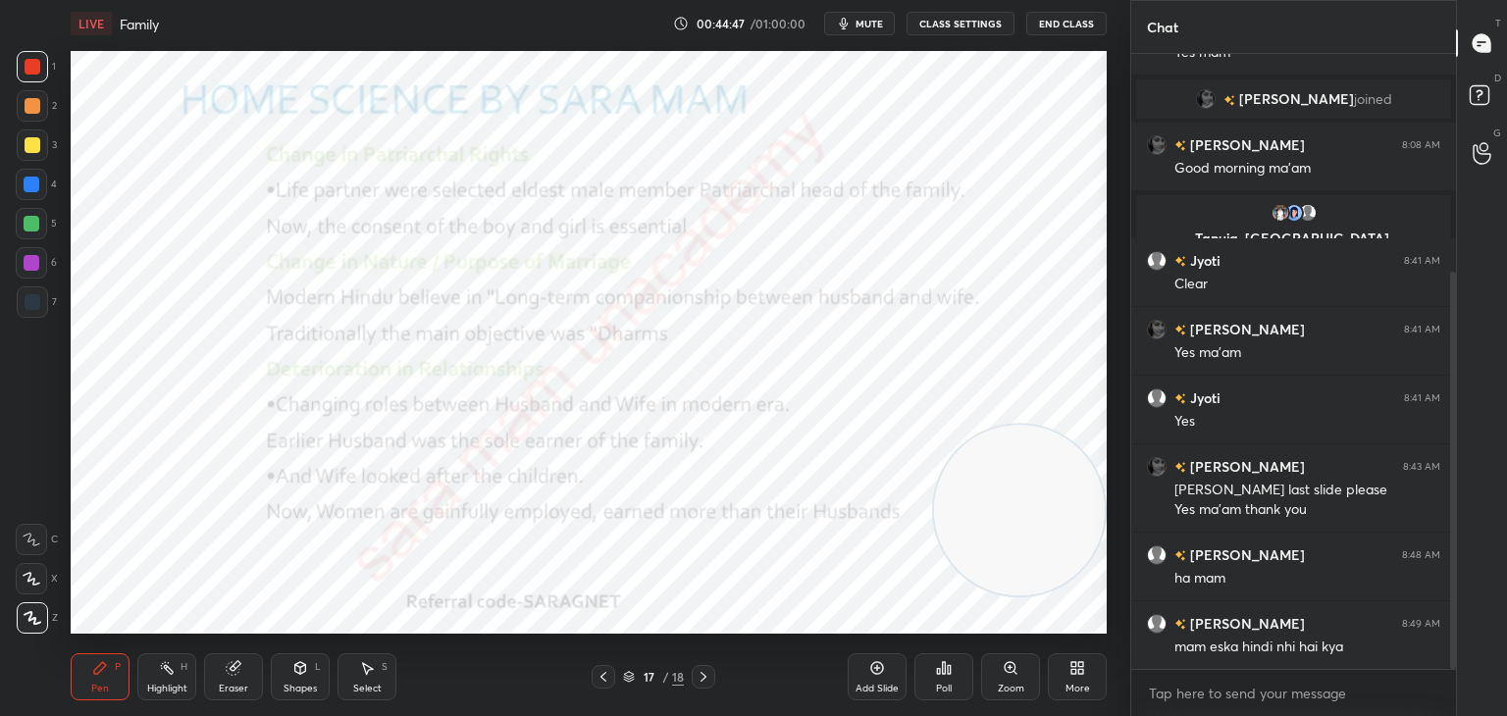
click at [594, 676] on div at bounding box center [603, 677] width 24 height 24
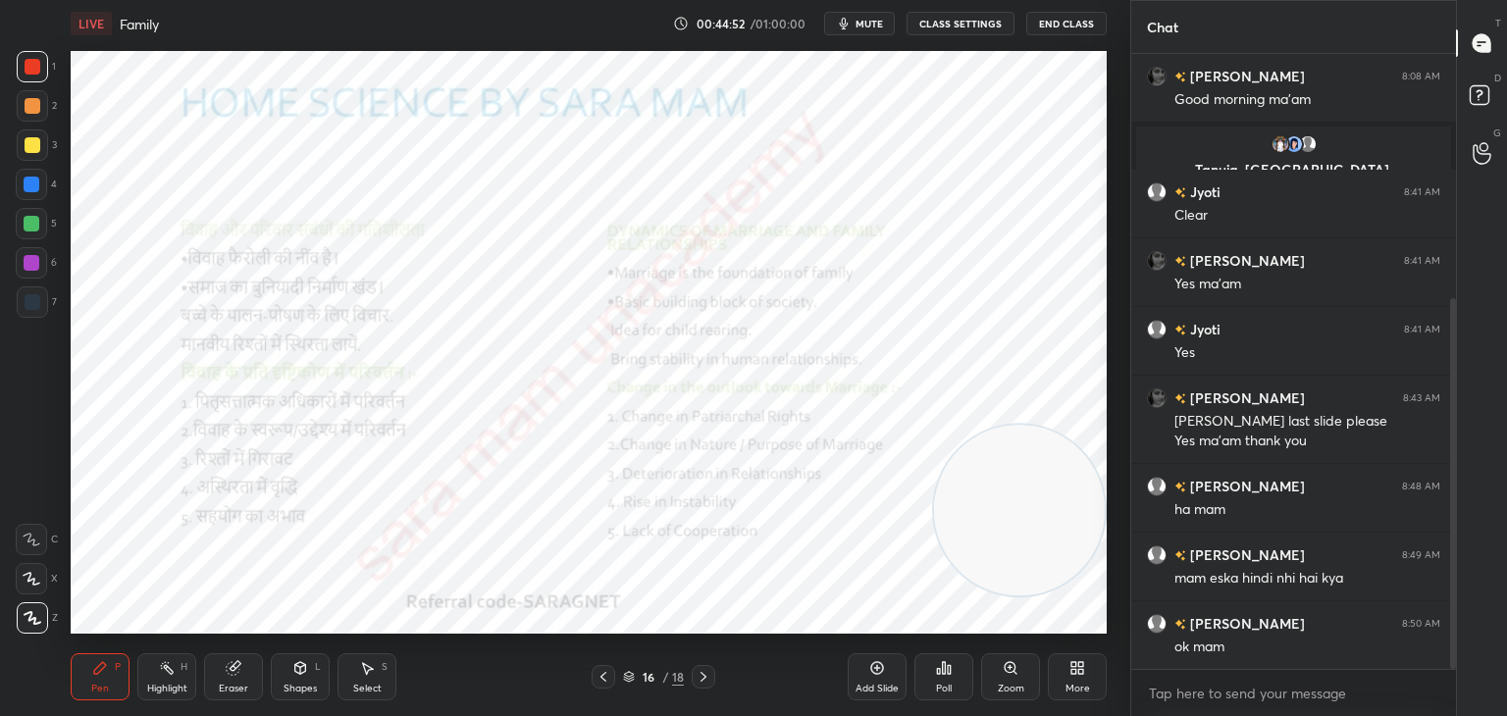
click at [706, 681] on icon at bounding box center [703, 677] width 16 height 16
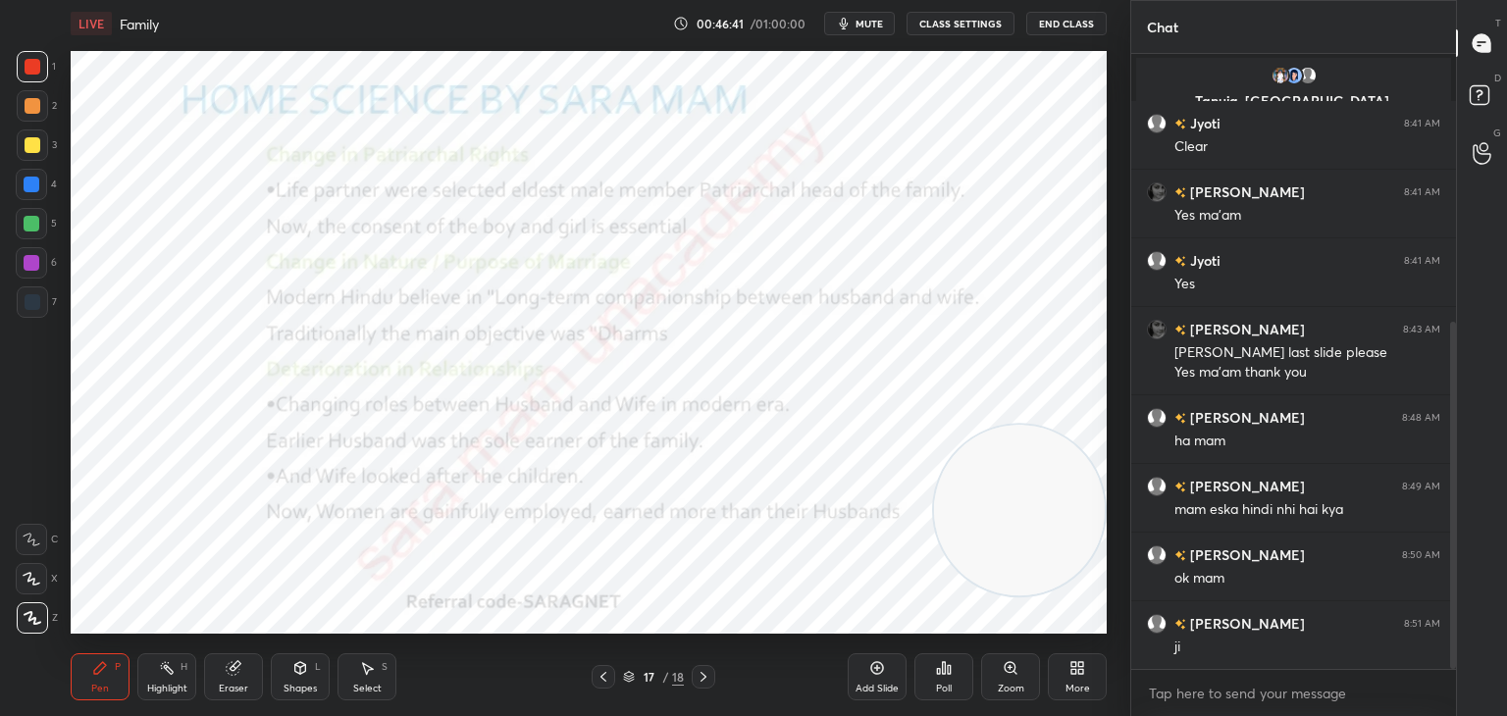
click at [699, 675] on icon at bounding box center [703, 677] width 16 height 16
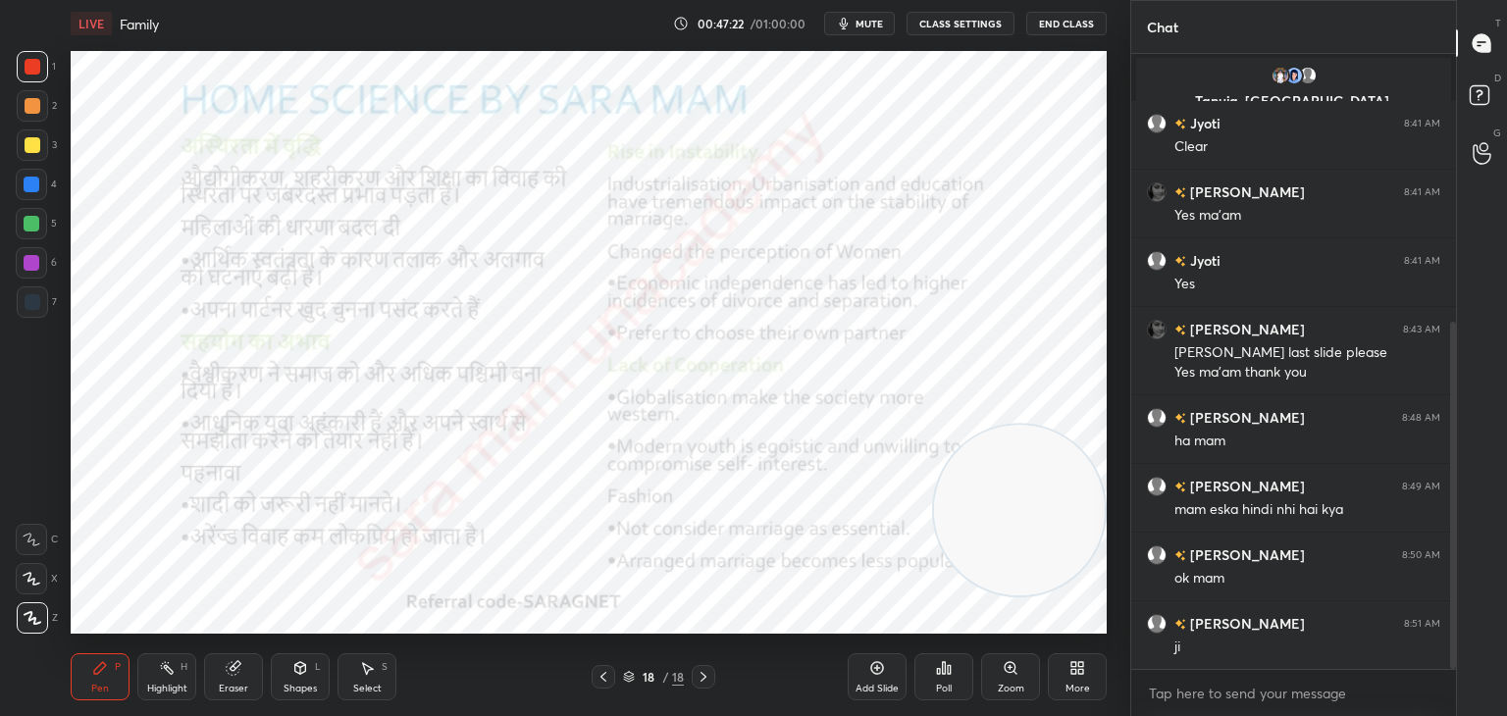
click at [701, 673] on icon at bounding box center [703, 677] width 6 height 10
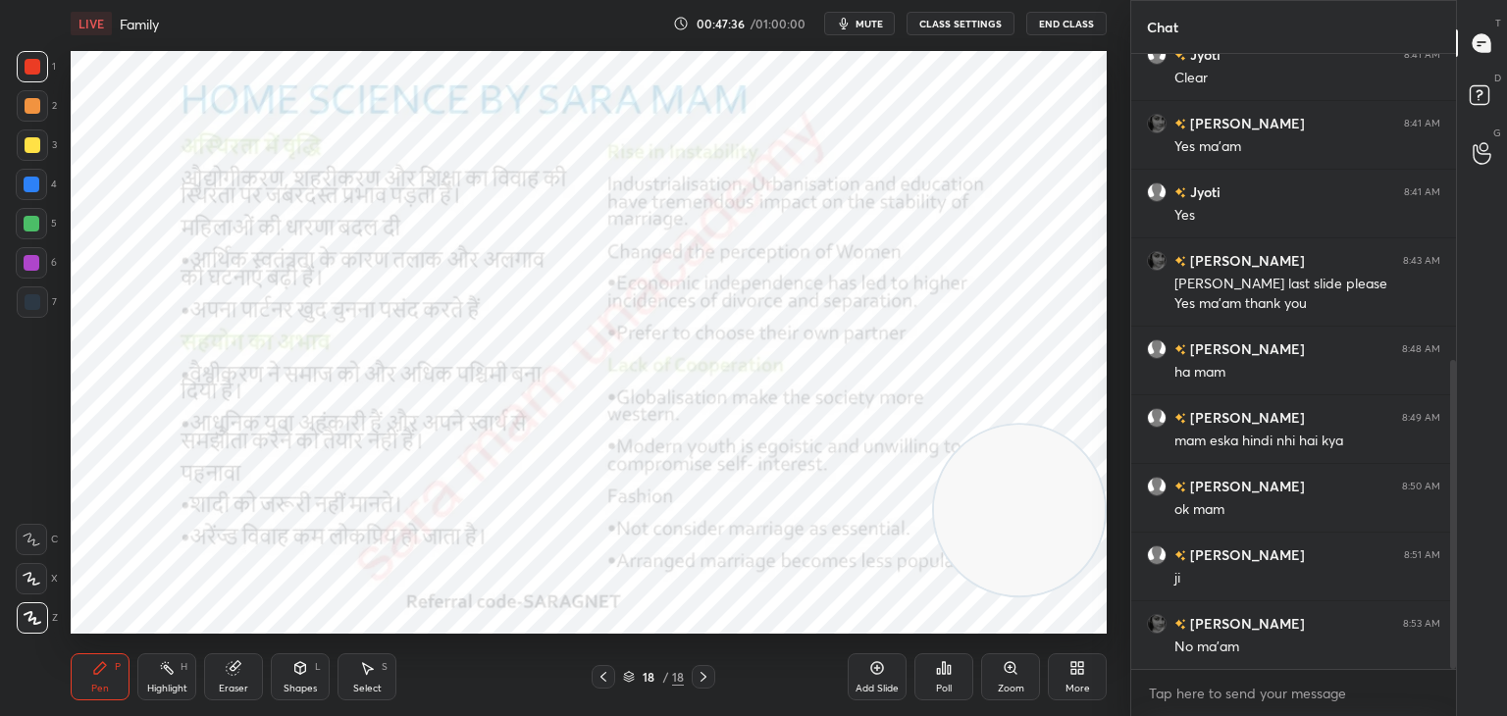
scroll to position [612, 0]
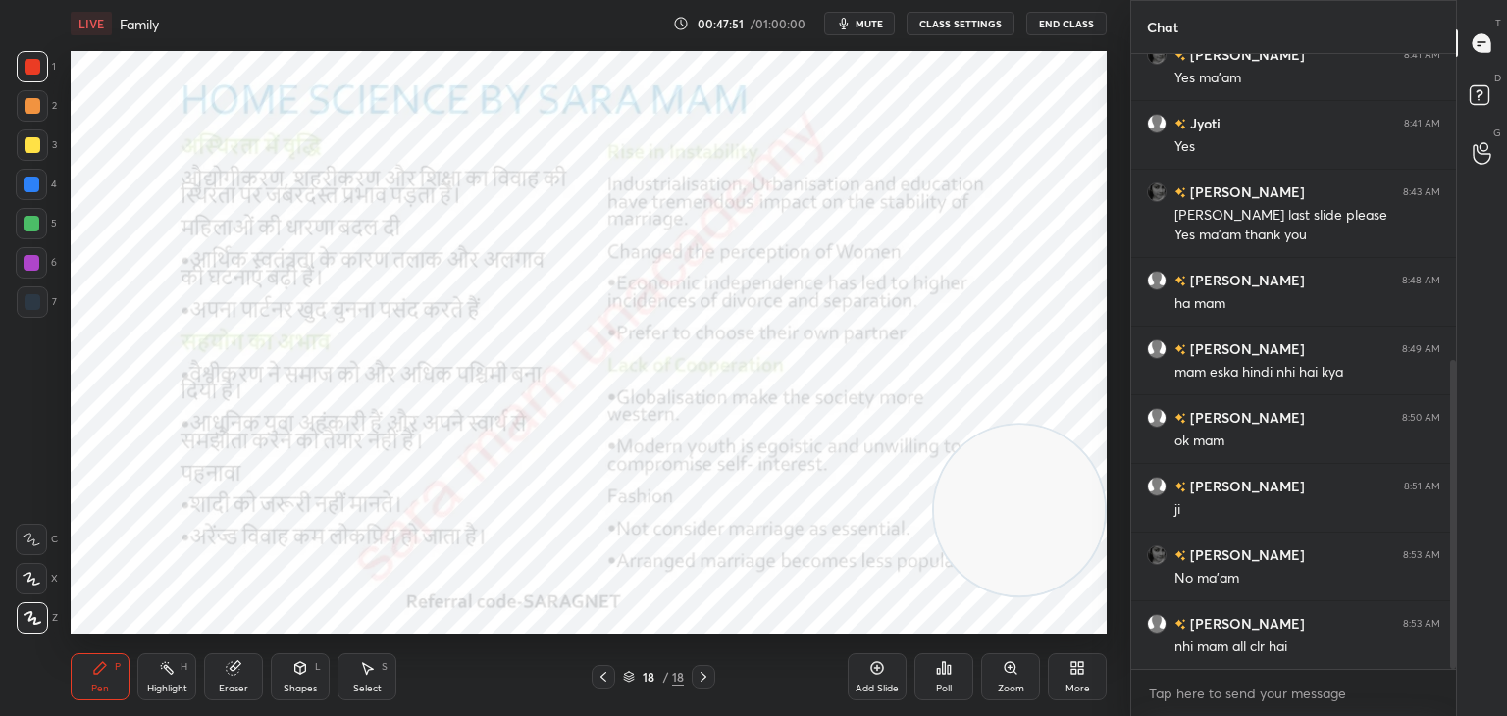
click at [885, 682] on div "Add Slide" at bounding box center [876, 676] width 59 height 47
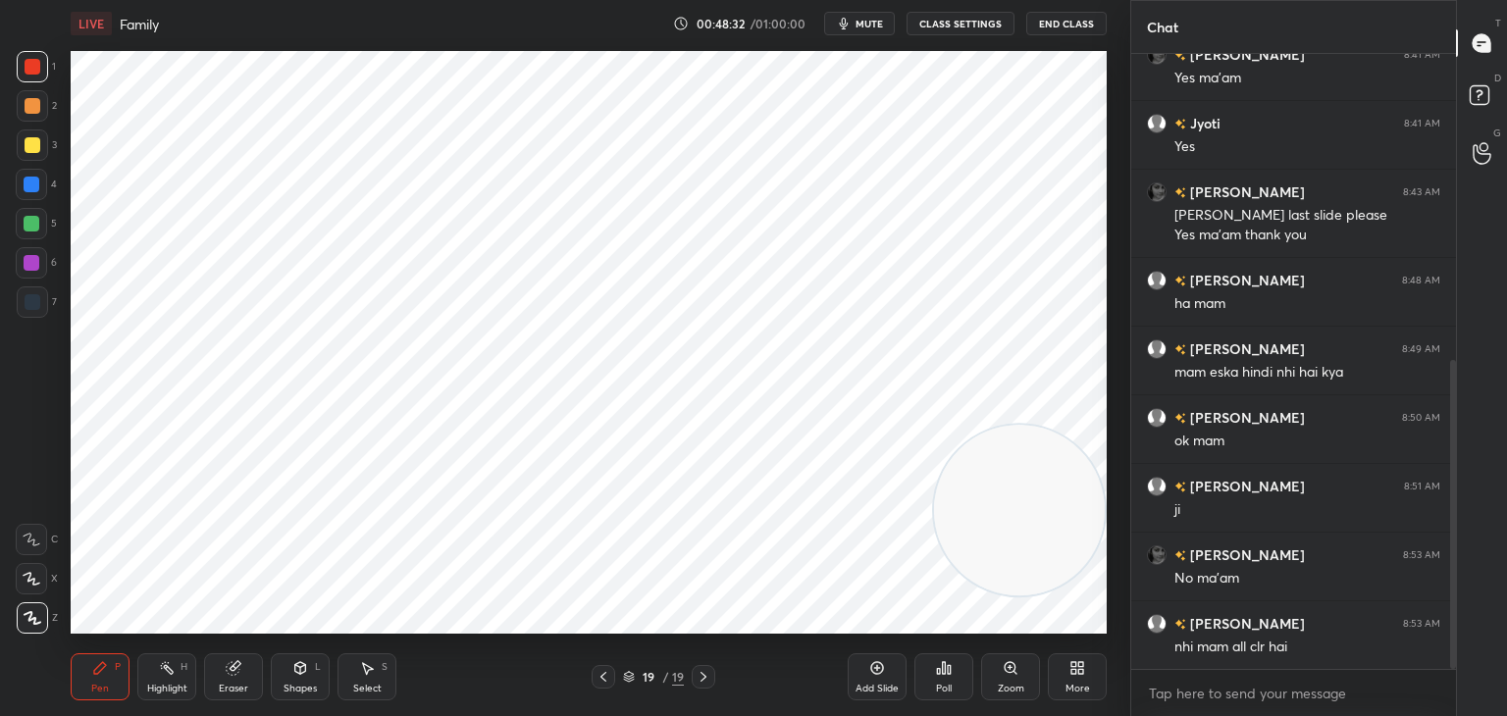
click at [600, 673] on icon at bounding box center [603, 677] width 16 height 16
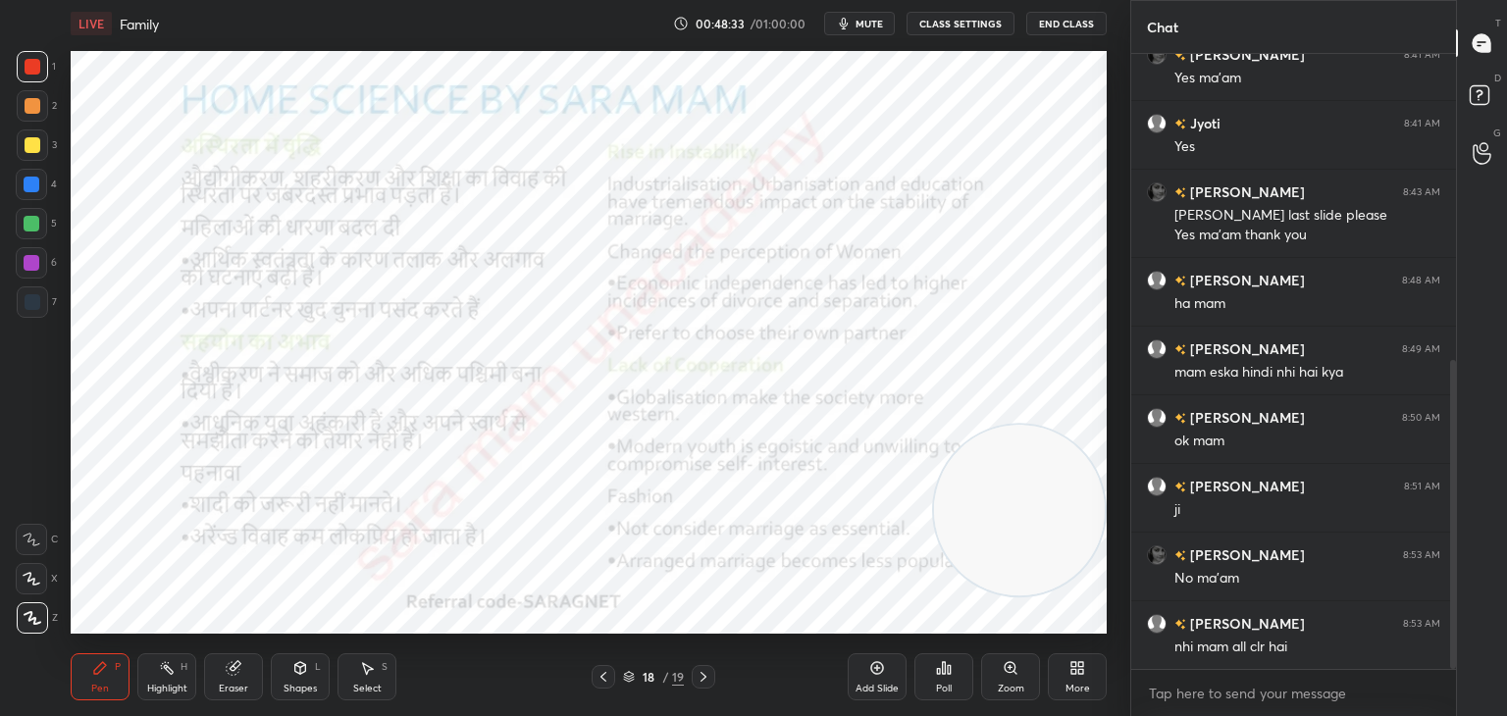
click at [605, 675] on icon at bounding box center [603, 677] width 16 height 16
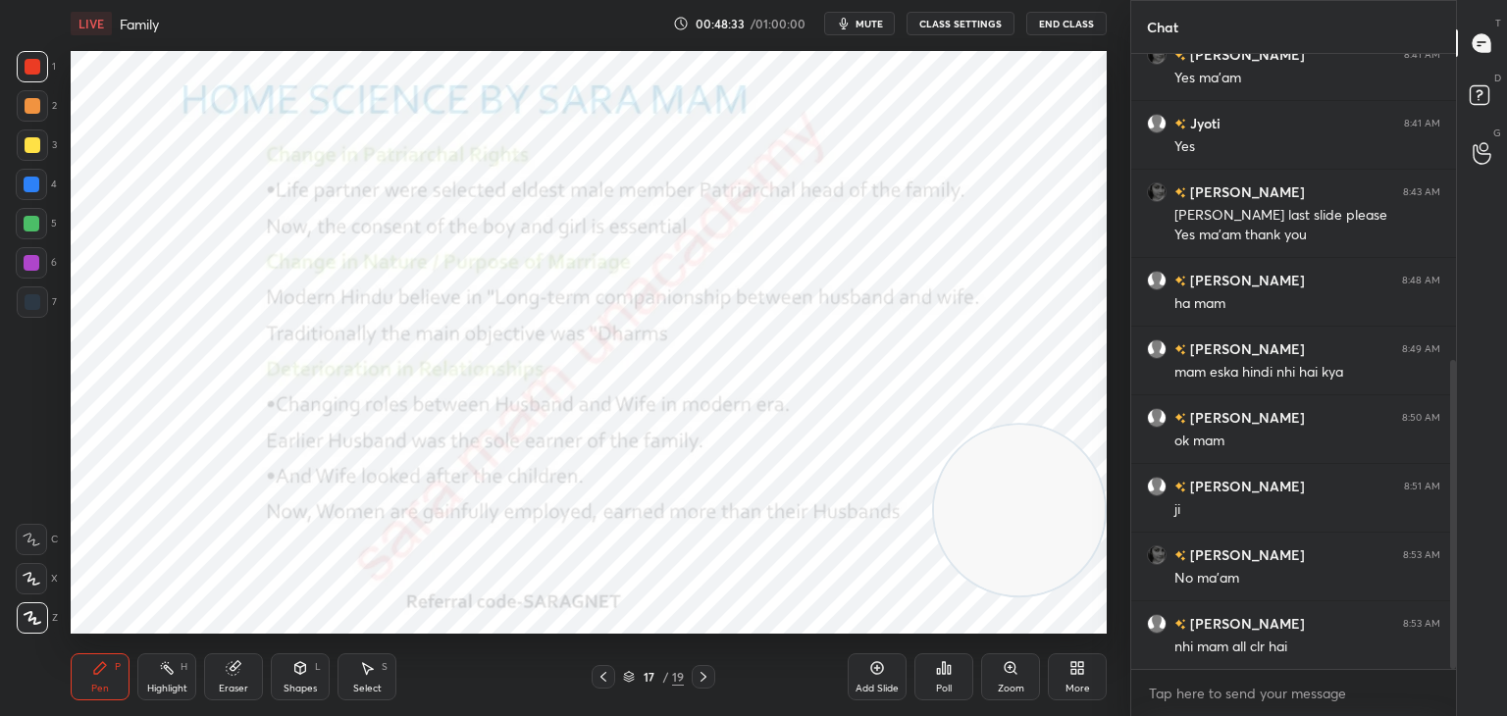
click at [609, 675] on icon at bounding box center [603, 677] width 16 height 16
click at [612, 676] on div at bounding box center [603, 677] width 24 height 24
click at [612, 674] on div at bounding box center [603, 677] width 24 height 24
click at [614, 676] on div at bounding box center [603, 677] width 24 height 24
click at [617, 676] on div "13 / 19" at bounding box center [653, 677] width 124 height 24
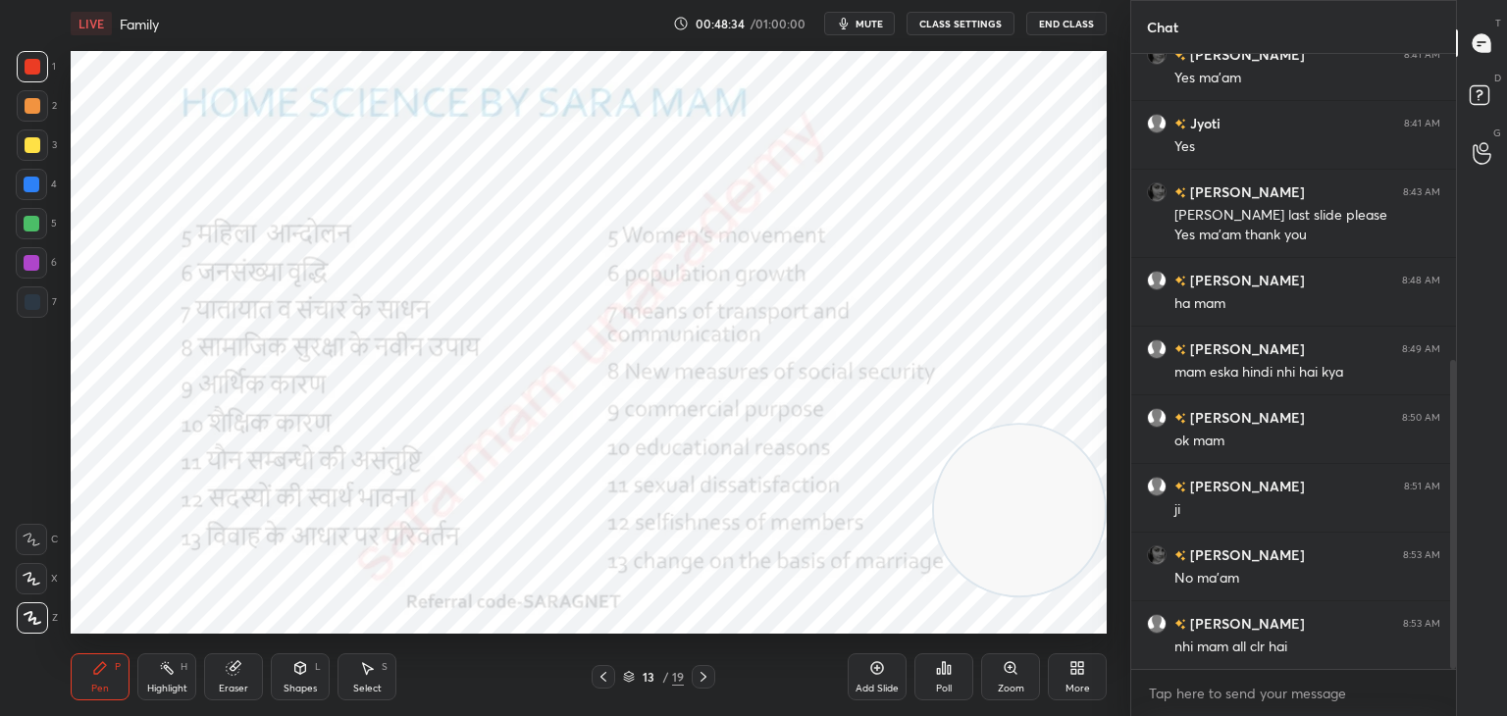
click at [617, 676] on div "13 / 19" at bounding box center [653, 677] width 124 height 24
click at [618, 675] on div "13 / 19" at bounding box center [653, 677] width 124 height 24
click at [620, 674] on div "13 / 19" at bounding box center [653, 677] width 124 height 24
click at [610, 684] on icon at bounding box center [603, 677] width 16 height 16
click at [606, 681] on icon at bounding box center [603, 677] width 16 height 16
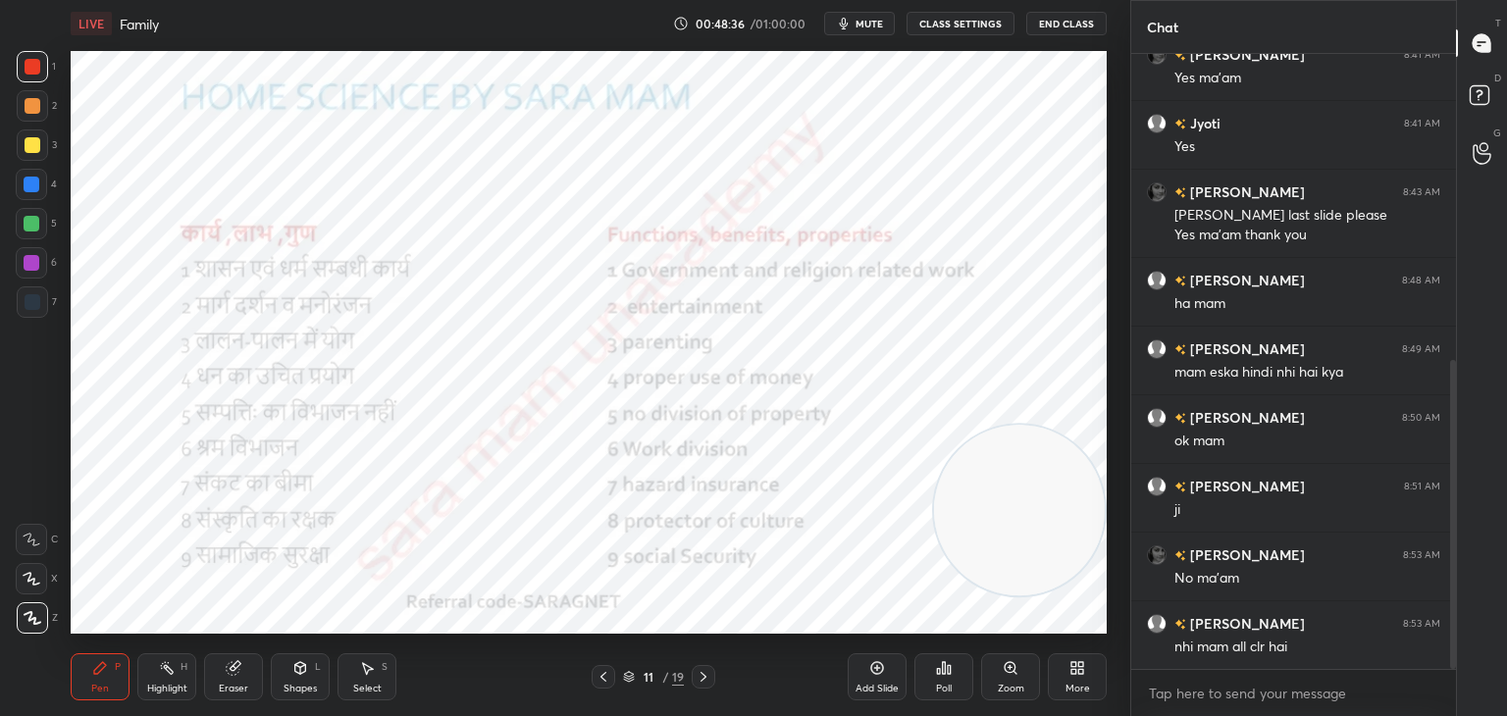
click at [602, 682] on icon at bounding box center [603, 677] width 16 height 16
click at [599, 681] on icon at bounding box center [603, 677] width 16 height 16
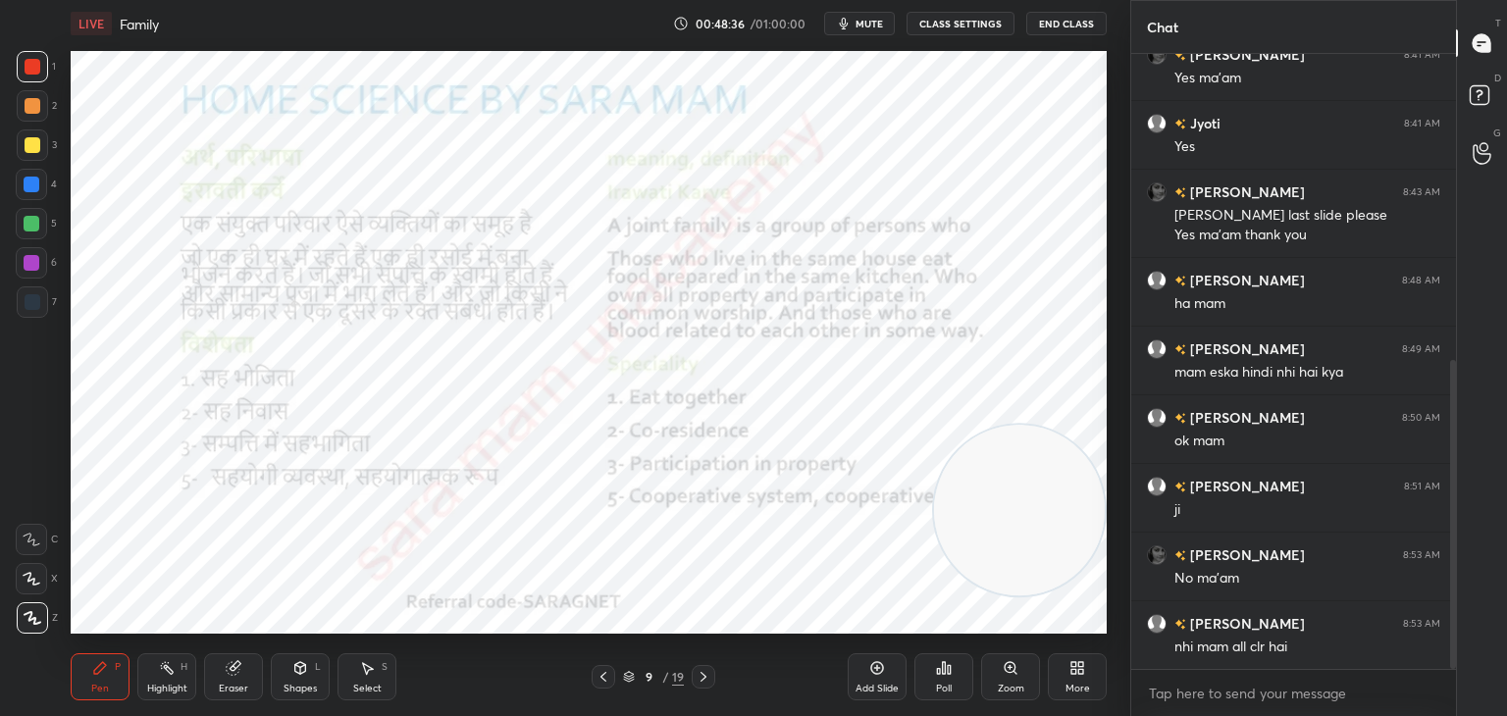
click at [597, 680] on icon at bounding box center [603, 677] width 16 height 16
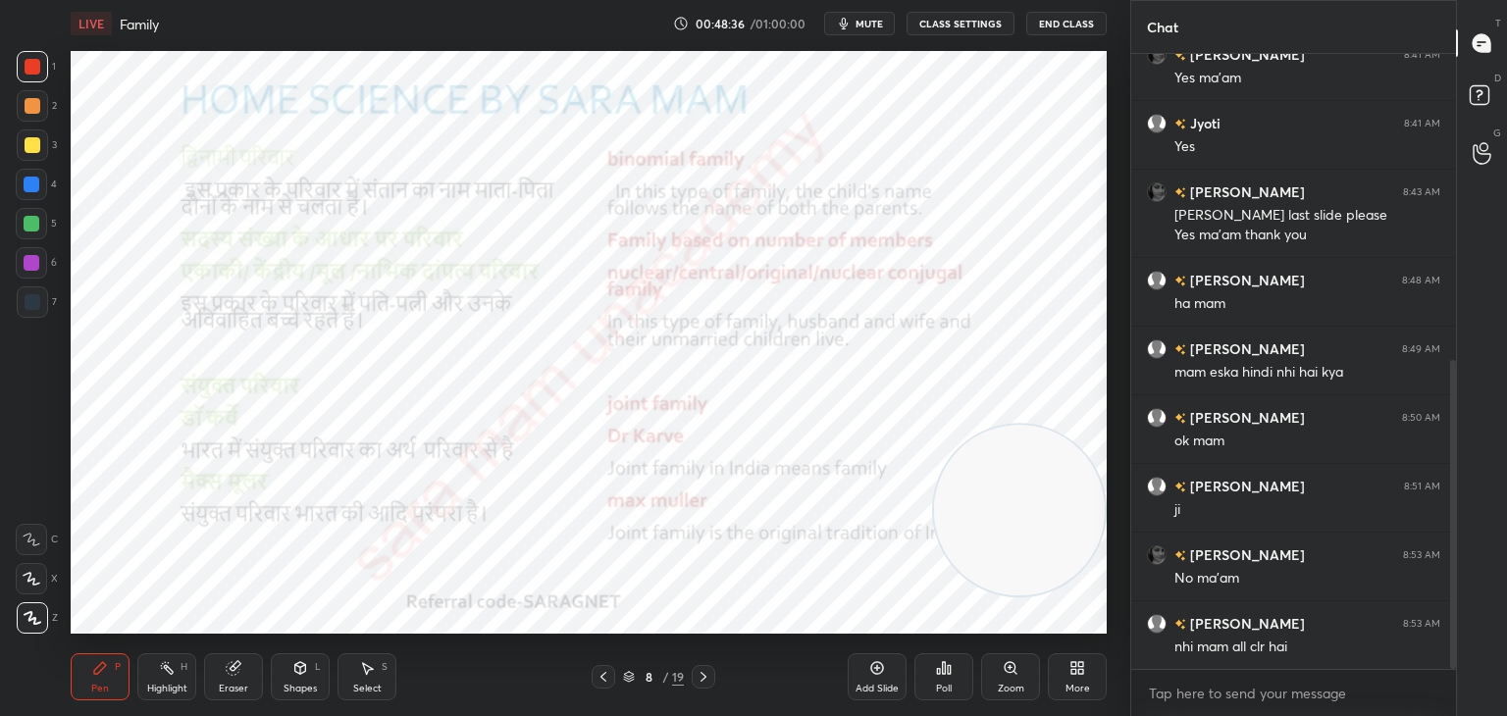
click at [599, 680] on icon at bounding box center [603, 677] width 16 height 16
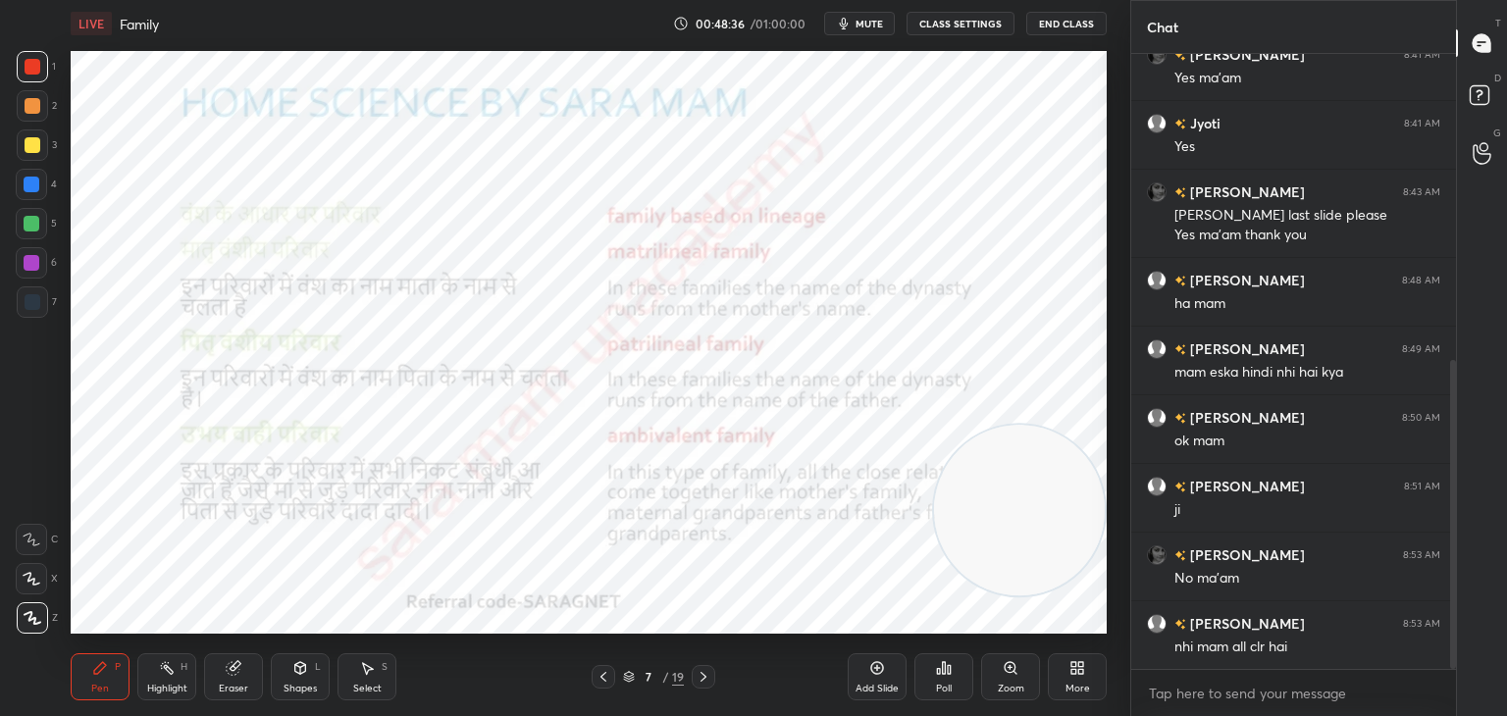
click at [596, 678] on icon at bounding box center [603, 677] width 16 height 16
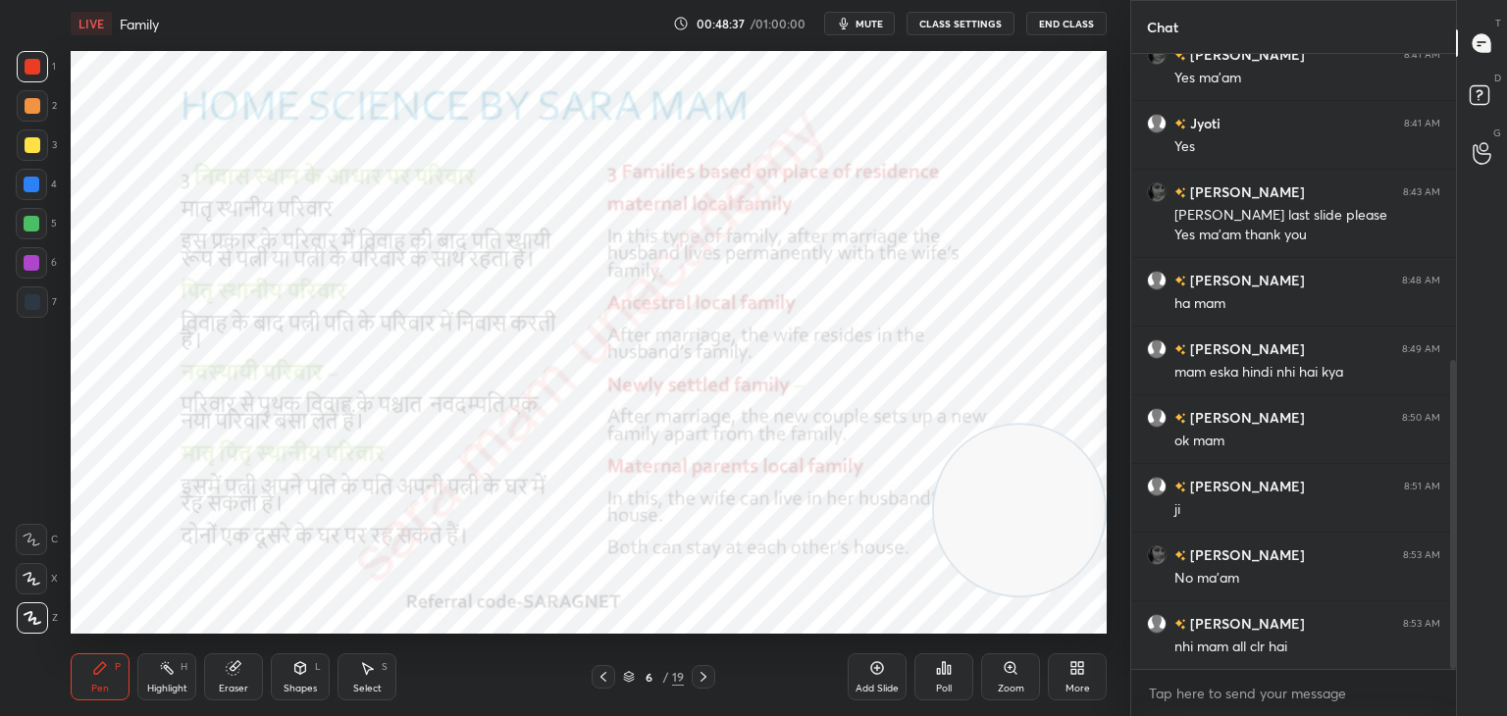
click at [596, 677] on icon at bounding box center [603, 677] width 16 height 16
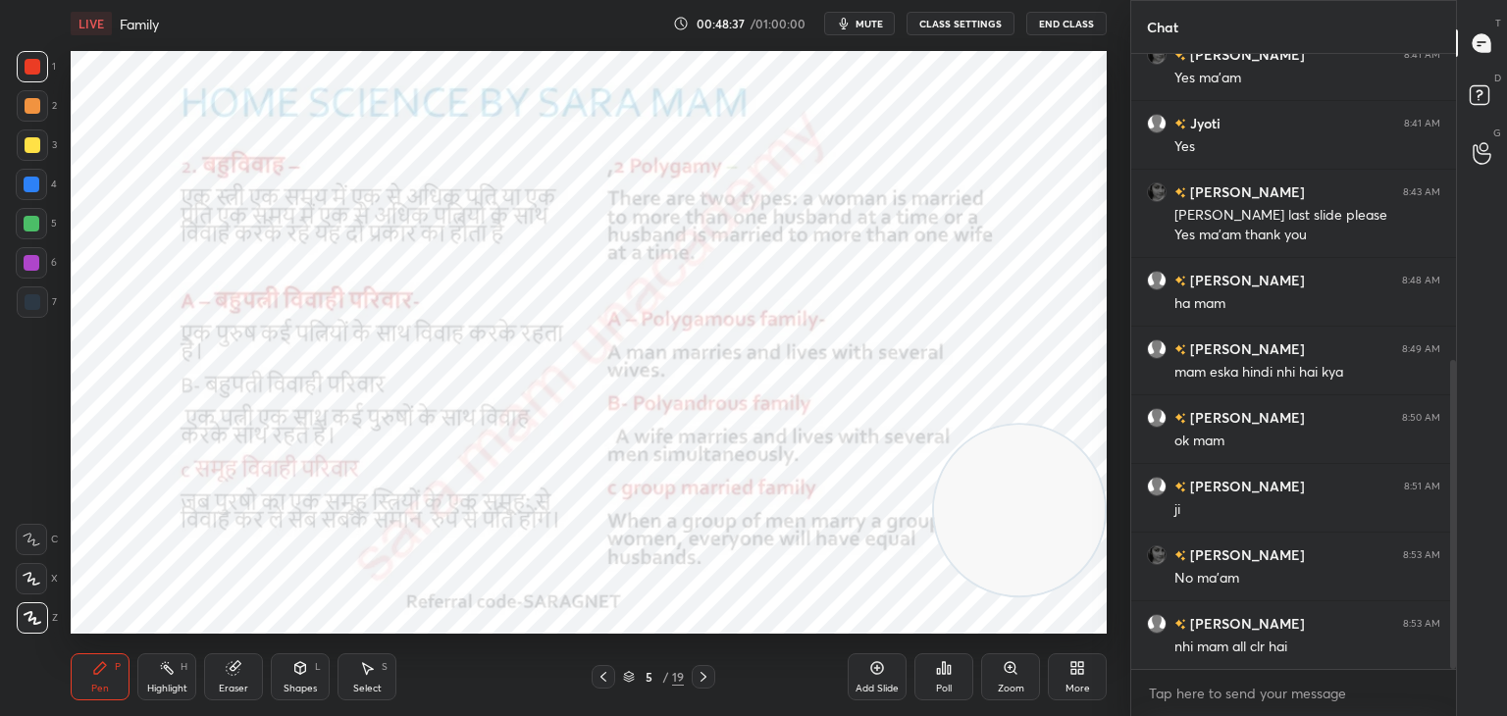
click at [595, 681] on icon at bounding box center [603, 677] width 16 height 16
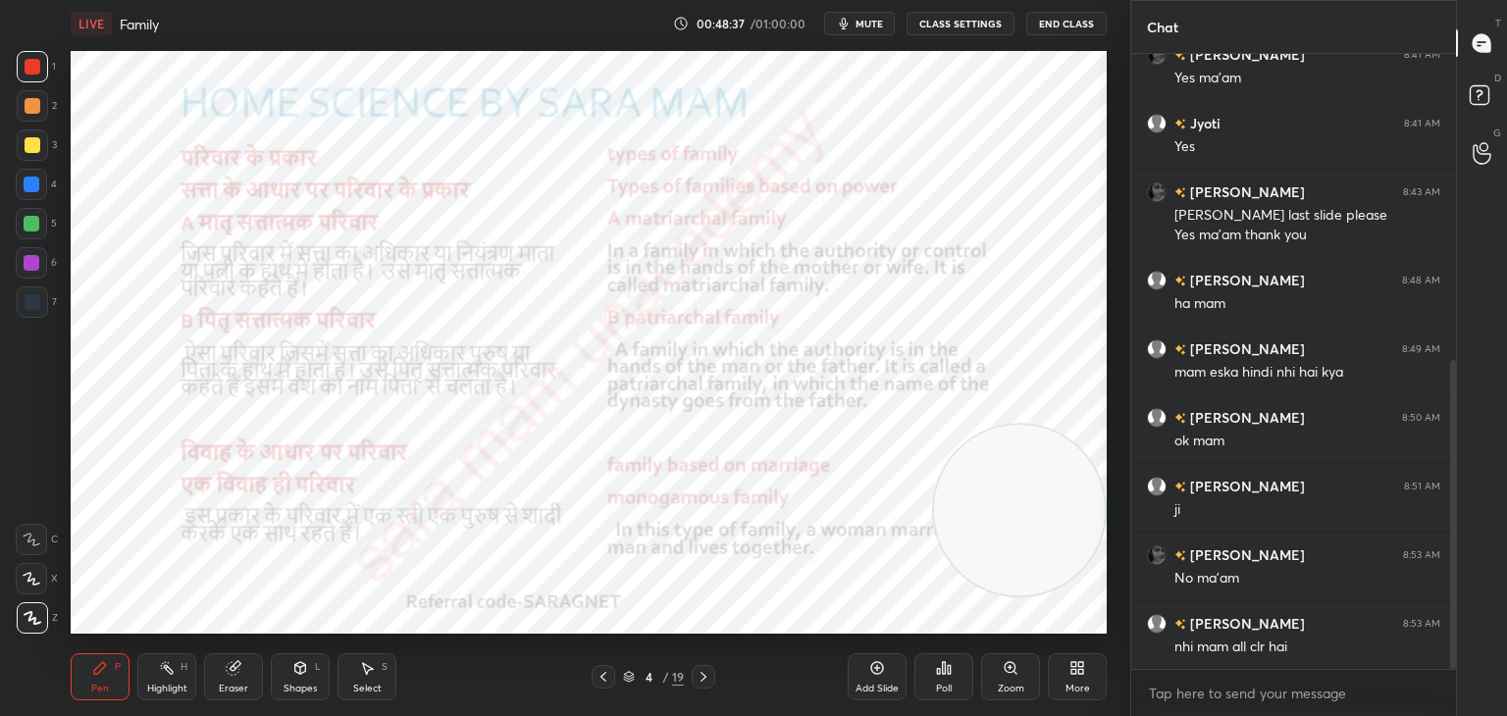
click at [594, 680] on div at bounding box center [603, 677] width 24 height 24
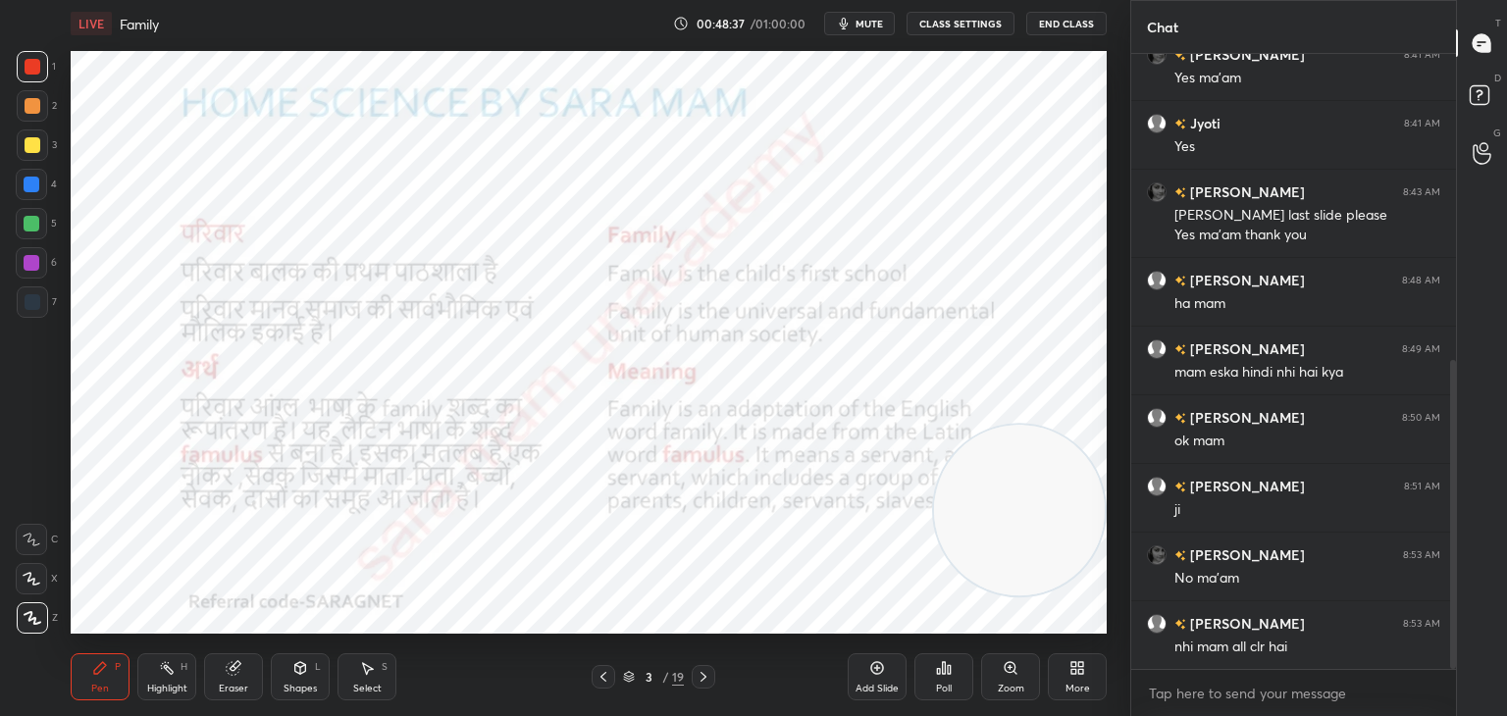
click at [589, 680] on div "3 / 19" at bounding box center [653, 677] width 388 height 24
click at [589, 677] on div "3 / 19" at bounding box center [653, 677] width 388 height 24
click at [586, 674] on div "3 / 19" at bounding box center [653, 677] width 388 height 24
click at [597, 674] on icon at bounding box center [603, 677] width 16 height 16
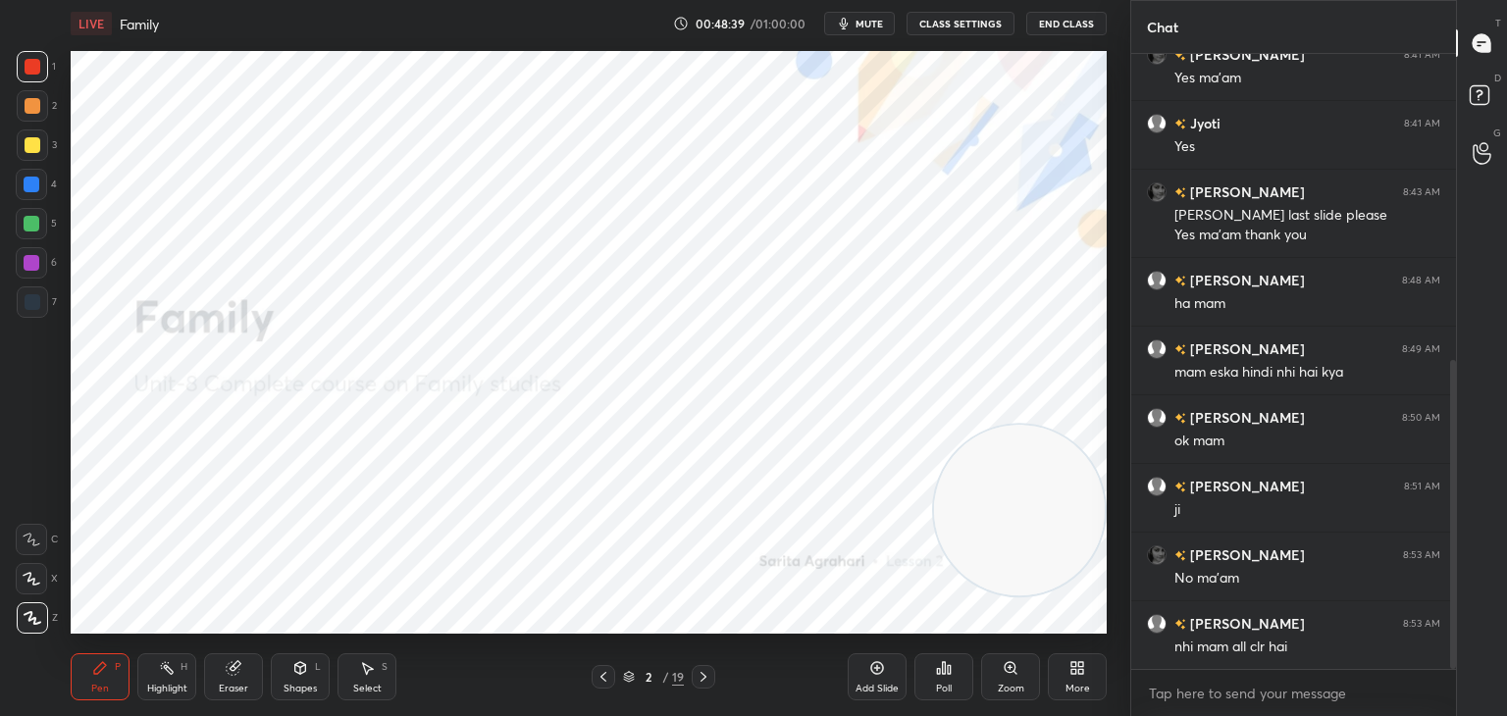
click at [595, 672] on icon at bounding box center [603, 677] width 16 height 16
click at [597, 673] on icon at bounding box center [603, 677] width 16 height 16
click at [694, 676] on div at bounding box center [704, 677] width 24 height 24
click at [1056, 34] on button "End Class" at bounding box center [1066, 24] width 80 height 24
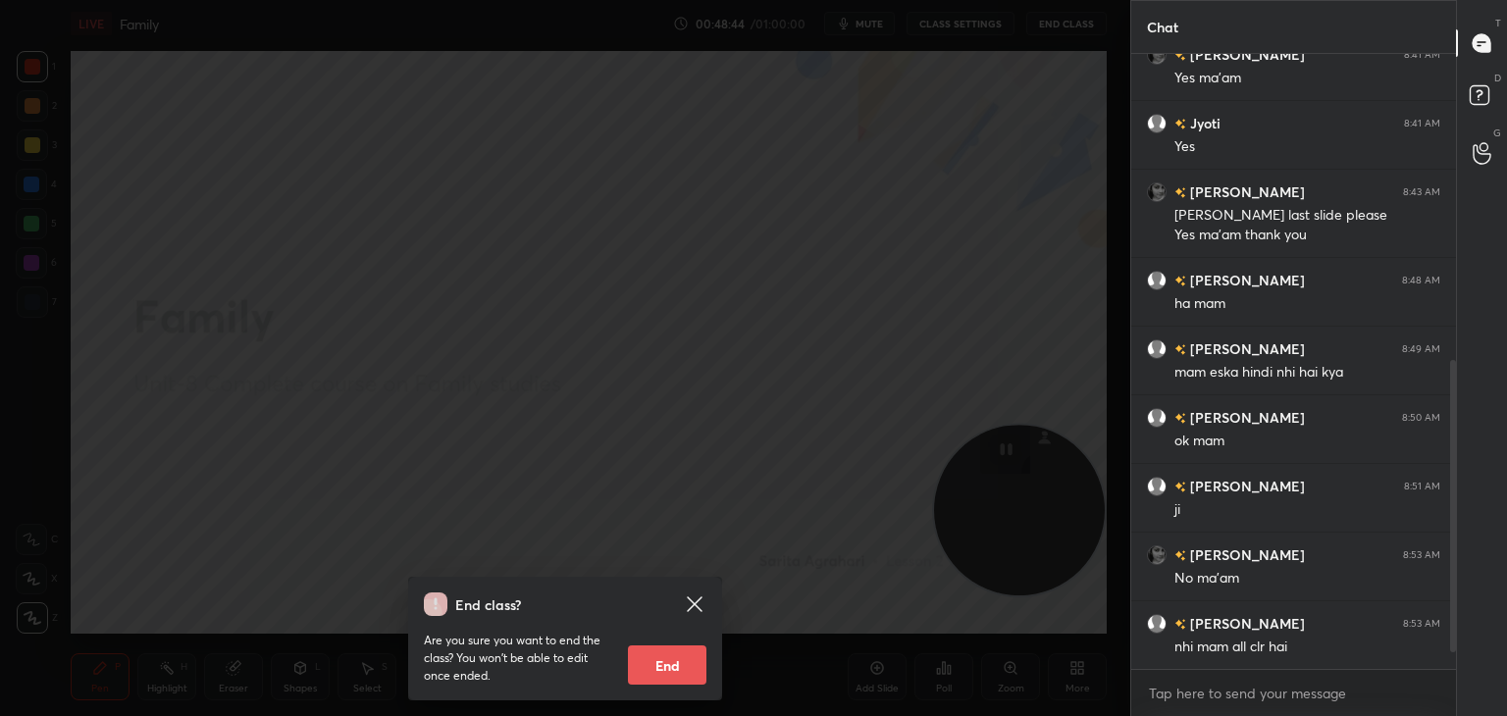
scroll to position [681, 0]
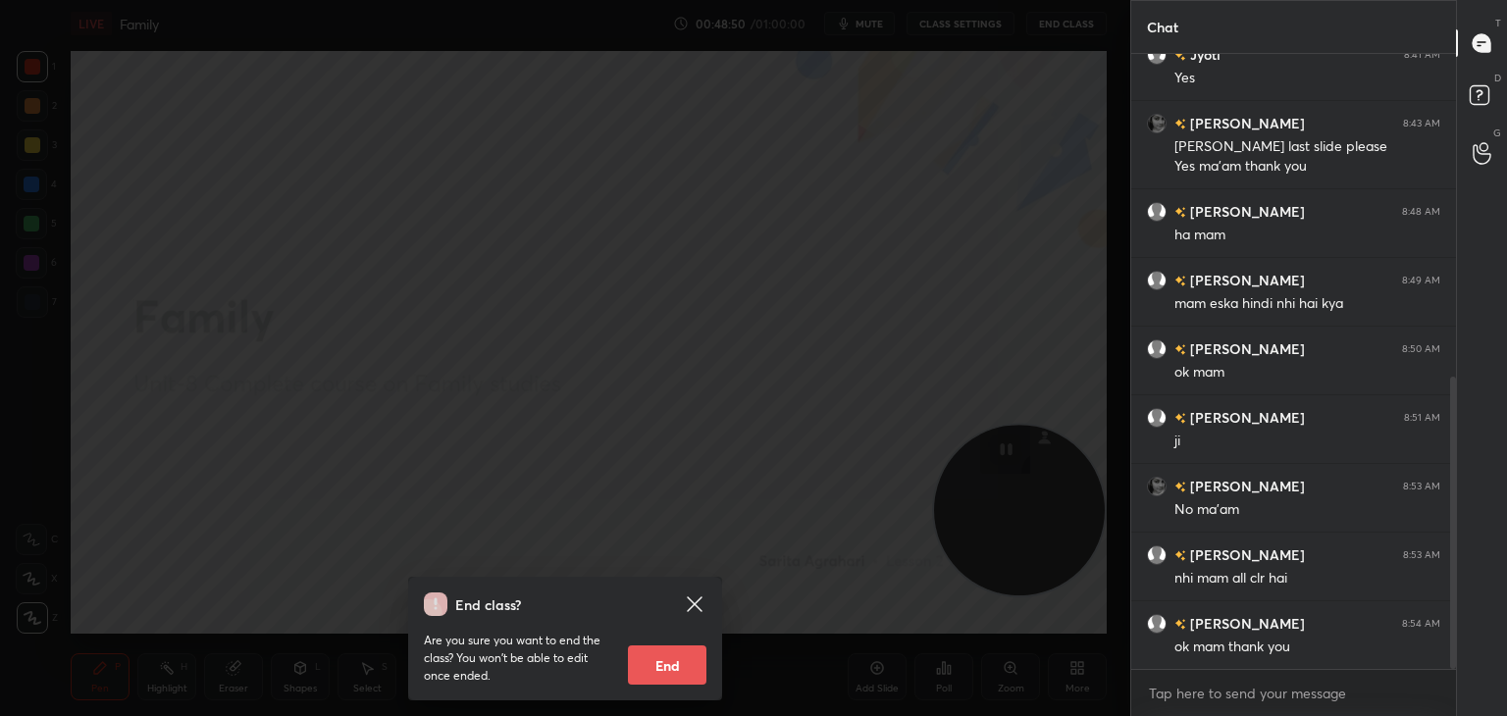
click at [643, 659] on button "End" at bounding box center [667, 664] width 78 height 39
type textarea "x"
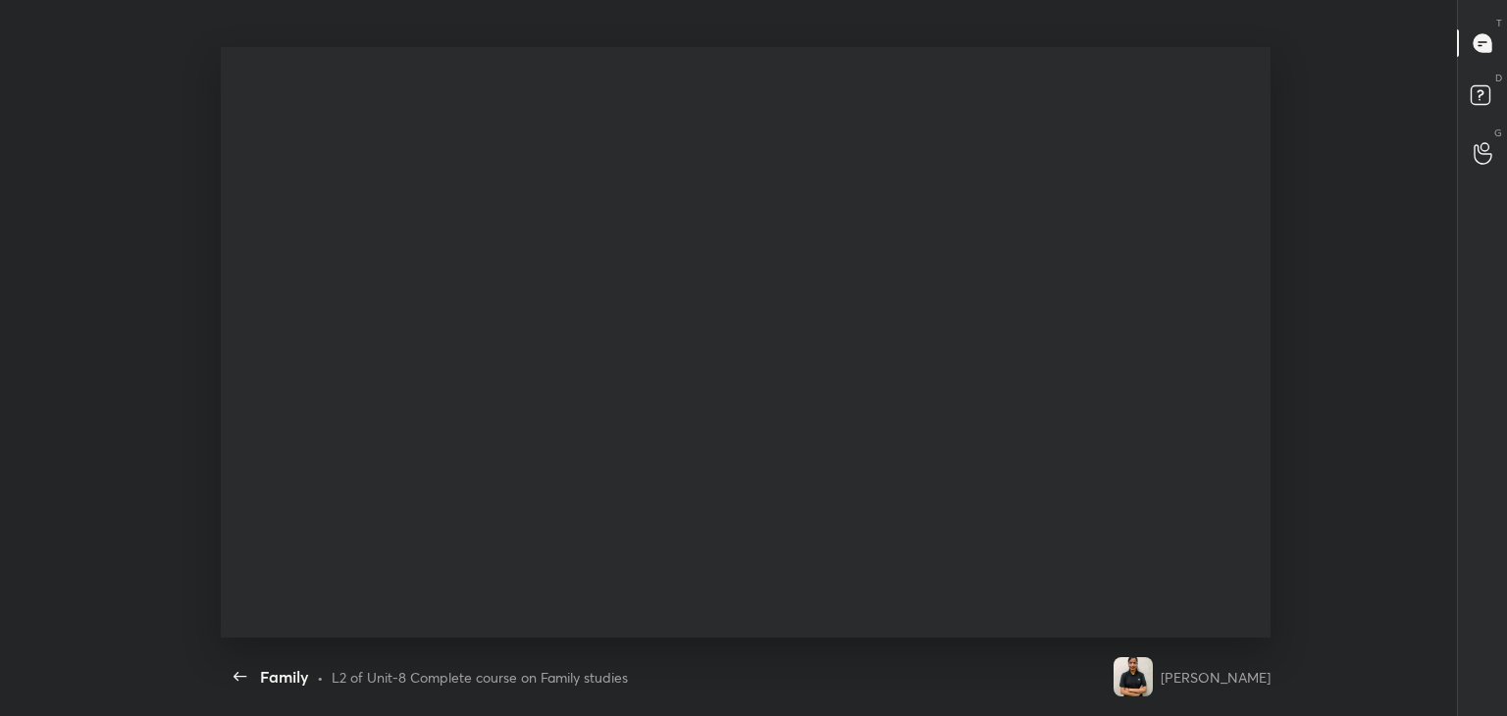
scroll to position [0, 0]
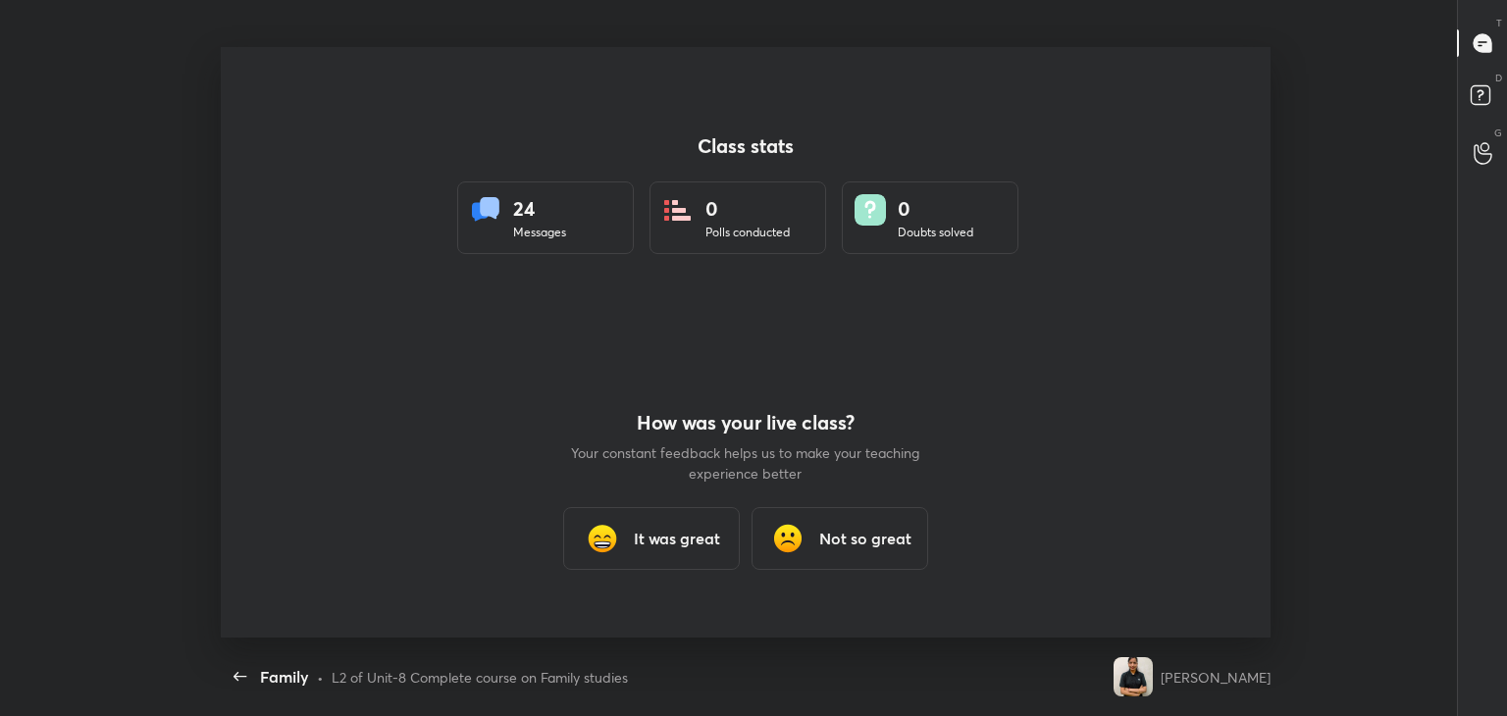
click at [651, 542] on h3 "It was great" at bounding box center [677, 539] width 86 height 24
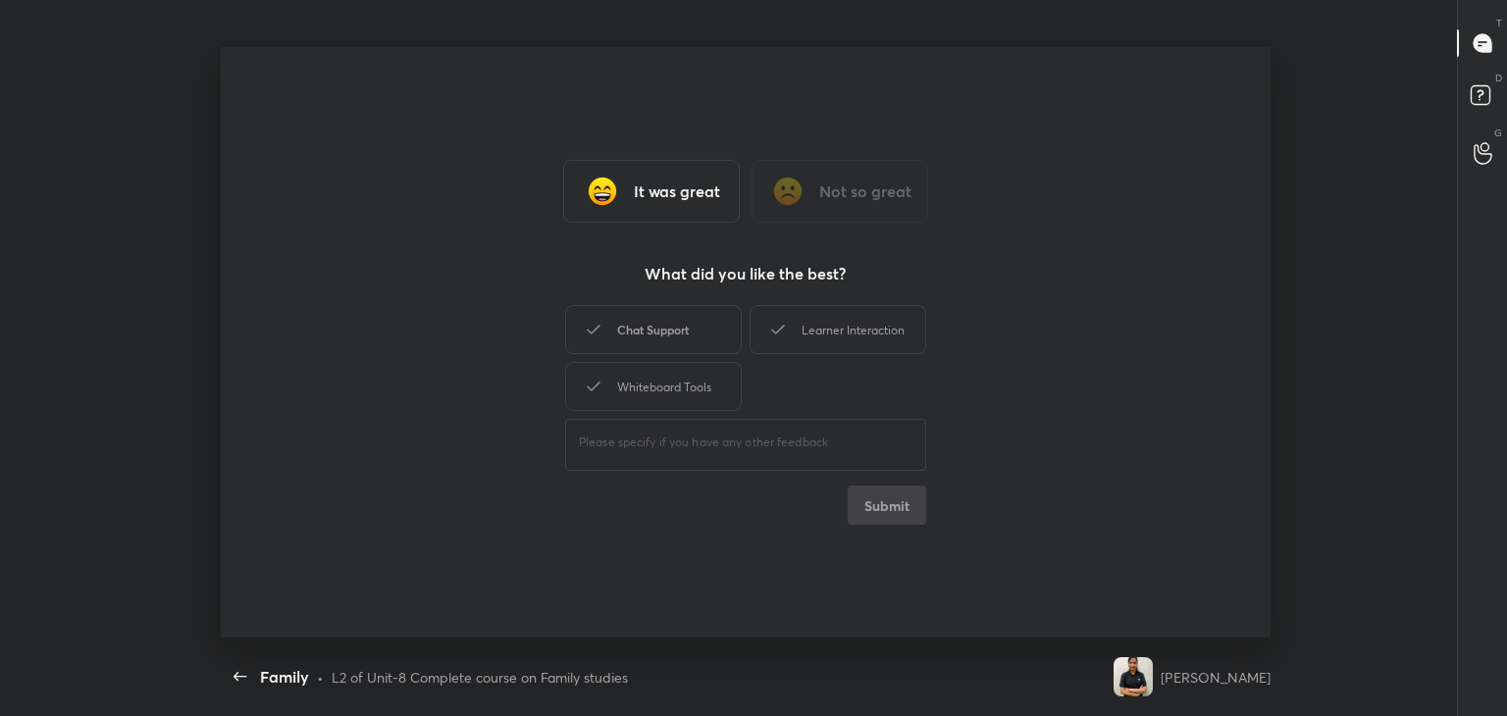
click at [652, 338] on div "Chat Support" at bounding box center [653, 329] width 177 height 49
click at [773, 344] on div "Learner Interaction" at bounding box center [837, 329] width 177 height 49
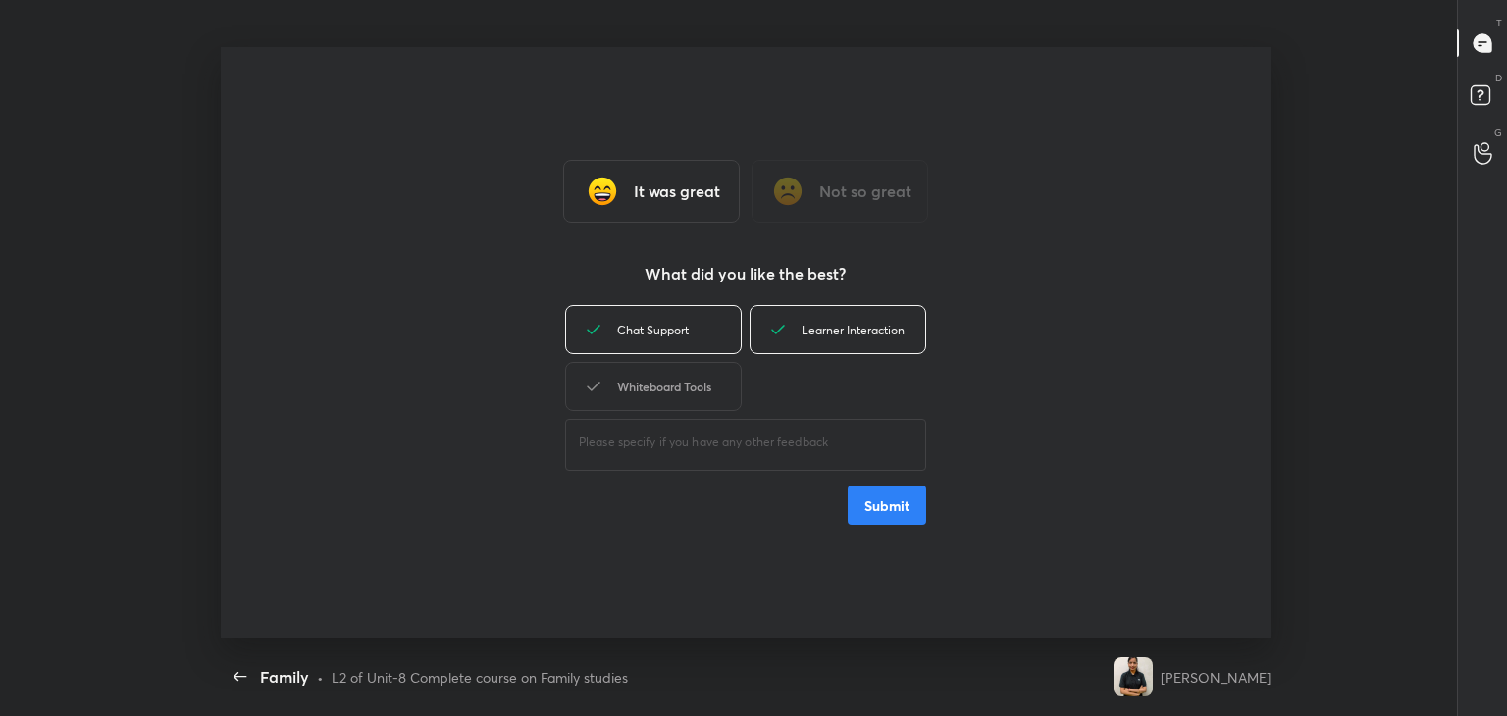
click at [641, 384] on div "Whiteboard Tools" at bounding box center [653, 386] width 177 height 49
click at [871, 512] on button "Submit" at bounding box center [886, 505] width 78 height 39
